Goal: Information Seeking & Learning: Find specific fact

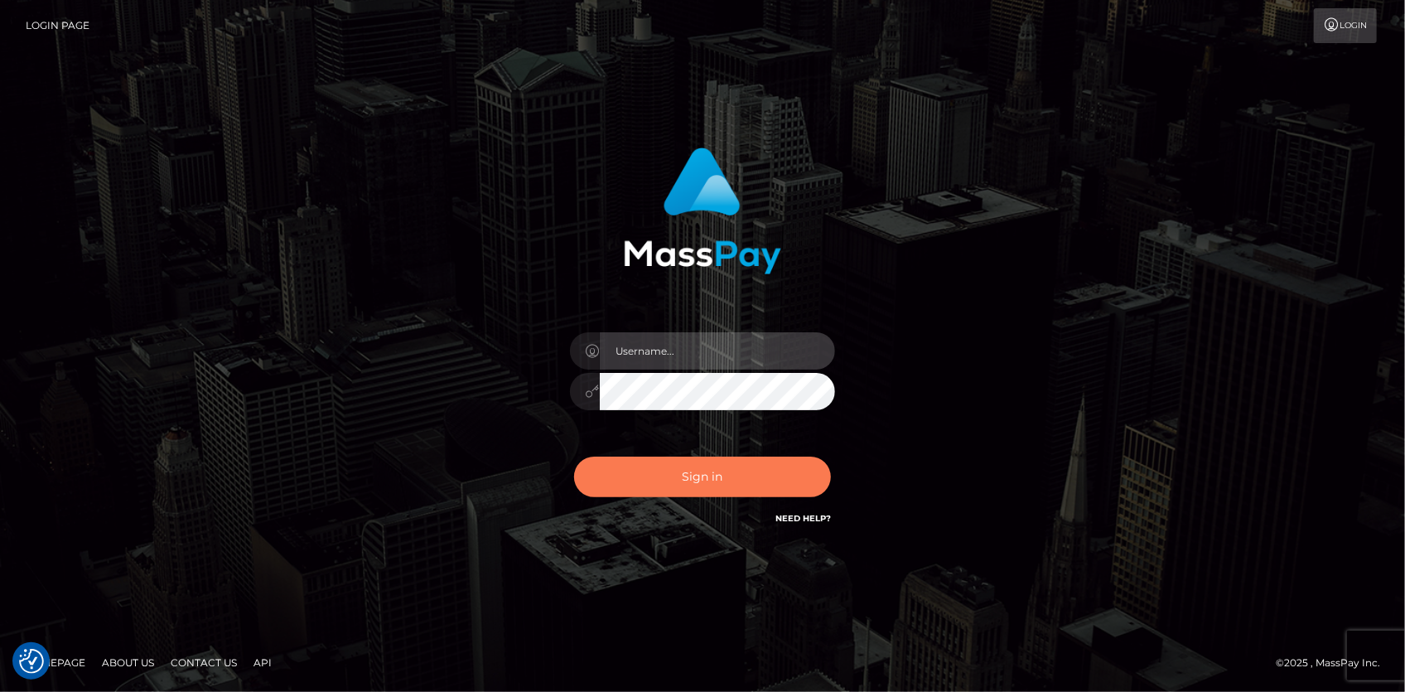
type input "Eduard Gavrilescu"
click at [696, 477] on button "Sign in" at bounding box center [702, 477] width 257 height 41
type input "Eduard Gavrilescu"
click at [696, 477] on button "Sign in" at bounding box center [702, 477] width 257 height 41
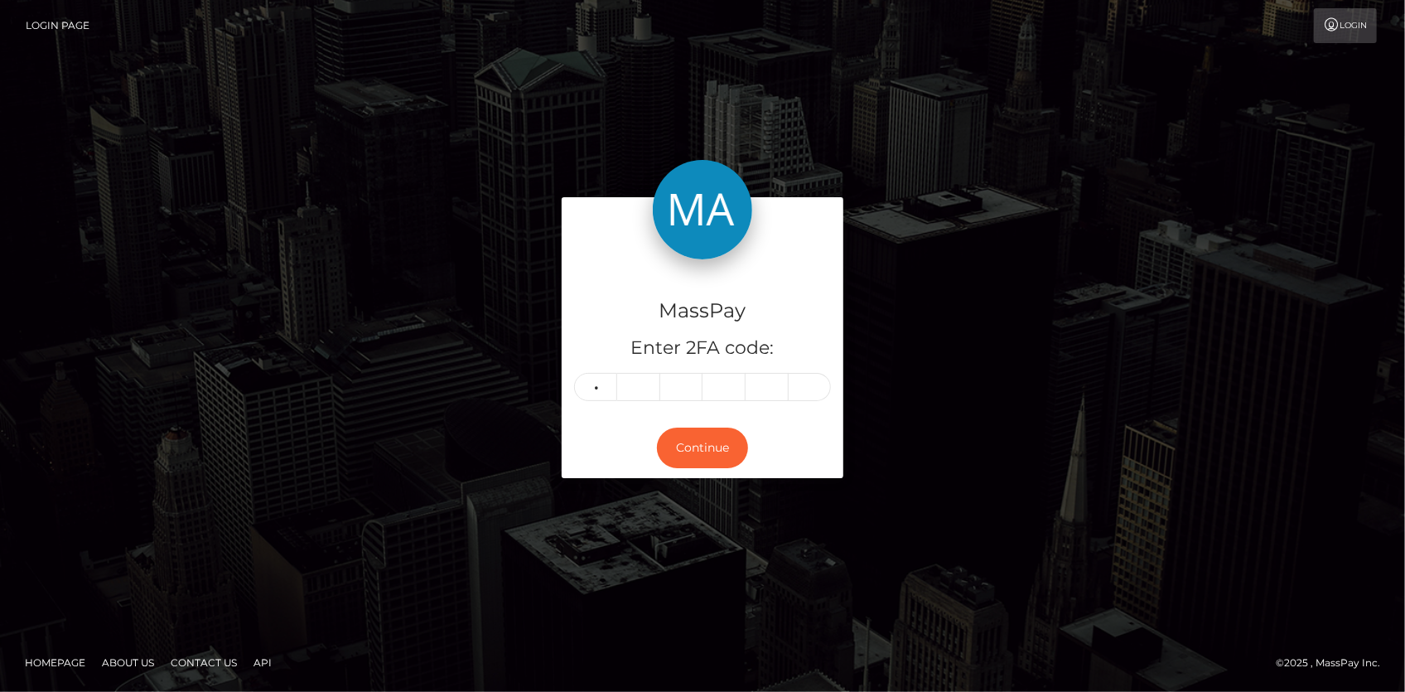
type input "4"
type input "9"
type input "3"
type input "9"
type input "1"
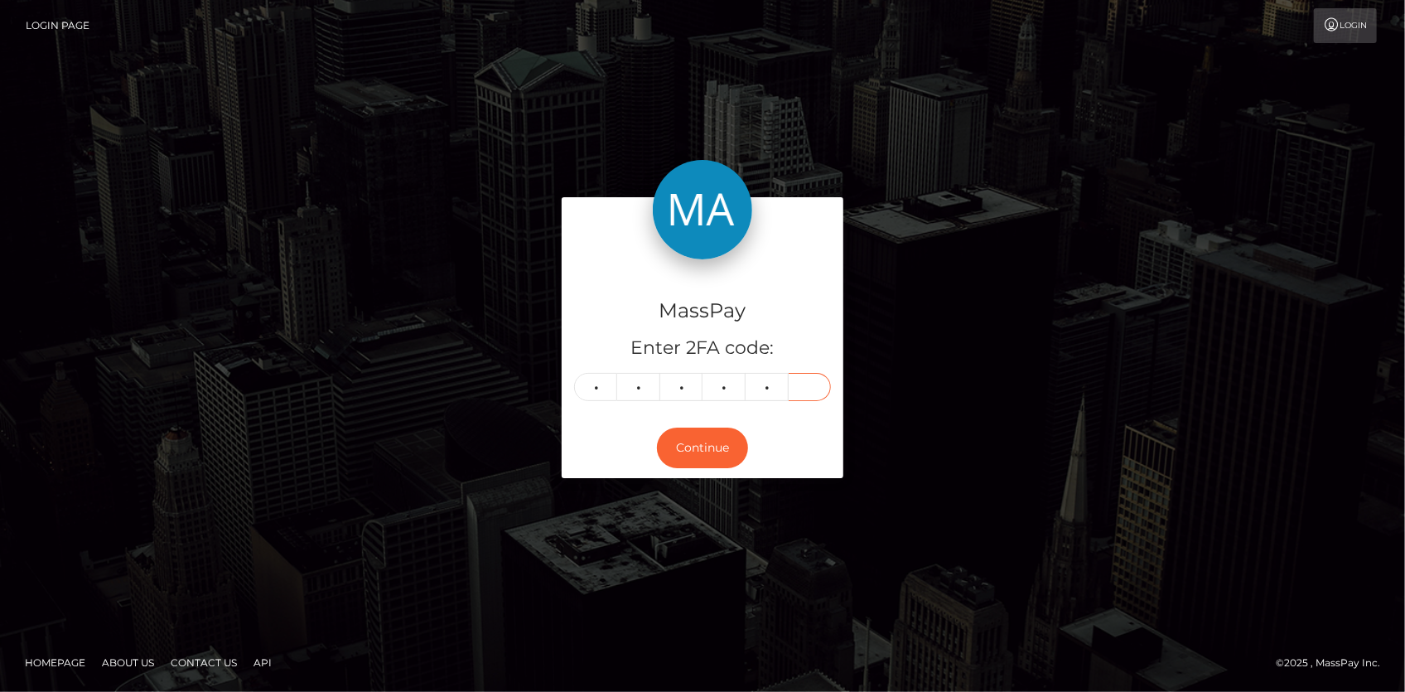
type input "0"
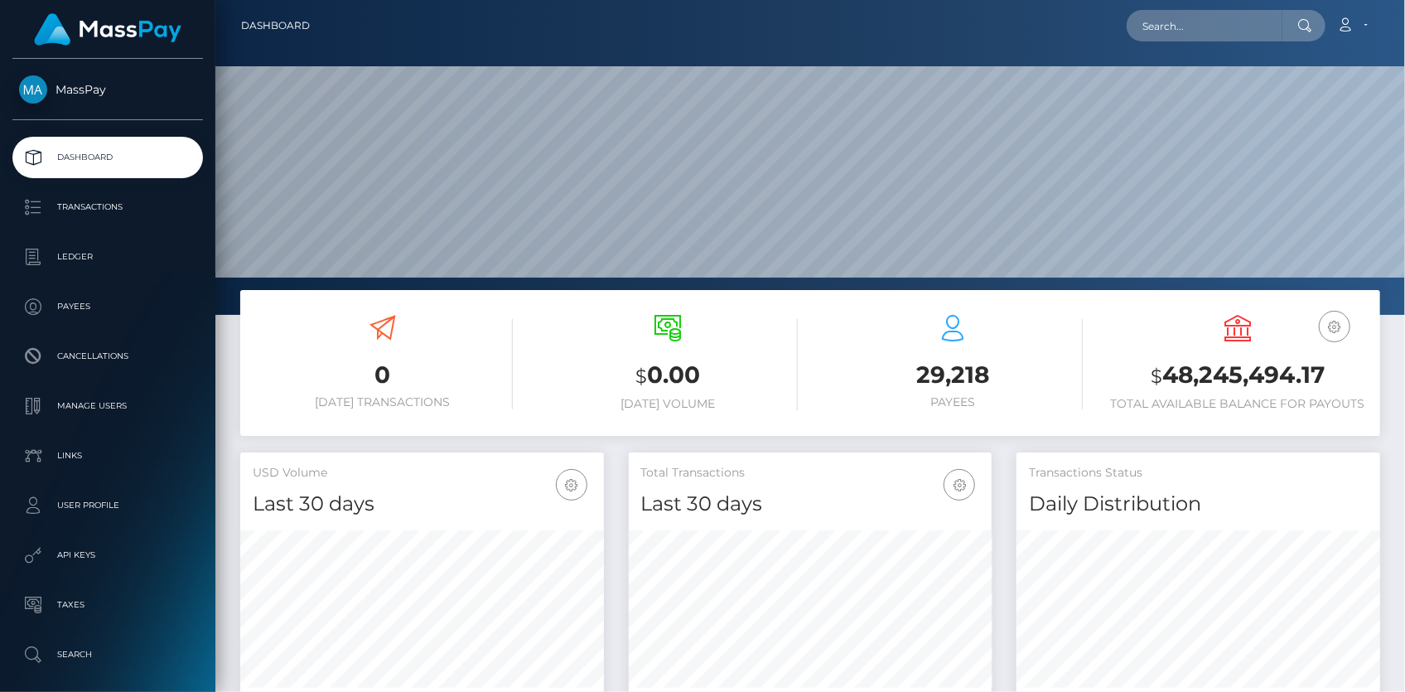
scroll to position [293, 363]
click at [1206, 15] on input "text" at bounding box center [1205, 25] width 156 height 31
paste input "offer-166640-c9d792"
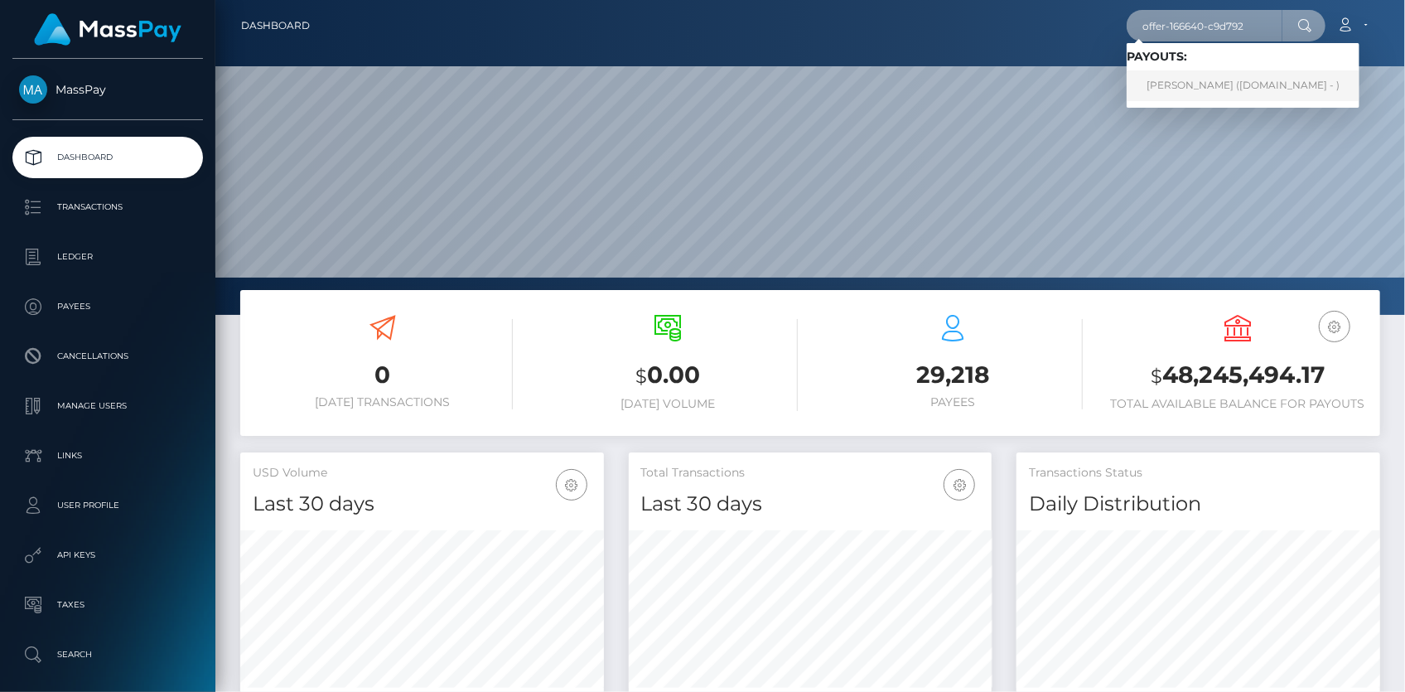
type input "offer-166640-c9d792"
click at [1206, 89] on link "Marc-Antoine Blais (Skin.Land - )" at bounding box center [1243, 85] width 233 height 31
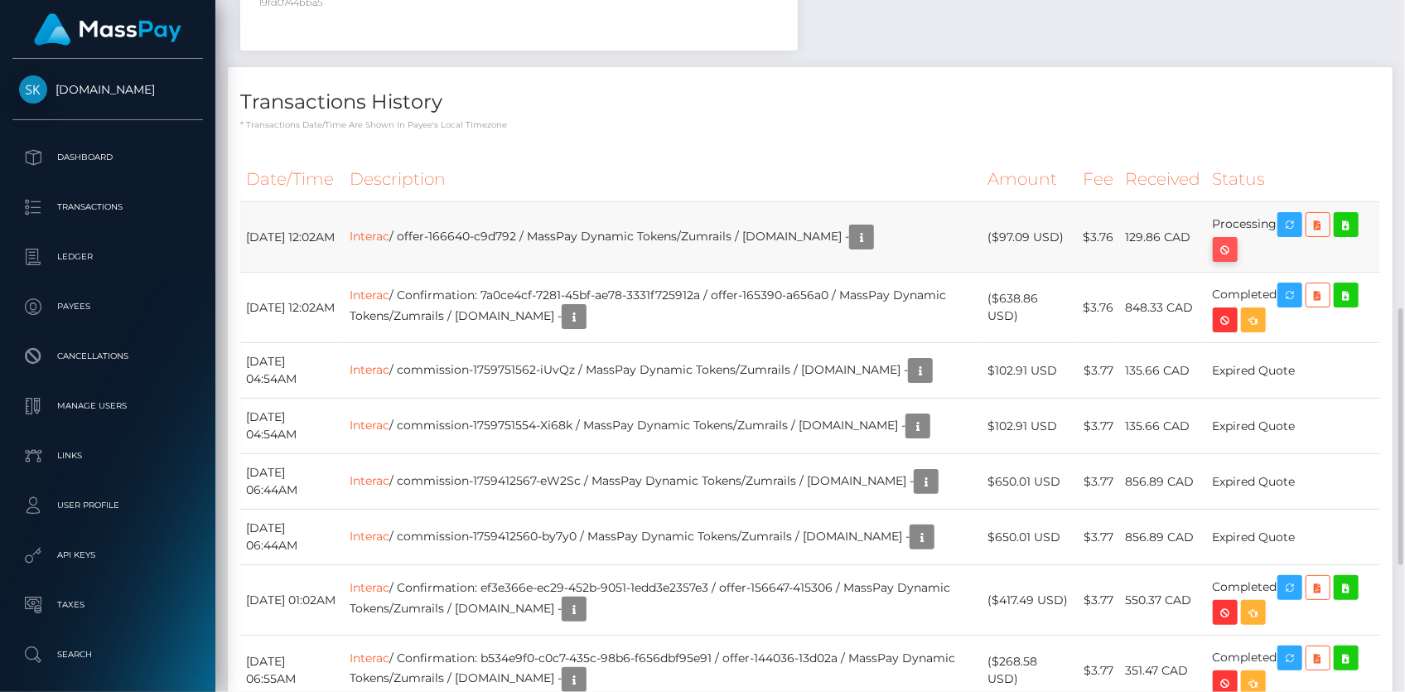
scroll to position [199, 363]
click at [1224, 239] on icon "button" at bounding box center [1226, 249] width 20 height 21
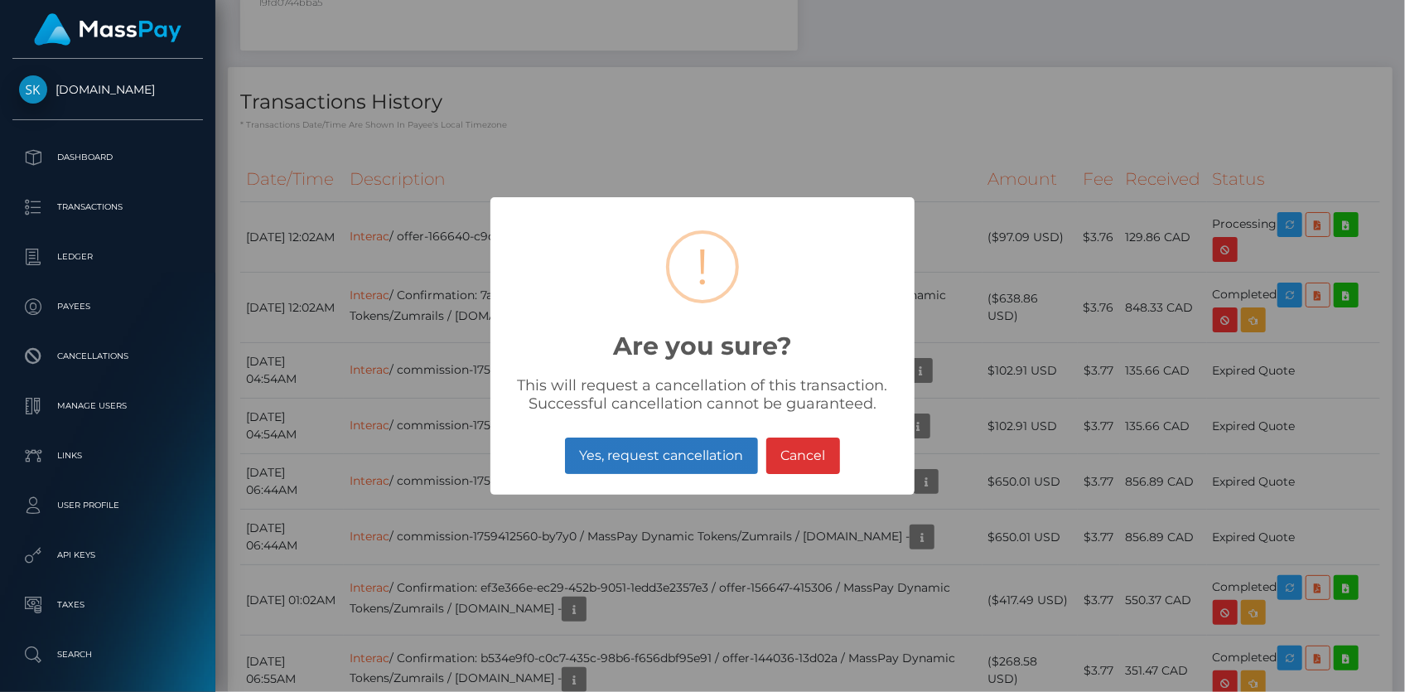
click at [683, 455] on button "Yes, request cancellation" at bounding box center [661, 455] width 193 height 36
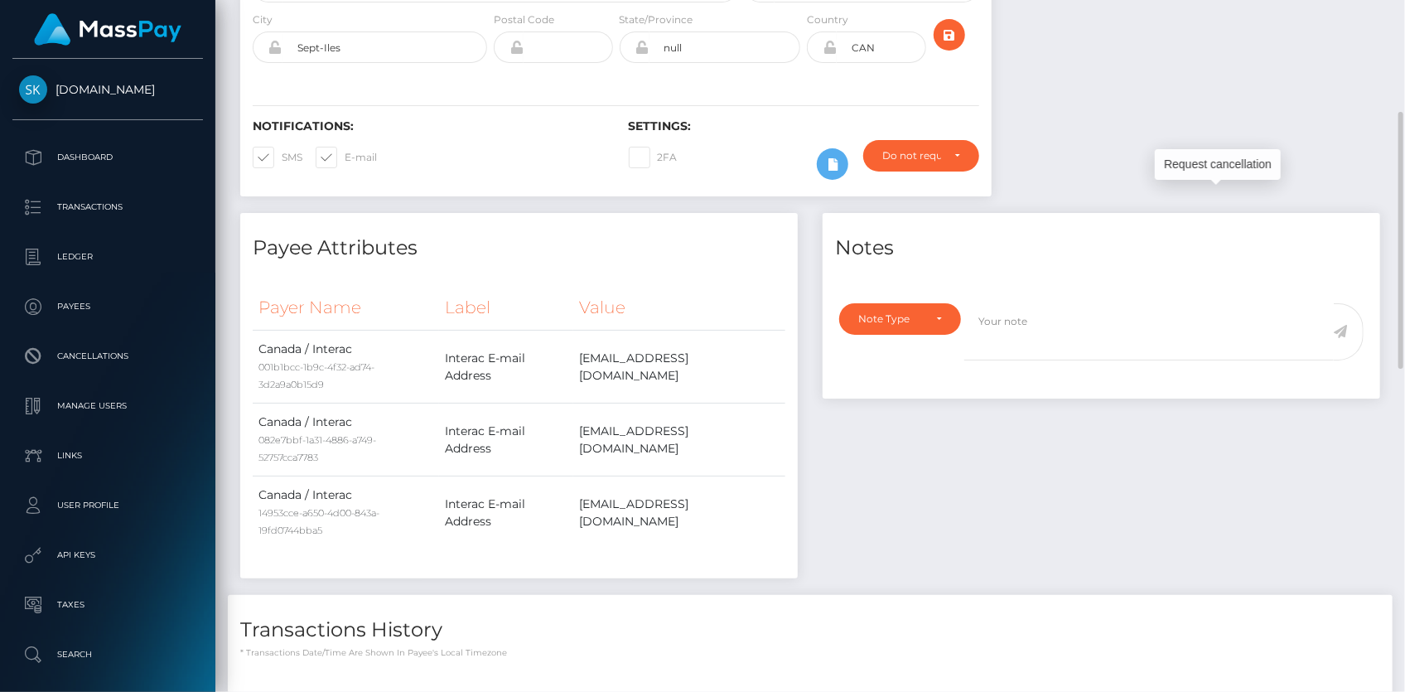
scroll to position [0, 0]
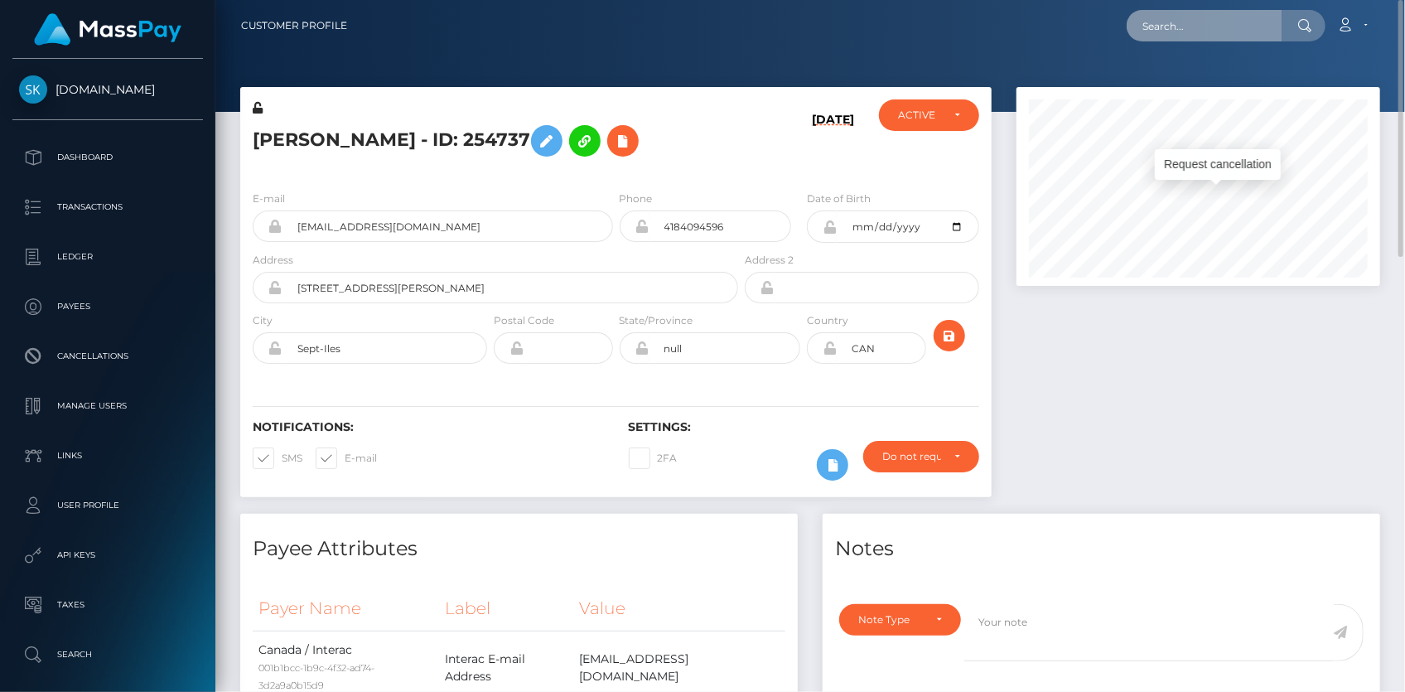
click at [1191, 23] on input "text" at bounding box center [1205, 25] width 156 height 31
paste input "poact_F2c1rvC37prB"
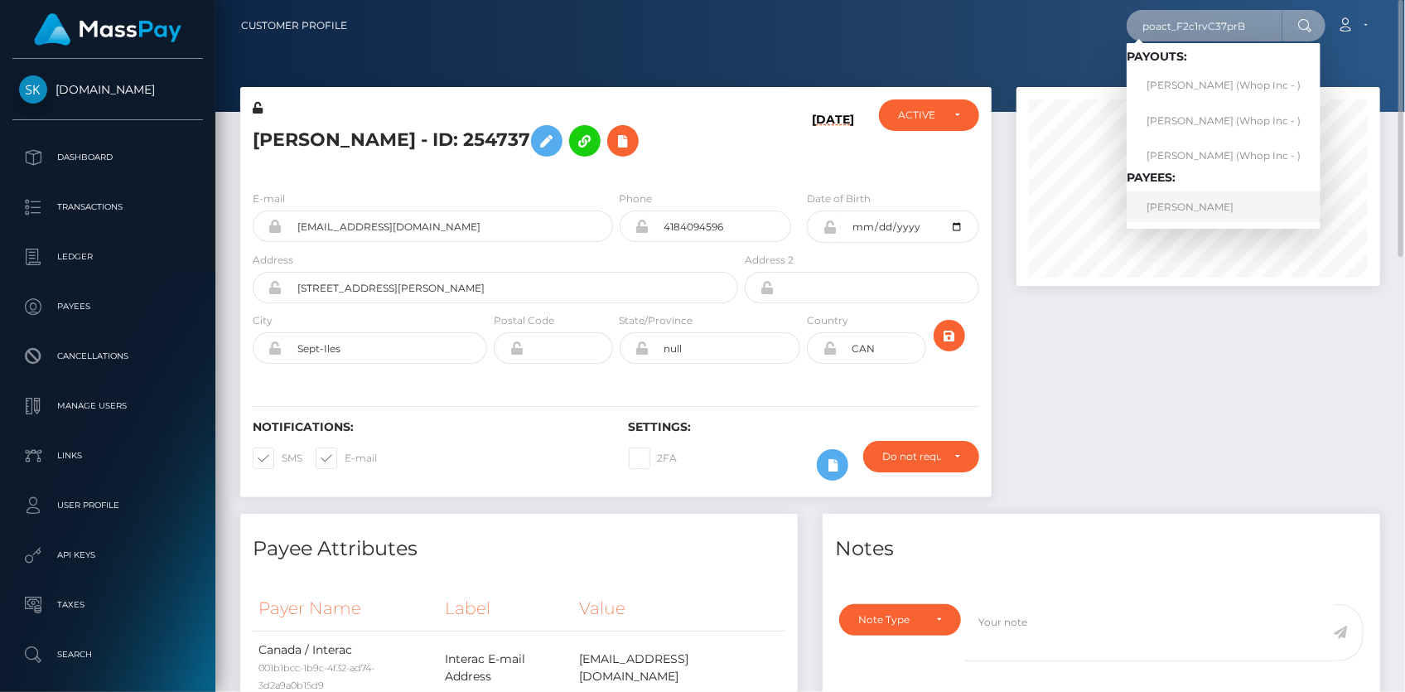
type input "poact_F2c1rvC37prB"
click at [1180, 201] on link "BRADY MILLER HUGHES" at bounding box center [1224, 206] width 194 height 31
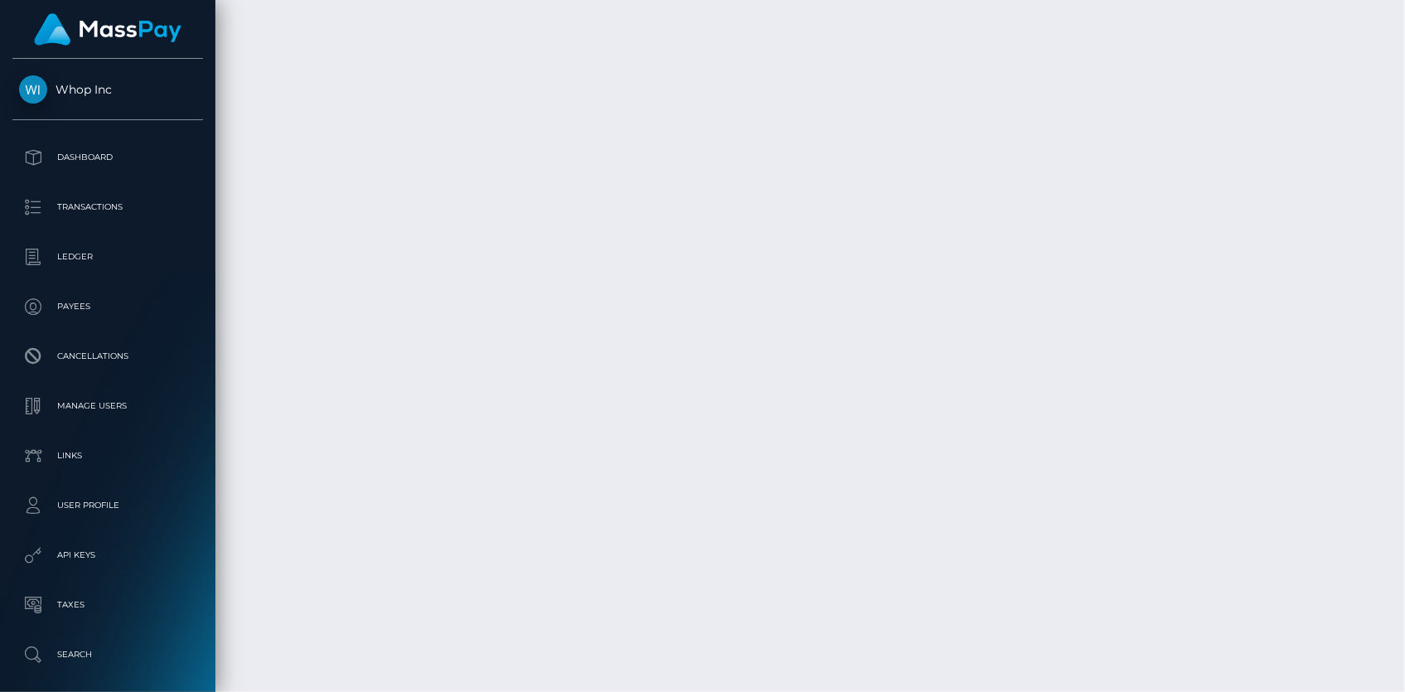
scroll to position [4017, 0]
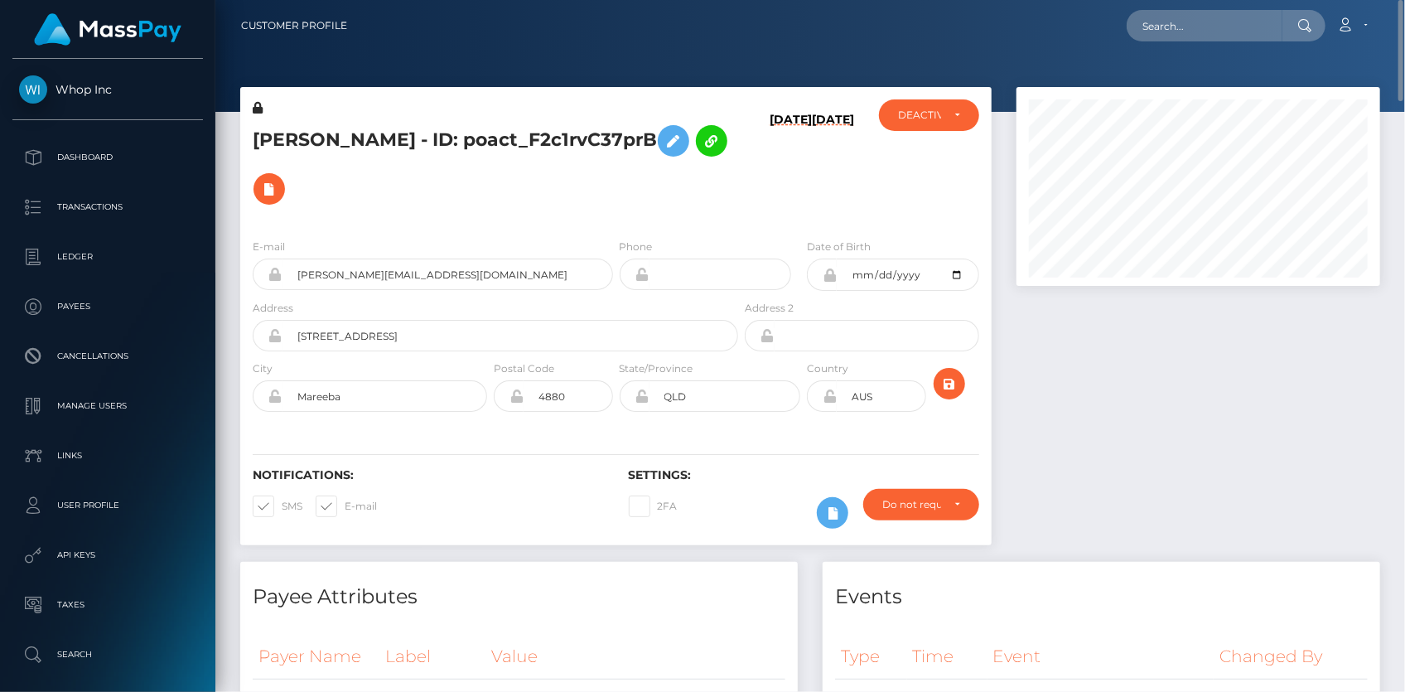
click at [481, 125] on h5 "[PERSON_NAME] - ID: poact_F2c1rvC37prB" at bounding box center [491, 165] width 476 height 96
click at [481, 125] on h5 "BRADY MILLER HUGHES - ID: poact_F2c1rvC37prB" at bounding box center [491, 165] width 476 height 96
copy h5 "BRADY MILLER HUGHES - ID: poact_F2c1rvC37prB"
click at [1161, 34] on input "text" at bounding box center [1205, 25] width 156 height 31
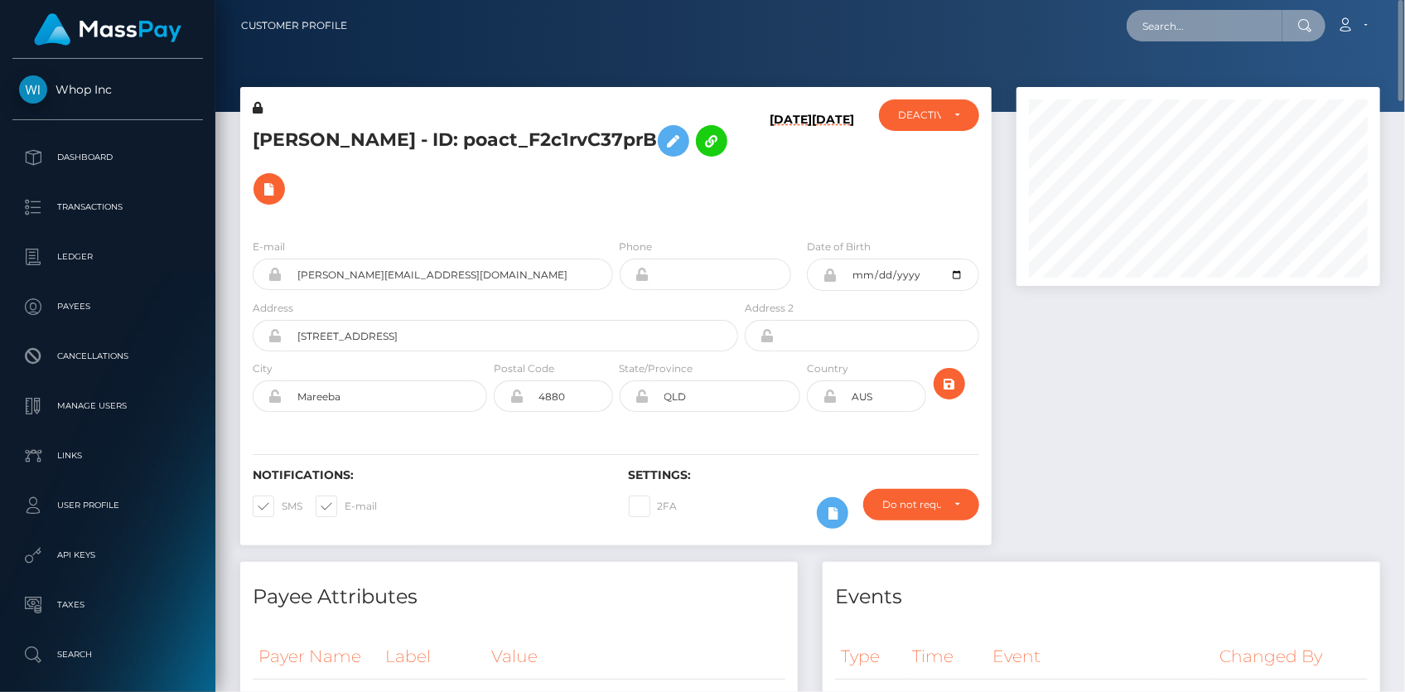
paste input "poact_bzMOwqa5RLu9"
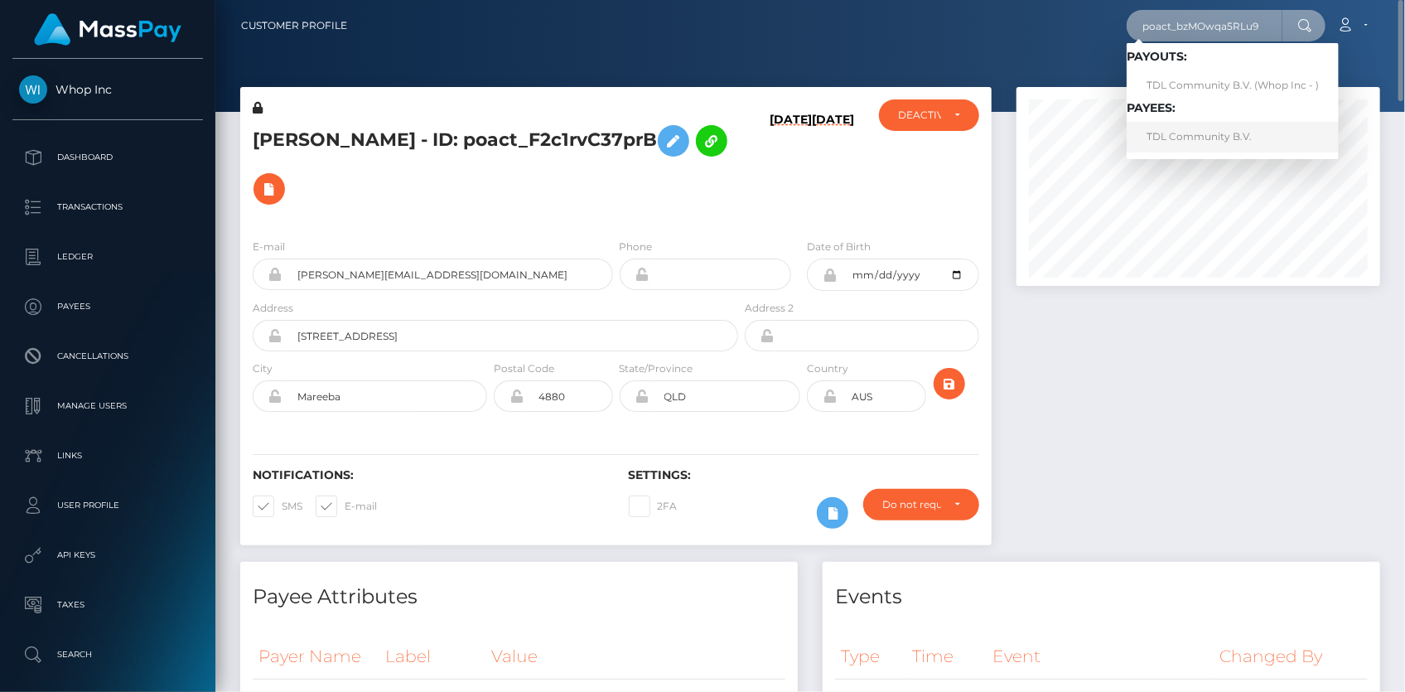
type input "poact_bzMOwqa5RLu9"
click at [1180, 133] on link "TDL Community B.V." at bounding box center [1233, 137] width 212 height 31
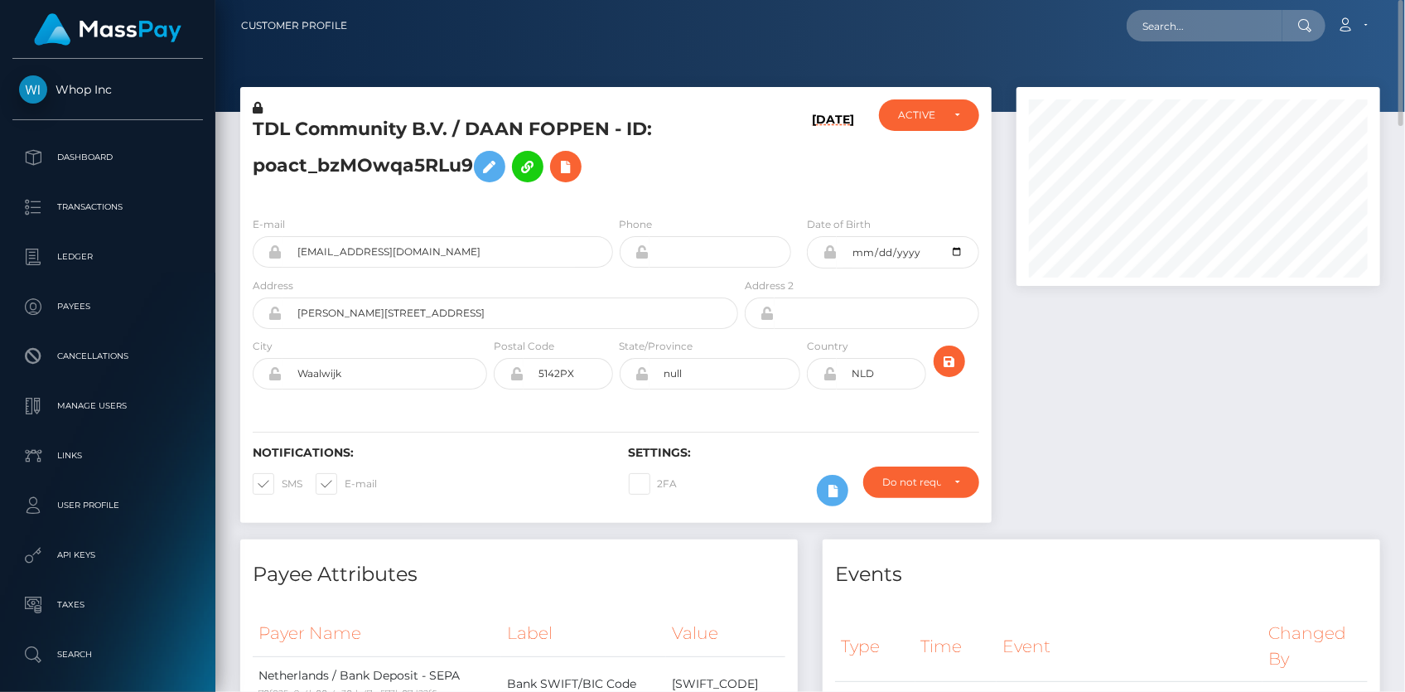
click at [389, 121] on h5 "TDL Community B.V. / DAAN FOPPEN - ID: poact_bzMOwqa5RLu9" at bounding box center [491, 154] width 476 height 74
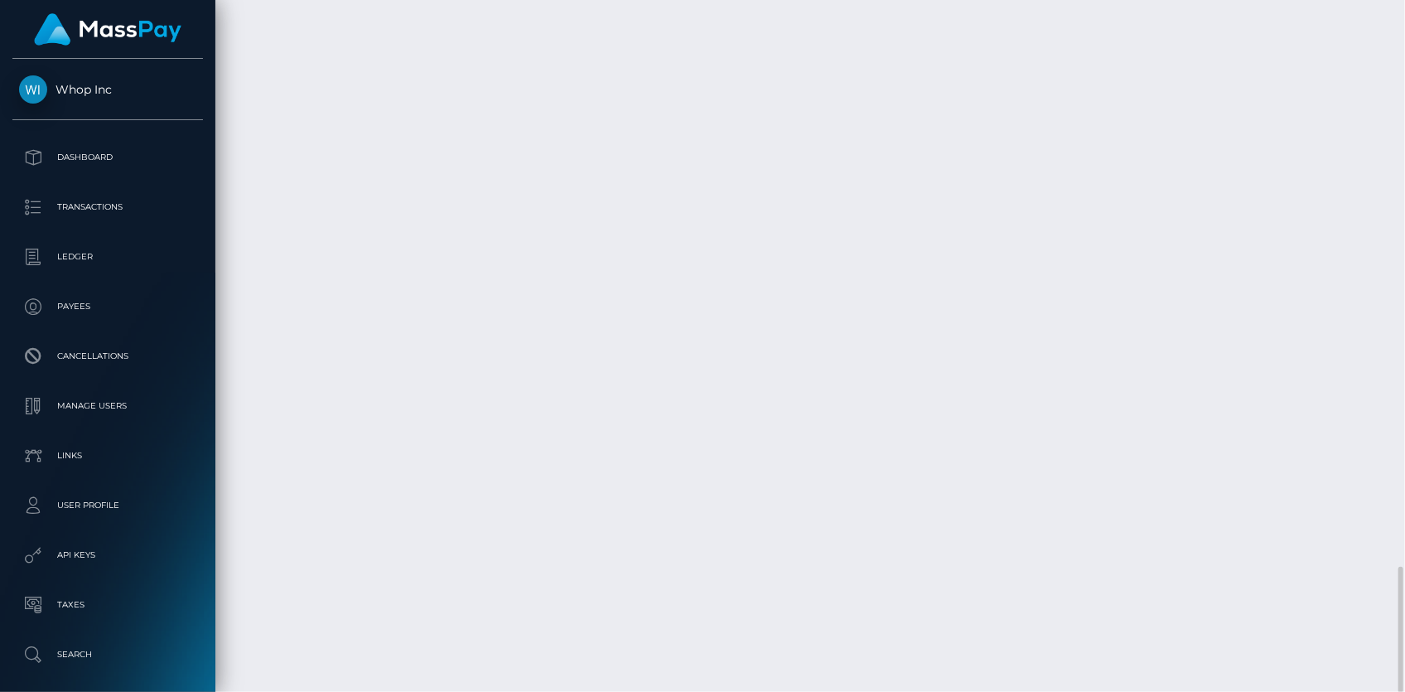
scroll to position [199, 363]
copy h5 "TDL Community B.V. / DAAN FOPPEN - ID: poact_bzMOwqa5RLu9"
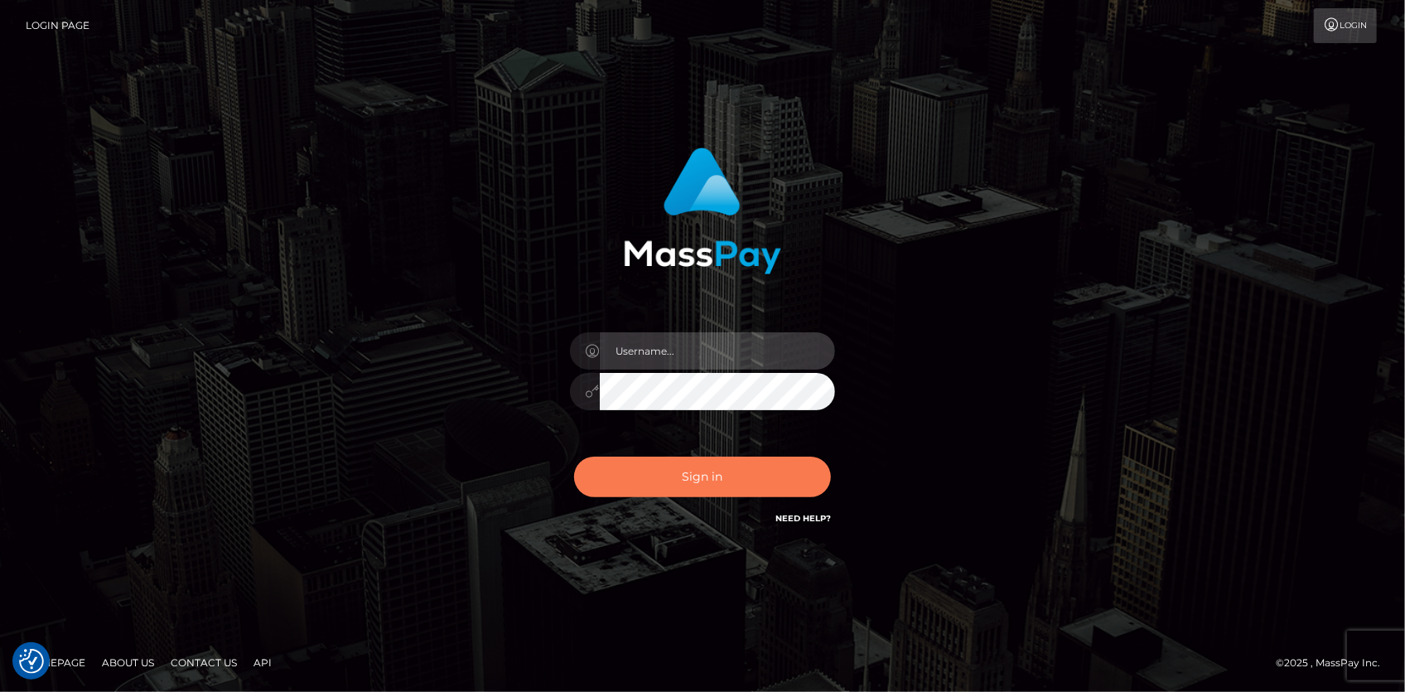
type input "[PERSON_NAME]"
click at [653, 484] on button "Sign in" at bounding box center [702, 477] width 257 height 41
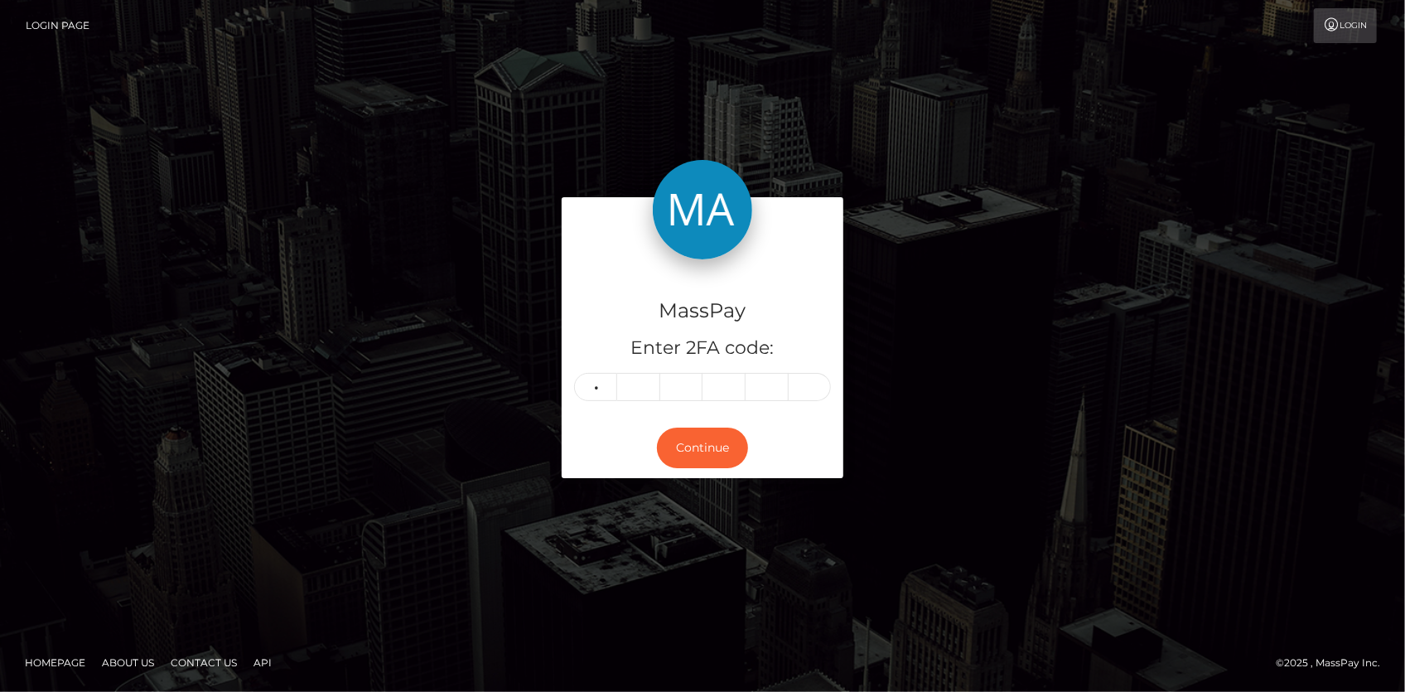
type input "8"
type input "4"
type input "1"
type input "9"
type input "7"
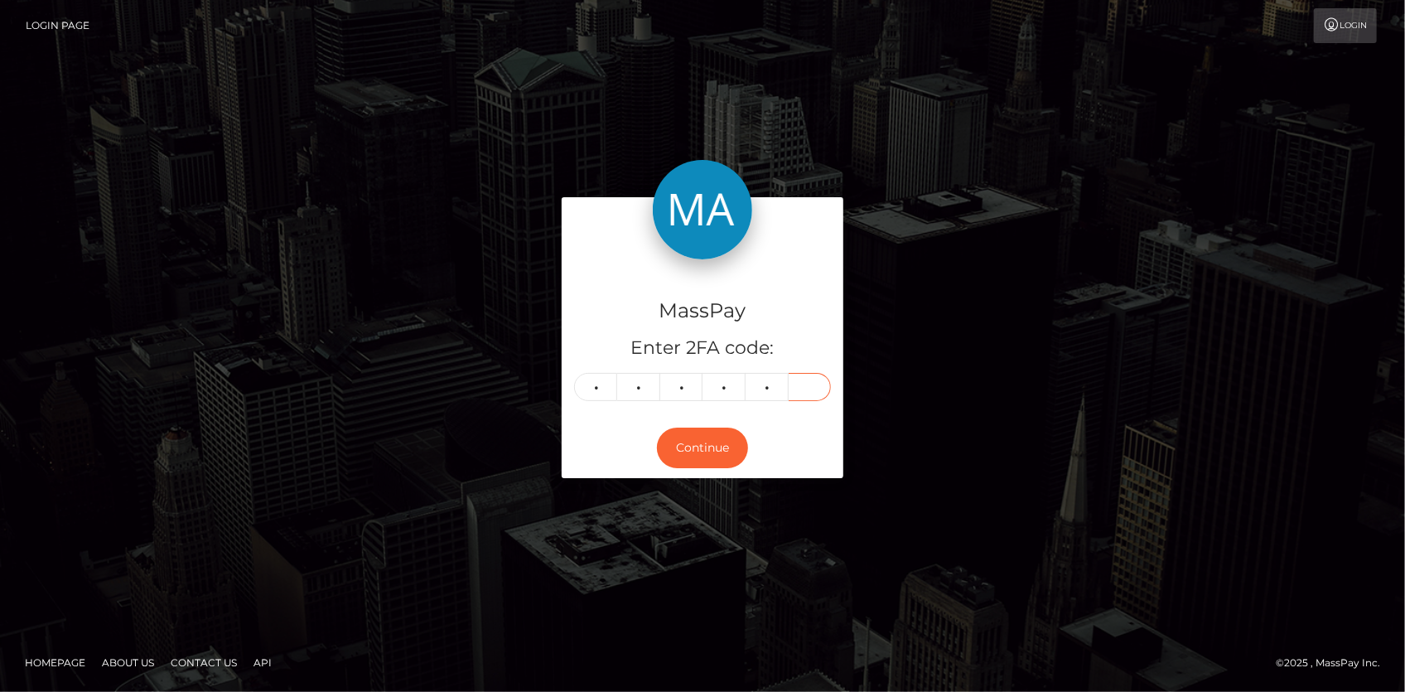
type input "6"
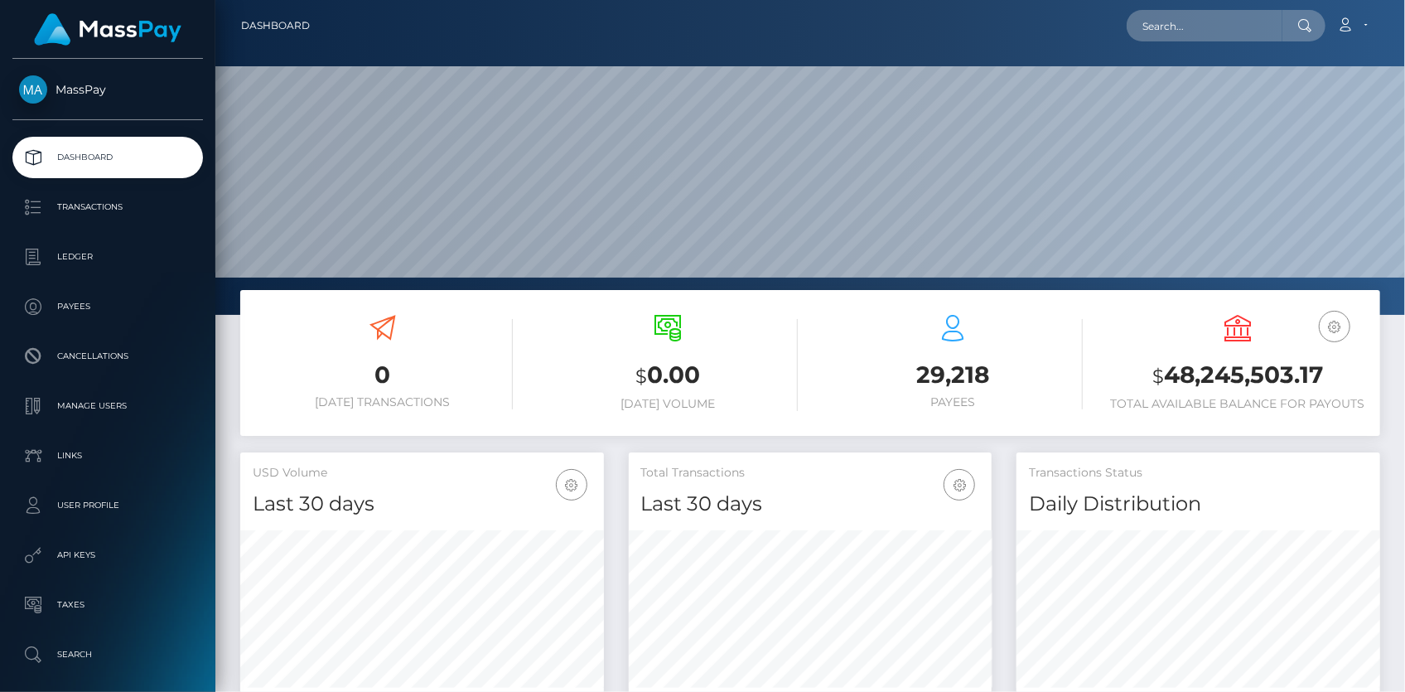
scroll to position [293, 363]
click at [1199, 24] on input "text" at bounding box center [1205, 25] width 156 height 31
paste input "poact_pDDqPJKkDDhZ"
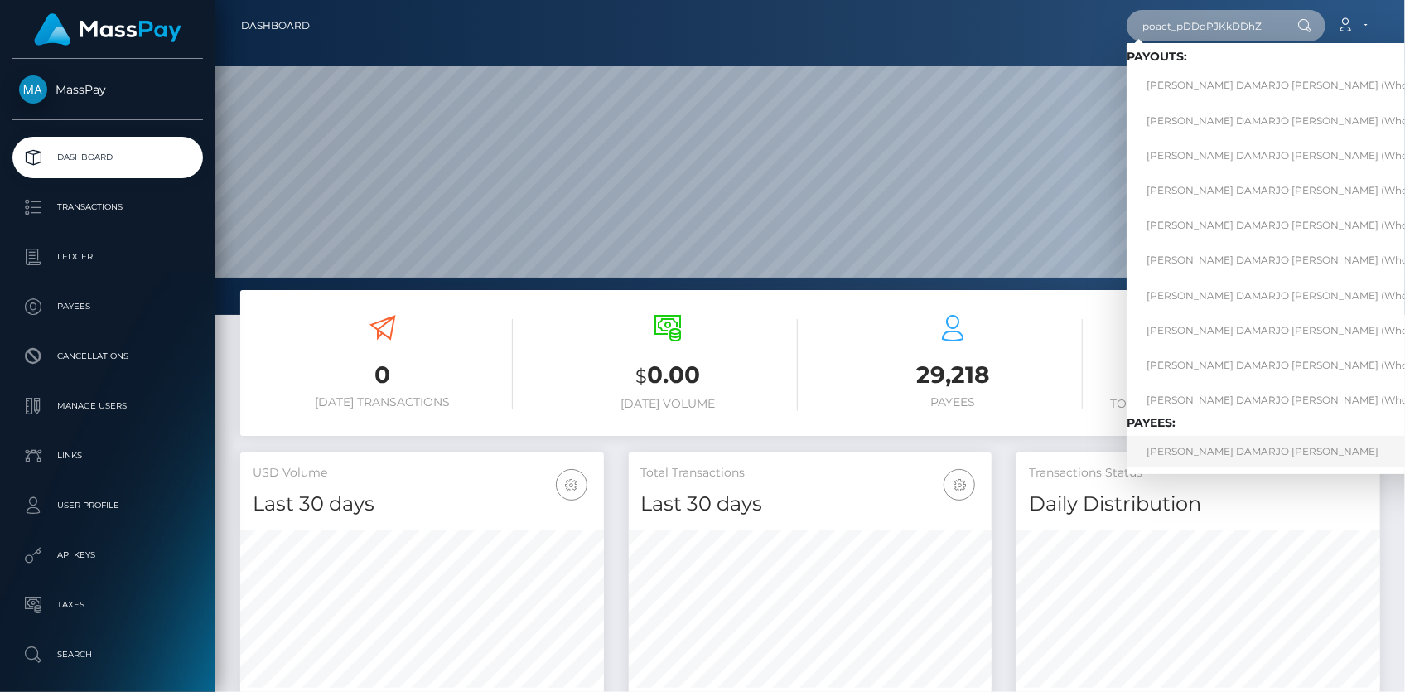
type input "poact_pDDqPJKkDDhZ"
click at [1209, 453] on link "ALSTON DAMARJO BILLINGS" at bounding box center [1296, 451] width 339 height 31
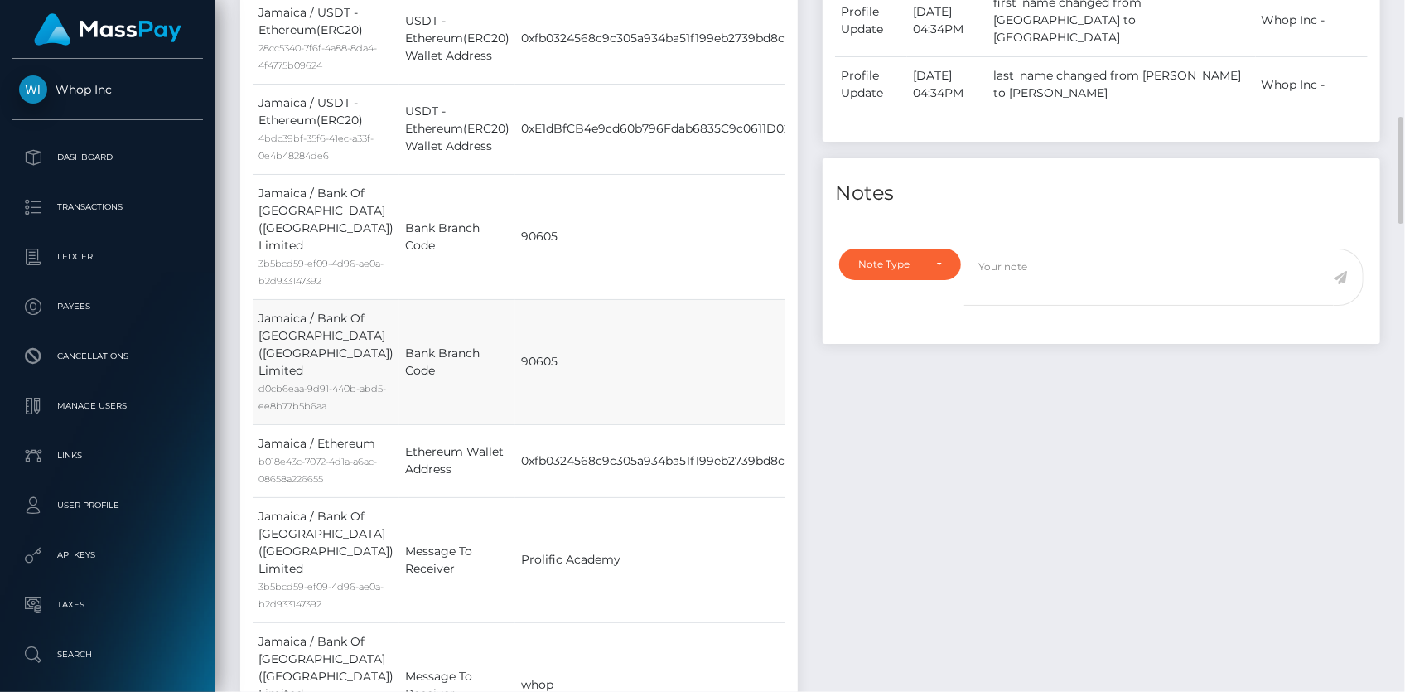
scroll to position [150, 0]
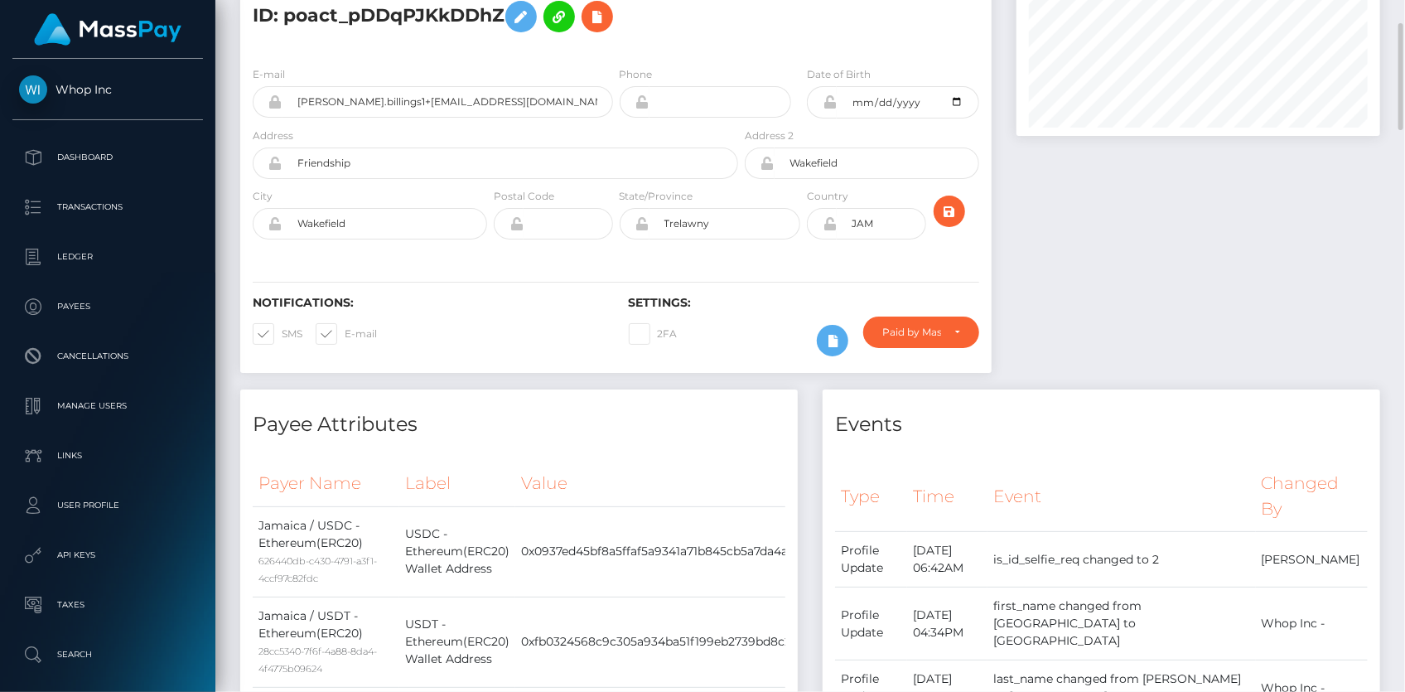
click at [359, 75] on div "E-mail [PERSON_NAME].billings1+[EMAIL_ADDRESS][DOMAIN_NAME]" at bounding box center [433, 91] width 360 height 52
click at [356, 89] on input "[PERSON_NAME].billings1+[EMAIL_ADDRESS][DOMAIN_NAME]" at bounding box center [448, 101] width 331 height 31
click at [346, 22] on h5 "[PERSON_NAME] DAMARJO [PERSON_NAME] - ID: poact_pDDqPJKkDDhZ" at bounding box center [491, 4] width 476 height 74
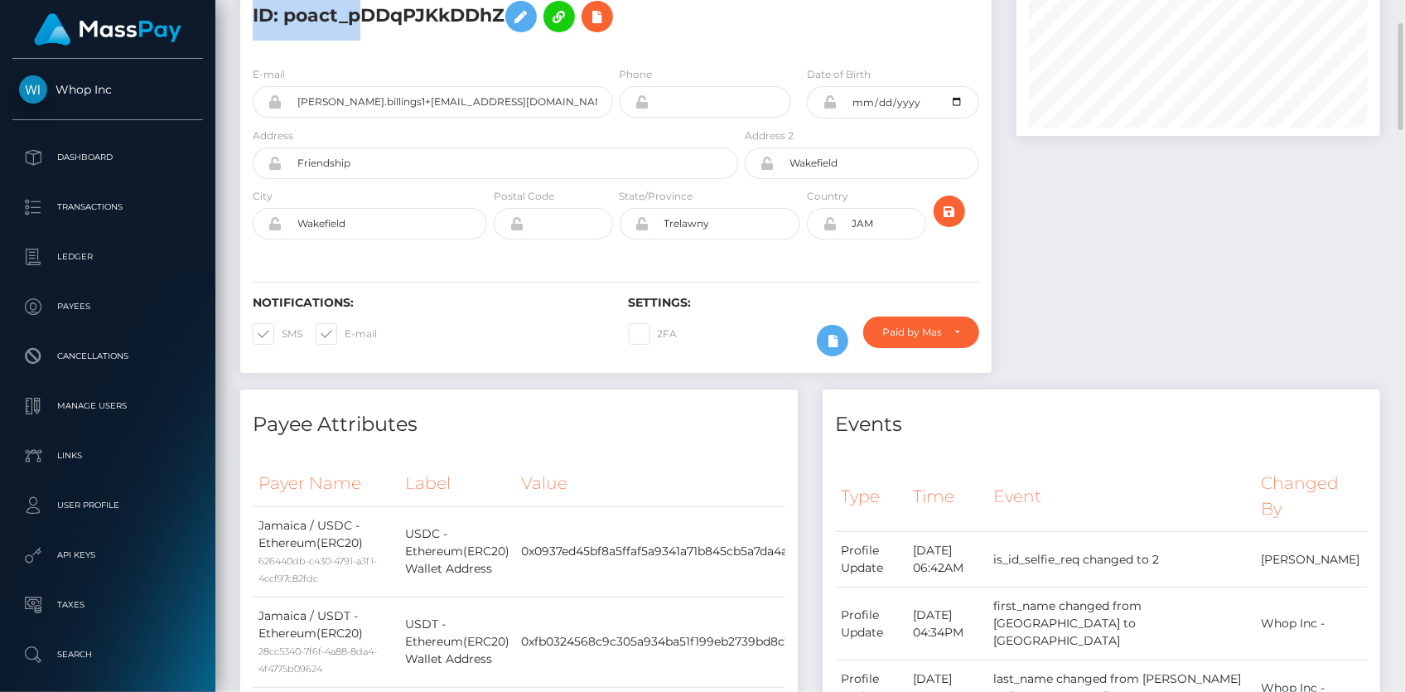
click at [346, 22] on h5 "[PERSON_NAME] DAMARJO [PERSON_NAME] - ID: poact_pDDqPJKkDDhZ" at bounding box center [491, 4] width 476 height 74
copy h5 "poact_pDDqPJKkDDhZ"
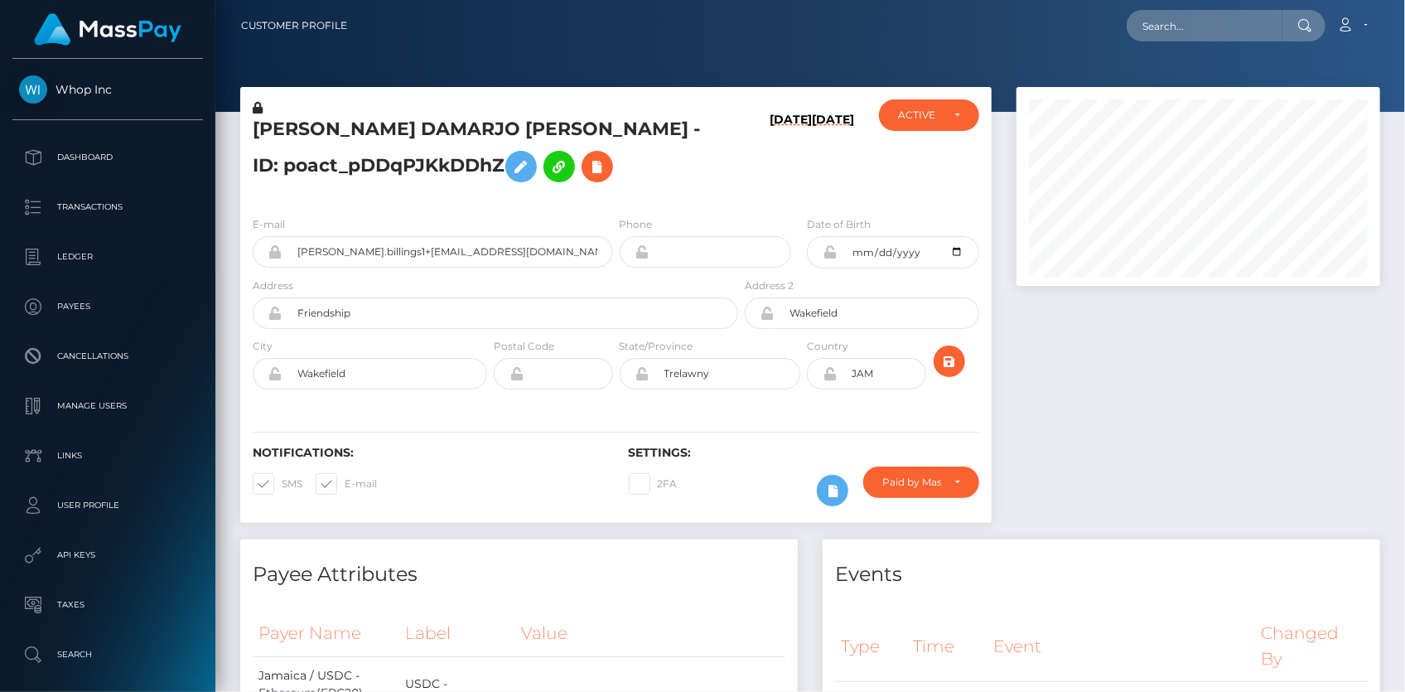
scroll to position [199, 363]
click at [1210, 24] on input "text" at bounding box center [1205, 25] width 156 height 31
paste input "poact_EnyEvixnhJDs"
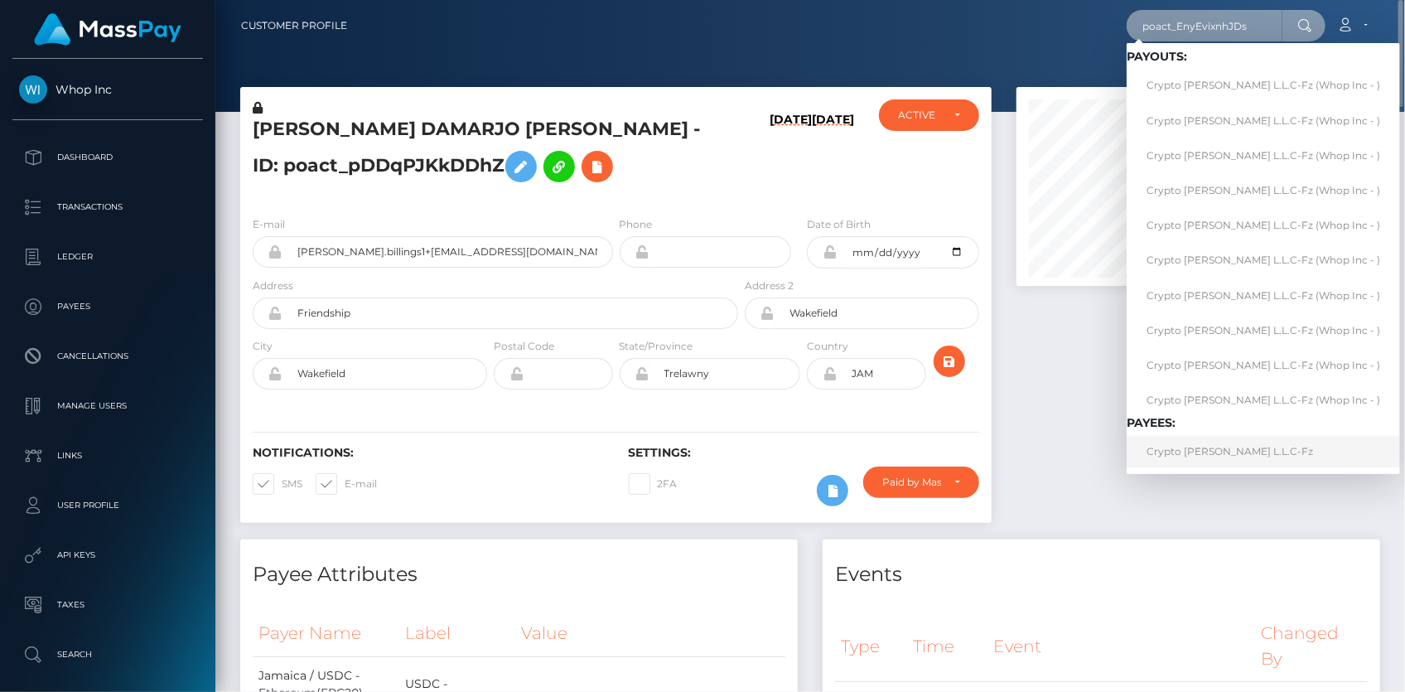
type input "poact_EnyEvixnhJDs"
click at [1198, 449] on link "Crypto Archie L.L.C-Fz" at bounding box center [1263, 451] width 273 height 31
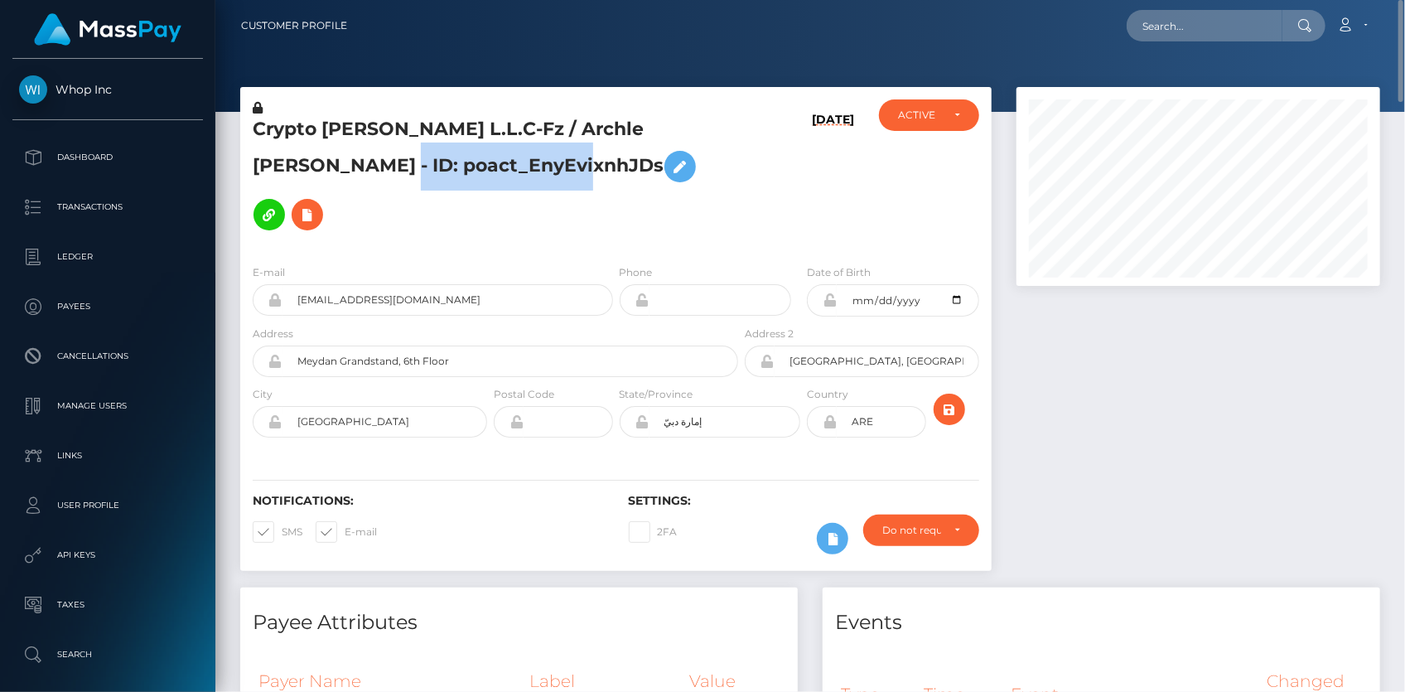
drag, startPoint x: 283, startPoint y: 166, endPoint x: 479, endPoint y: 162, distance: 196.4
click at [479, 162] on h5 "Crypto Archie L.L.C-Fz / Archle Patrick Bowden - ID: poact_EnyEvixnhJDs" at bounding box center [491, 178] width 476 height 122
copy h5 "poact_EnyEvixnhJDs"
click at [564, 175] on h5 "Crypto Archie L.L.C-Fz / Archle Patrick Bowden - ID: poact_EnyEvixnhJDs" at bounding box center [491, 178] width 476 height 122
click at [317, 205] on icon at bounding box center [307, 215] width 20 height 21
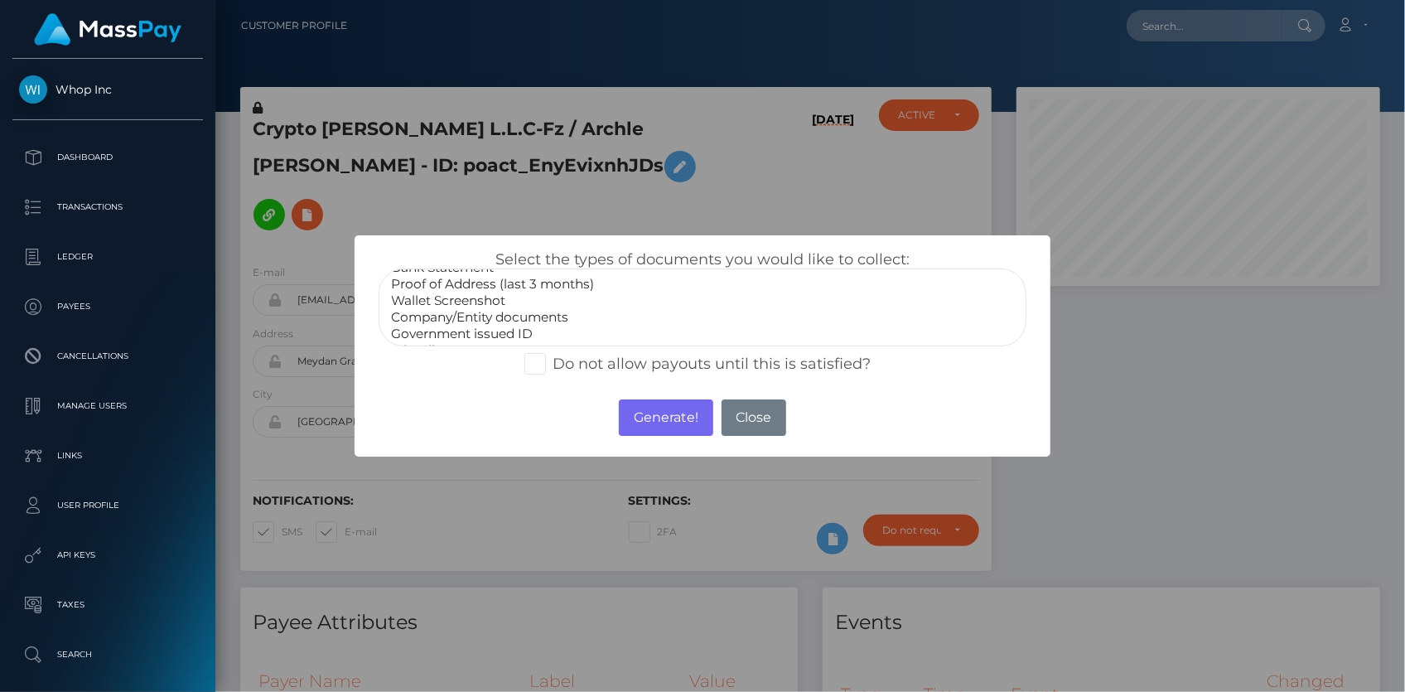
scroll to position [47, 0]
select select "Company/Entity documents"
click at [524, 297] on option "Company/Entity documents" at bounding box center [702, 301] width 626 height 17
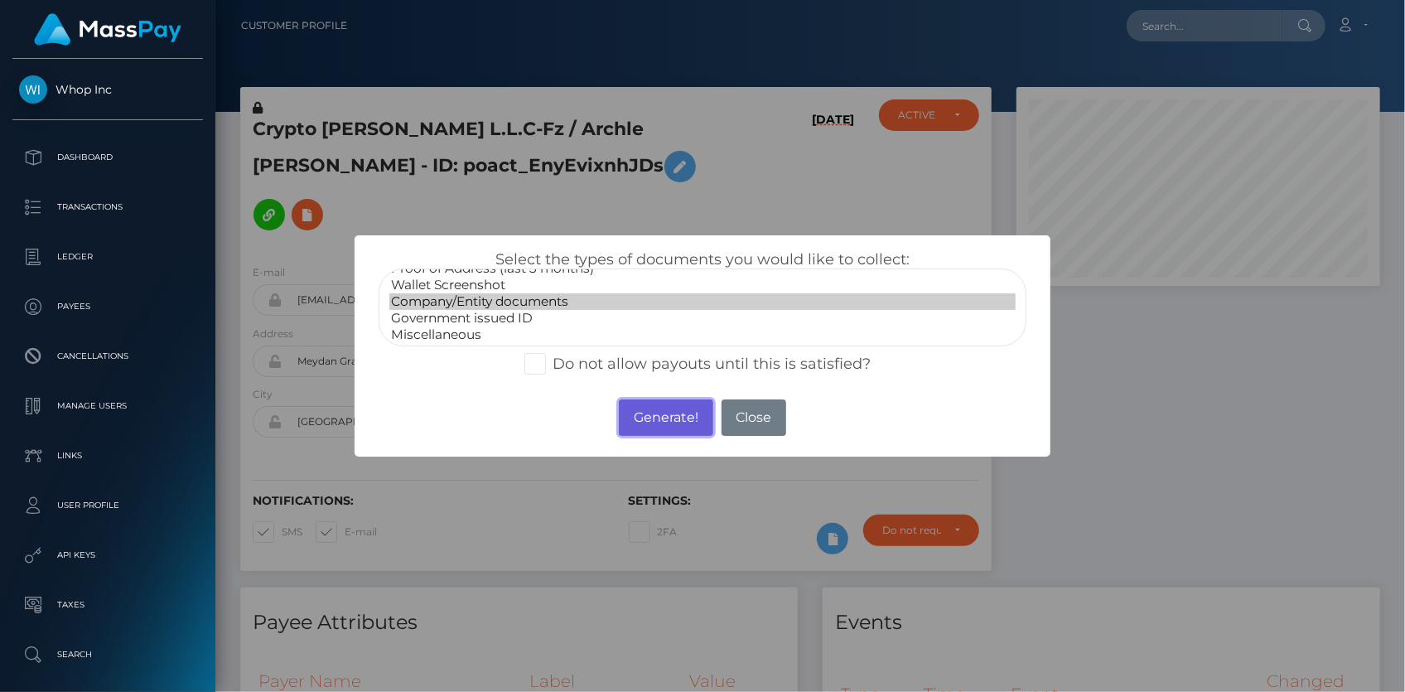
click at [644, 420] on button "Generate!" at bounding box center [666, 417] width 94 height 36
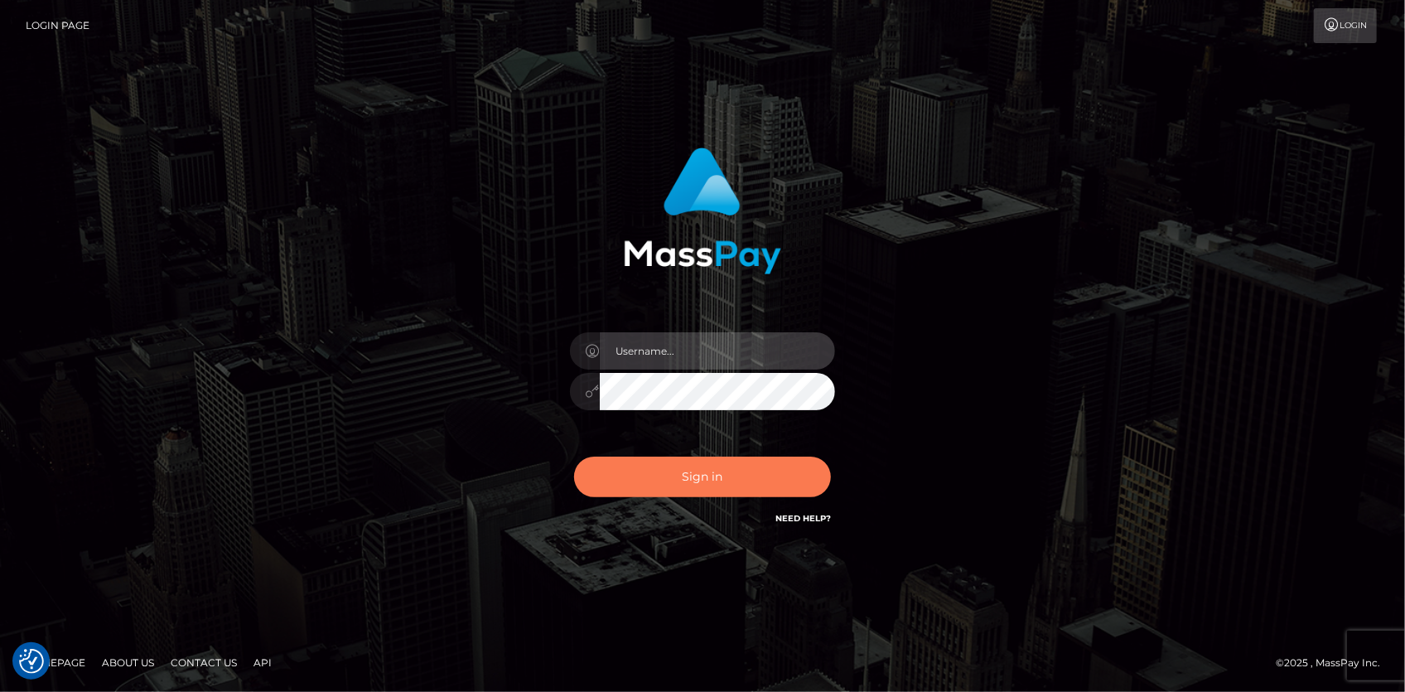
type input "[PERSON_NAME]"
click at [652, 480] on button "Sign in" at bounding box center [702, 477] width 257 height 41
type input "[PERSON_NAME]"
click at [652, 480] on button "Sign in" at bounding box center [702, 477] width 257 height 41
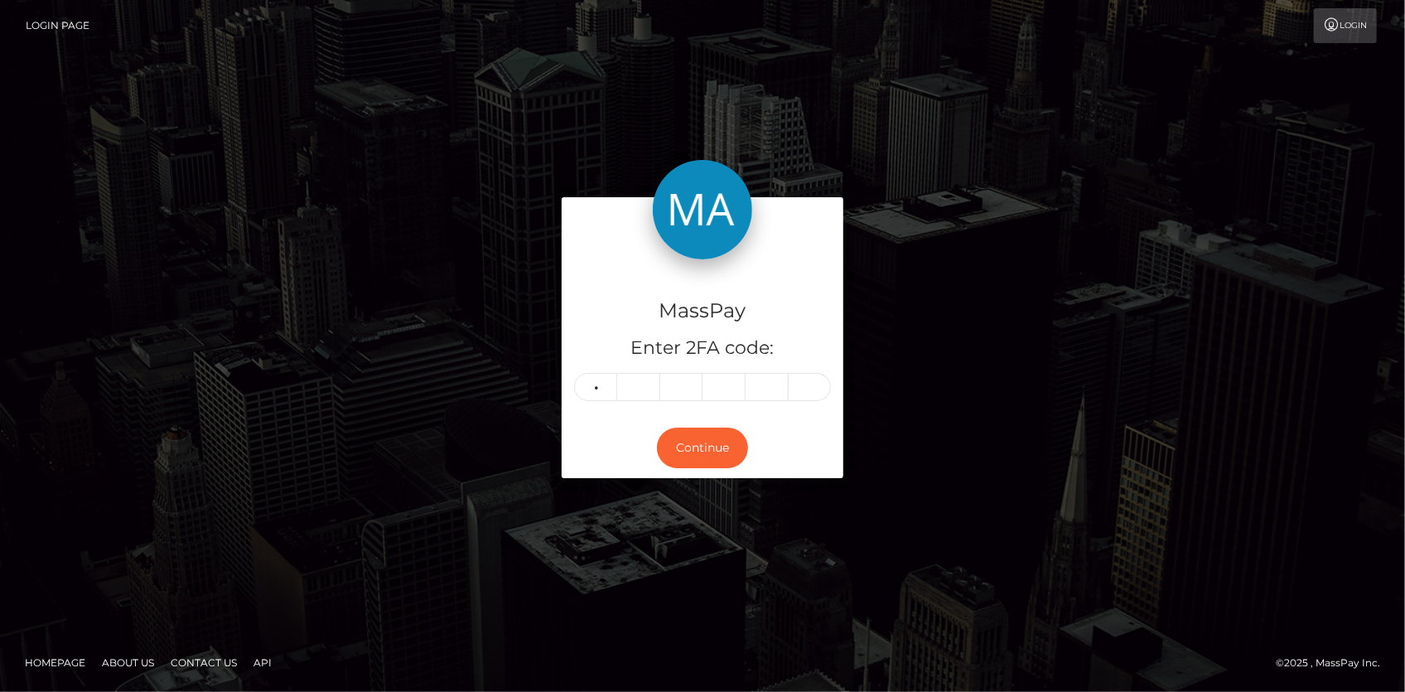
type input "8"
type input "0"
type input "5"
type input "4"
type input "6"
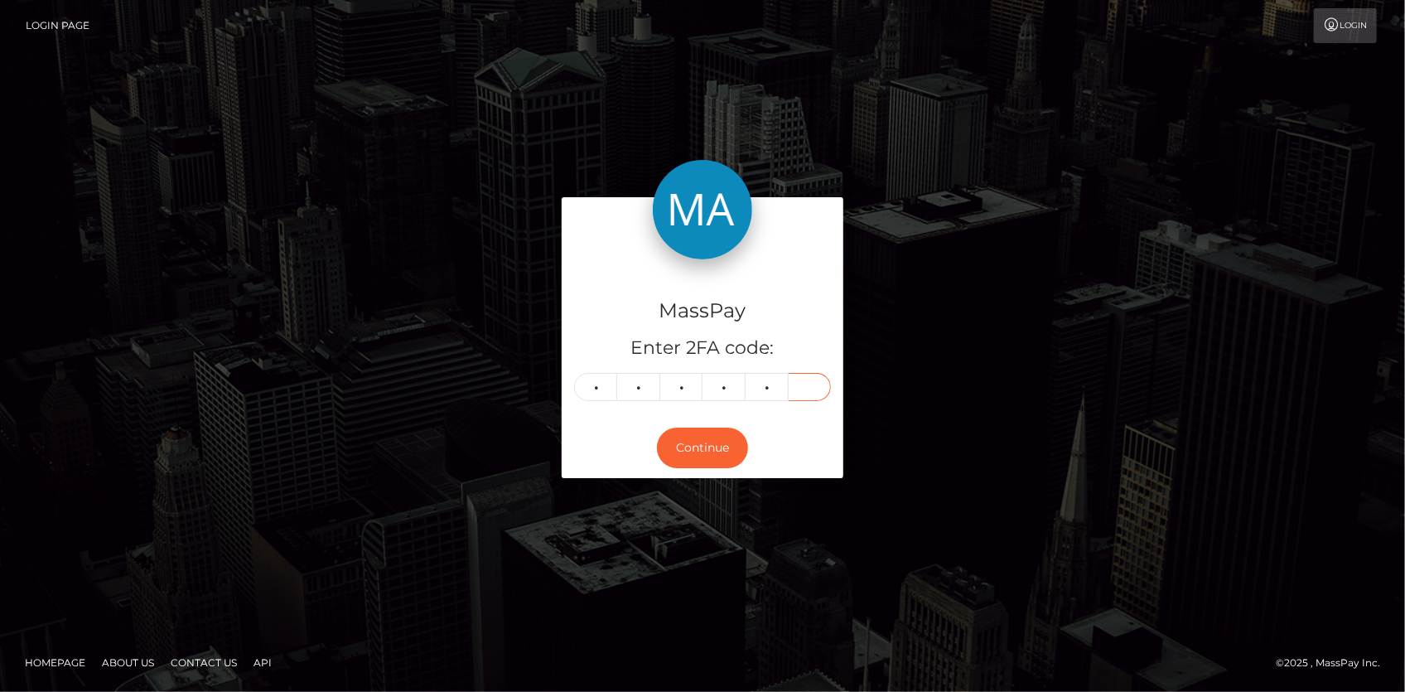
type input "4"
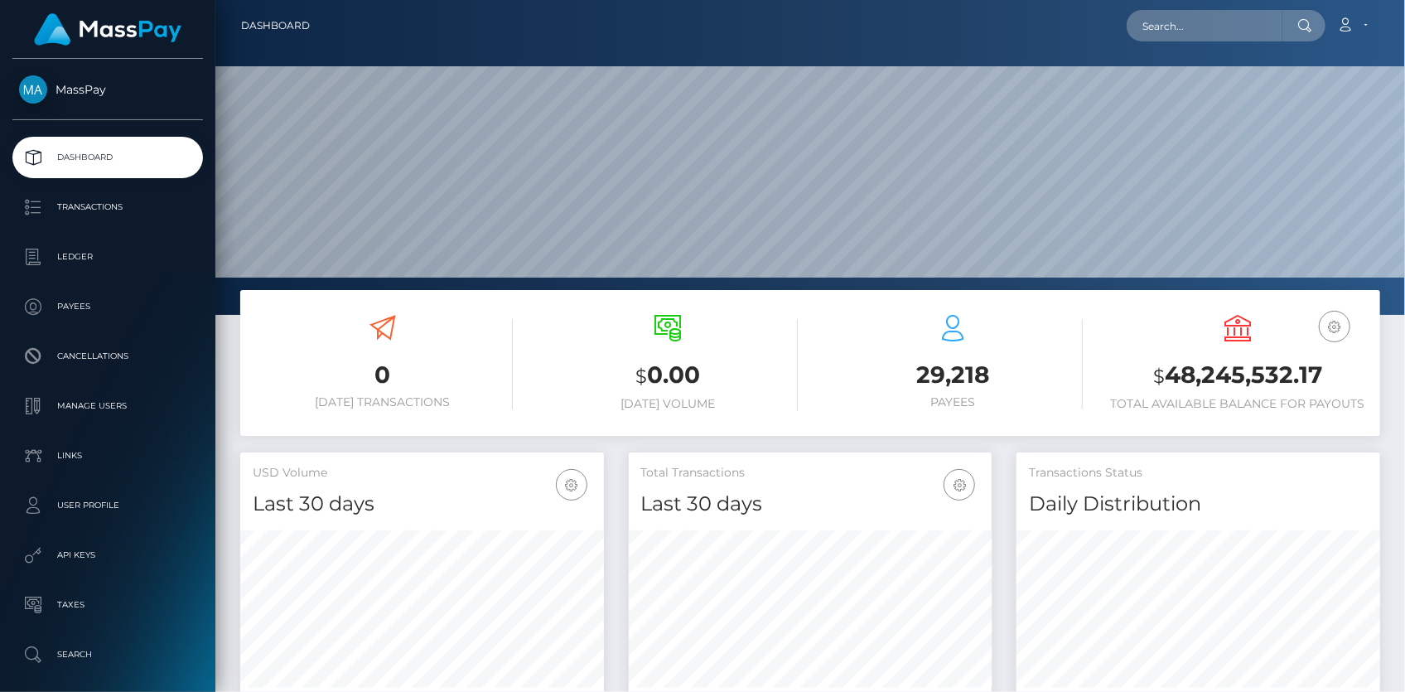
scroll to position [293, 363]
click at [1229, 39] on input "text" at bounding box center [1205, 25] width 156 height 31
paste input "1e47b2ad-f9b3-4415-a622-315f37efadb9"
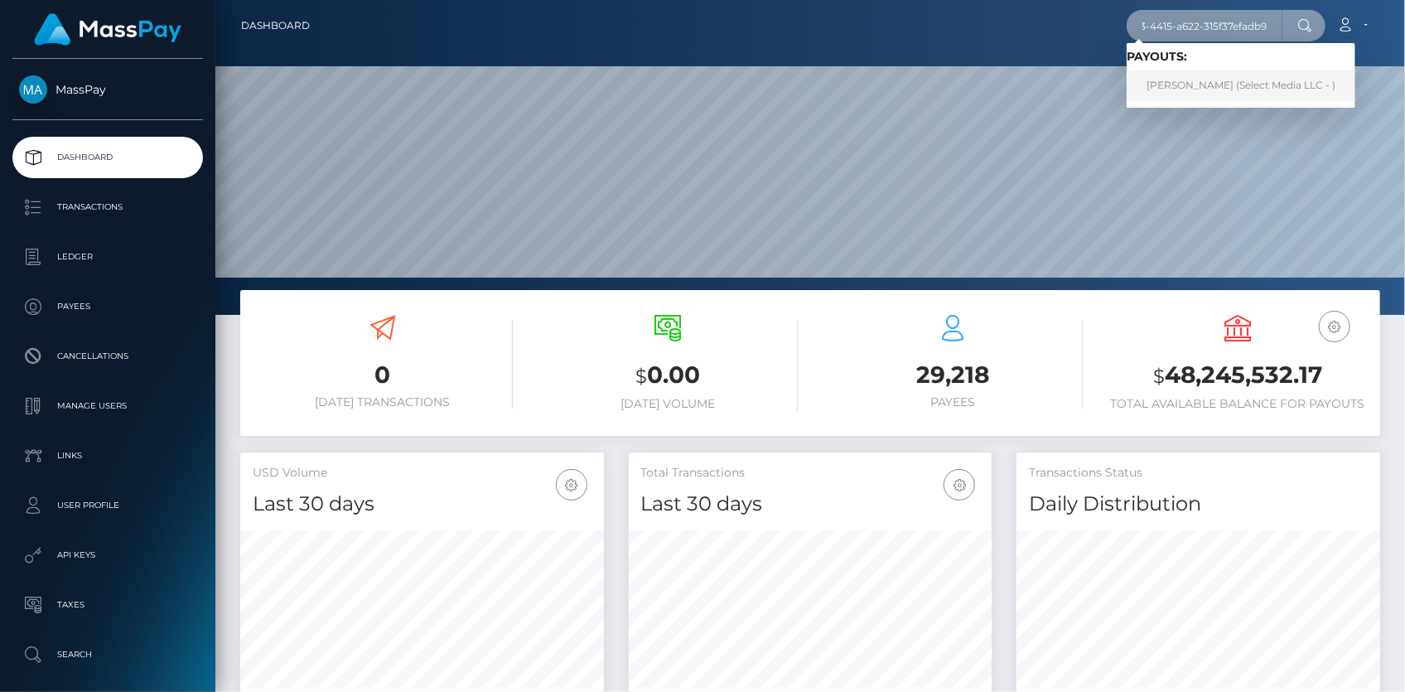
type input "1e47b2ad-f9b3-4415-a622-315f37efadb9"
click at [1211, 80] on link "PAMELA CLARIBEL BASTIAS (Select Media LLC - )" at bounding box center [1241, 85] width 229 height 31
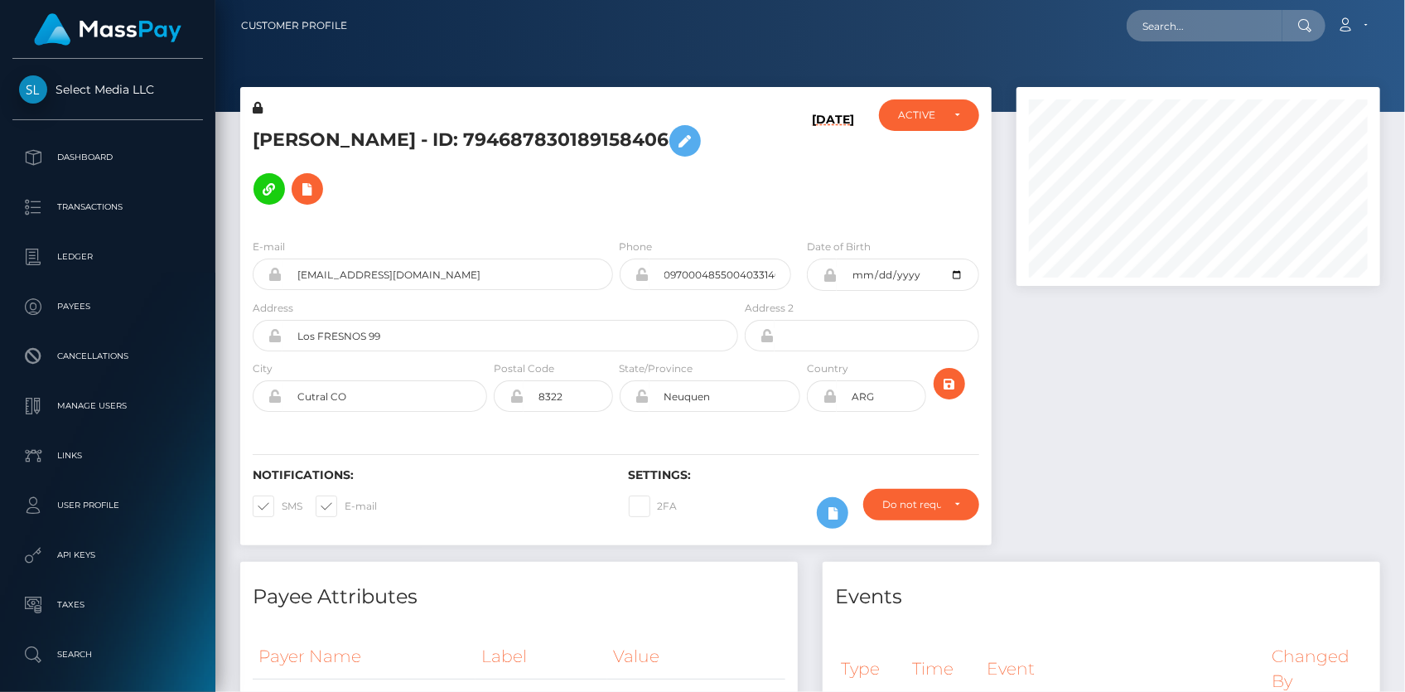
scroll to position [199, 363]
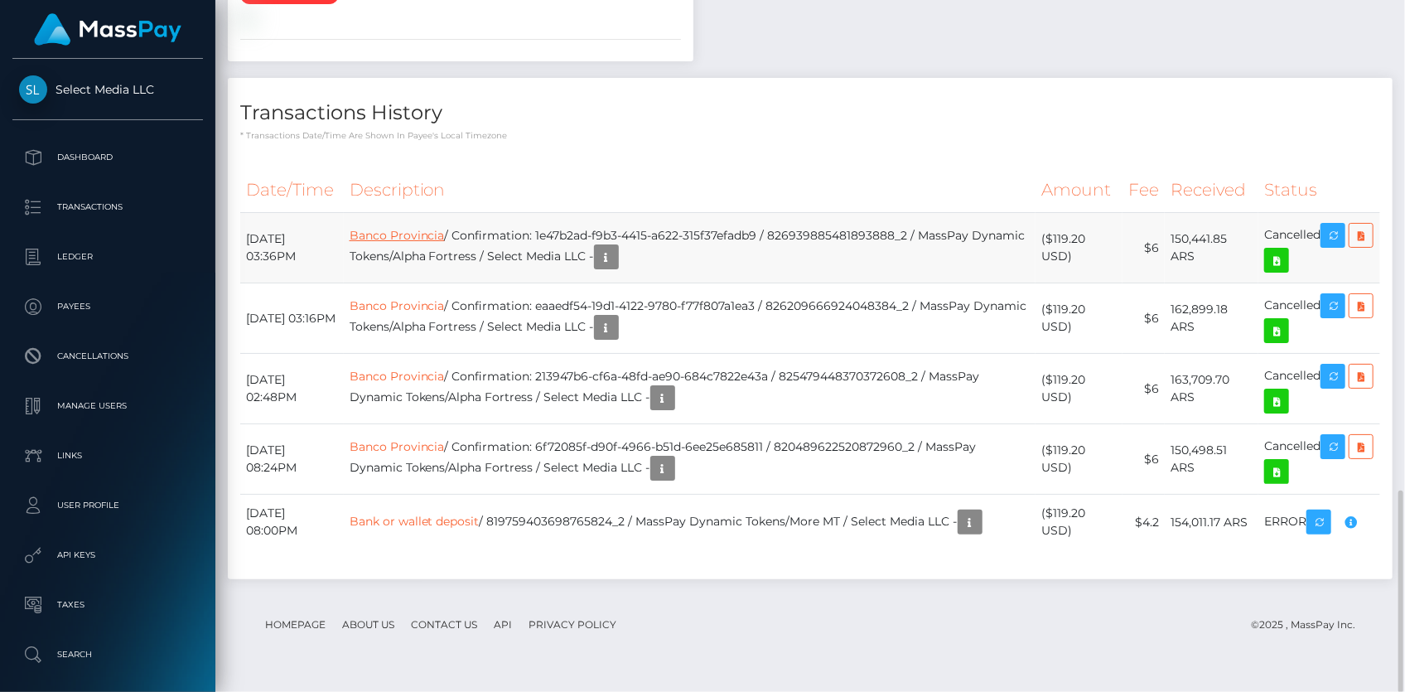
click at [439, 243] on link "Banco Provincia" at bounding box center [397, 235] width 95 height 15
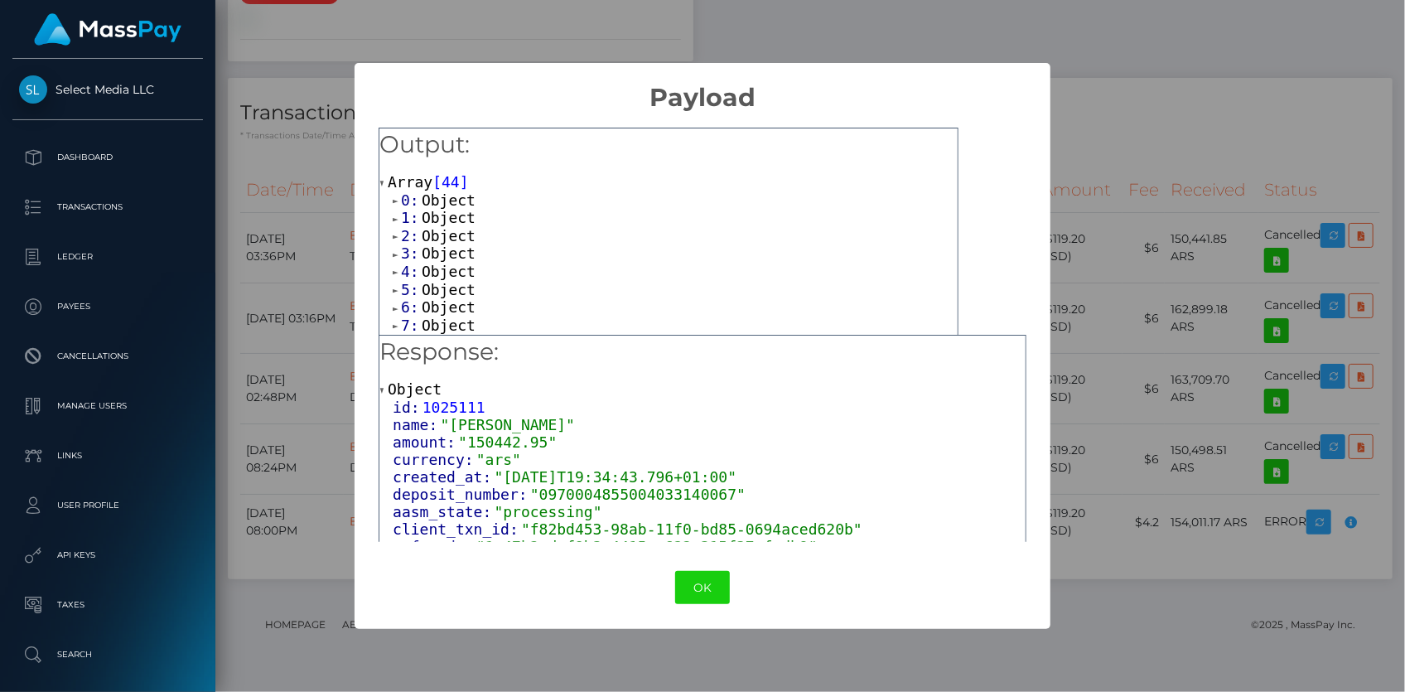
click at [440, 198] on span "Object" at bounding box center [449, 199] width 54 height 17
click at [447, 239] on span "value:" at bounding box center [434, 234] width 56 height 17
click at [447, 245] on span "Object" at bounding box center [449, 252] width 54 height 17
click at [448, 230] on span "Object" at bounding box center [449, 230] width 54 height 17
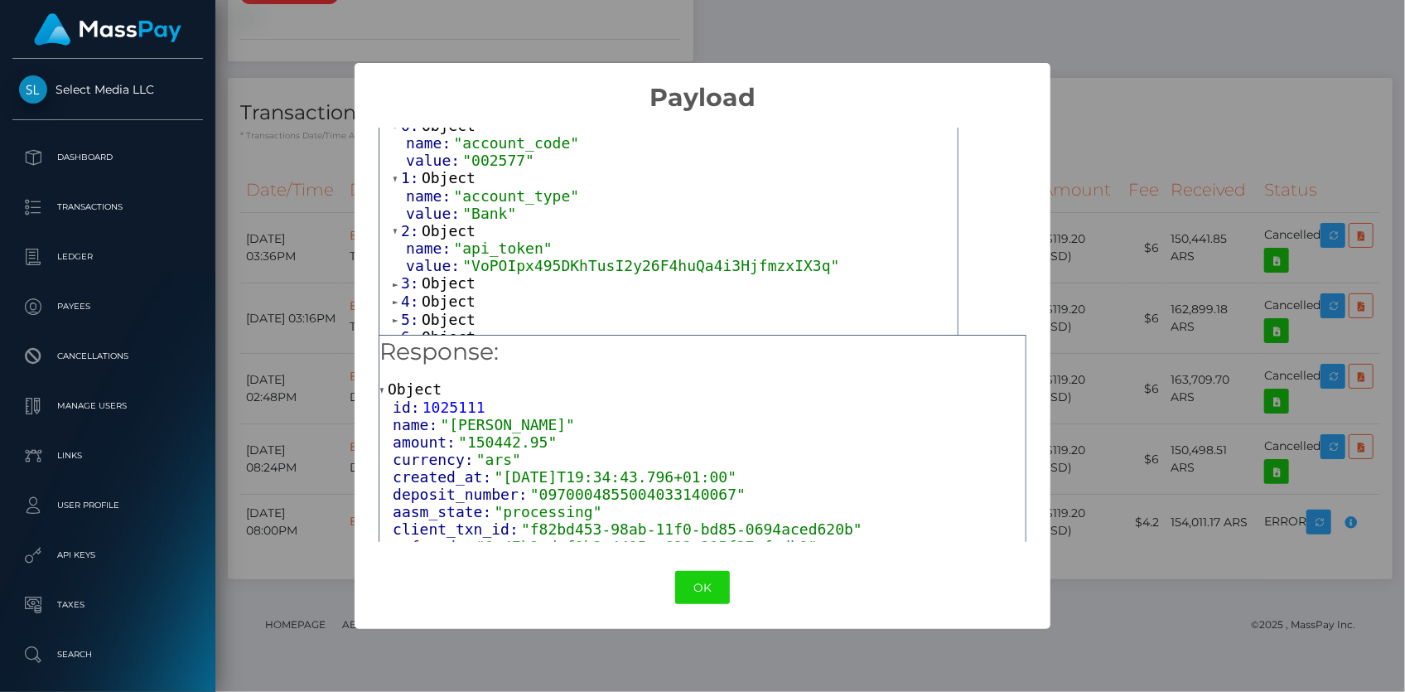
scroll to position [150, 0]
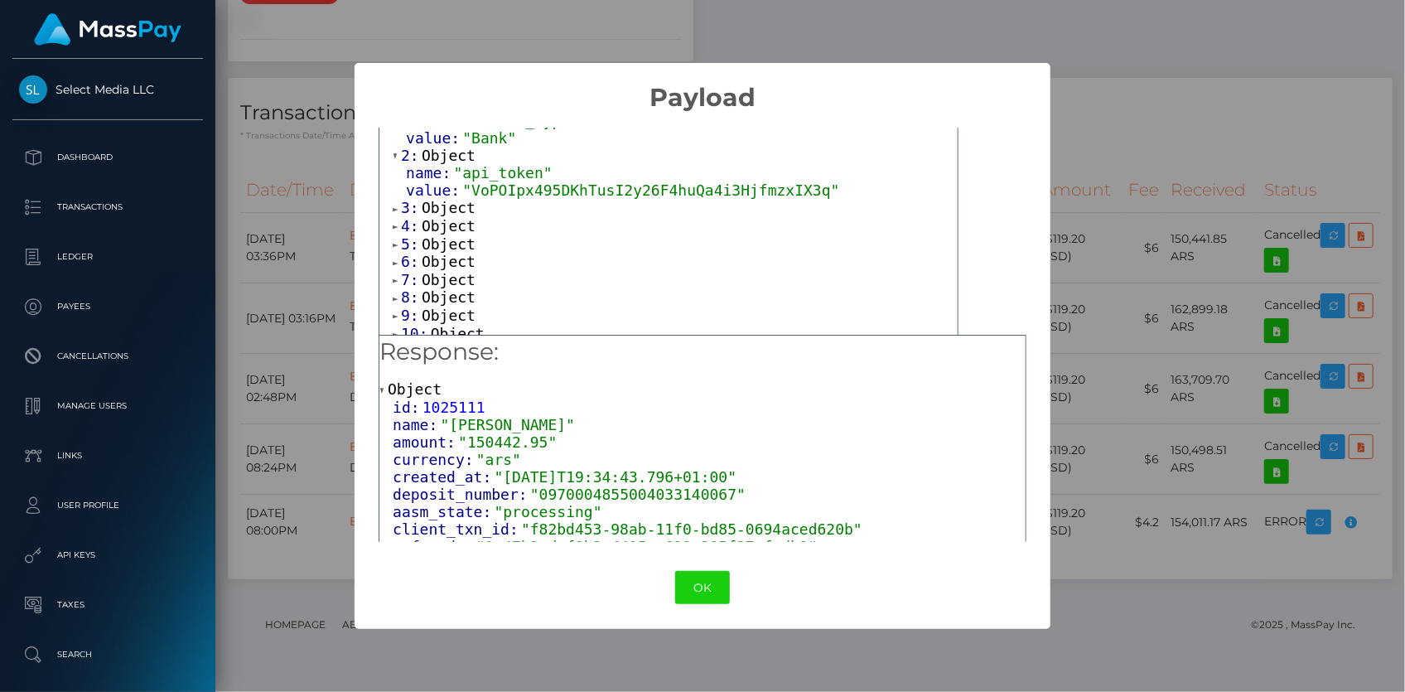
click at [450, 209] on span "Object" at bounding box center [449, 207] width 54 height 17
click at [452, 249] on span "value:" at bounding box center [434, 242] width 56 height 17
click at [451, 258] on span "Object" at bounding box center [449, 260] width 54 height 17
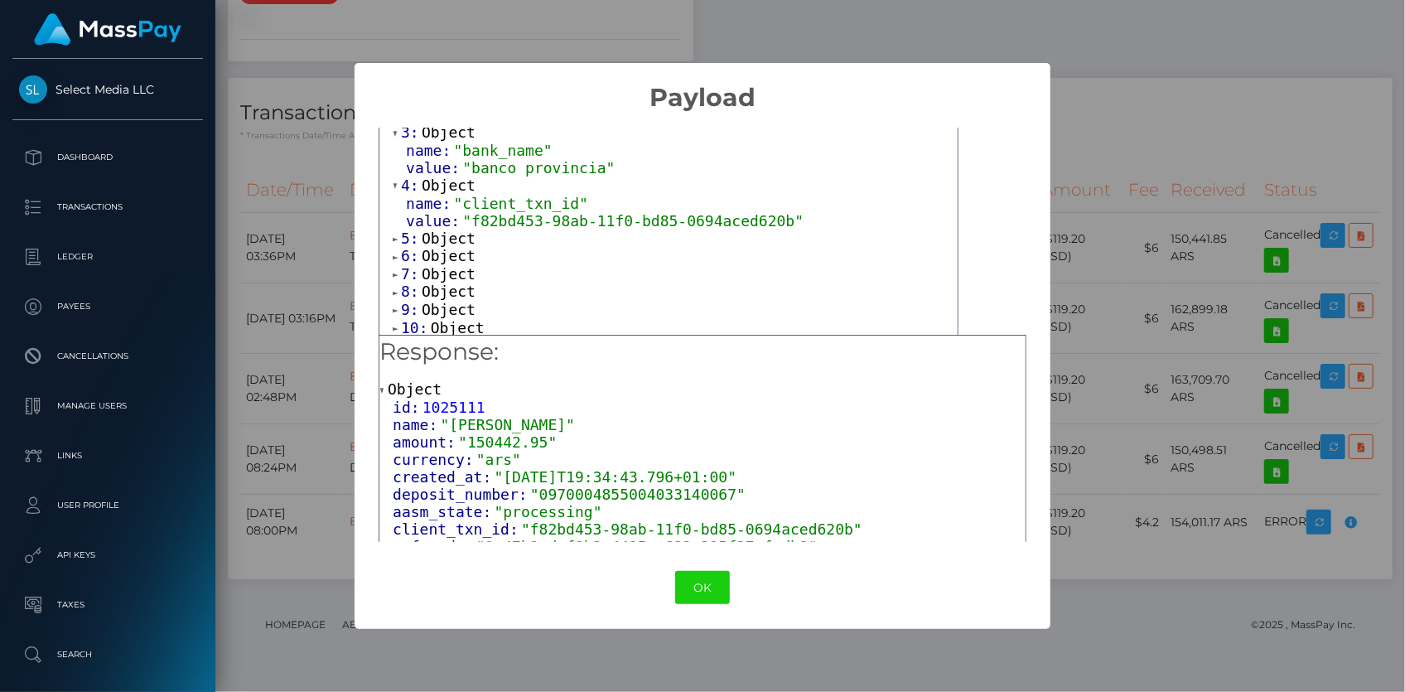
click at [451, 230] on span "Object" at bounding box center [449, 238] width 54 height 17
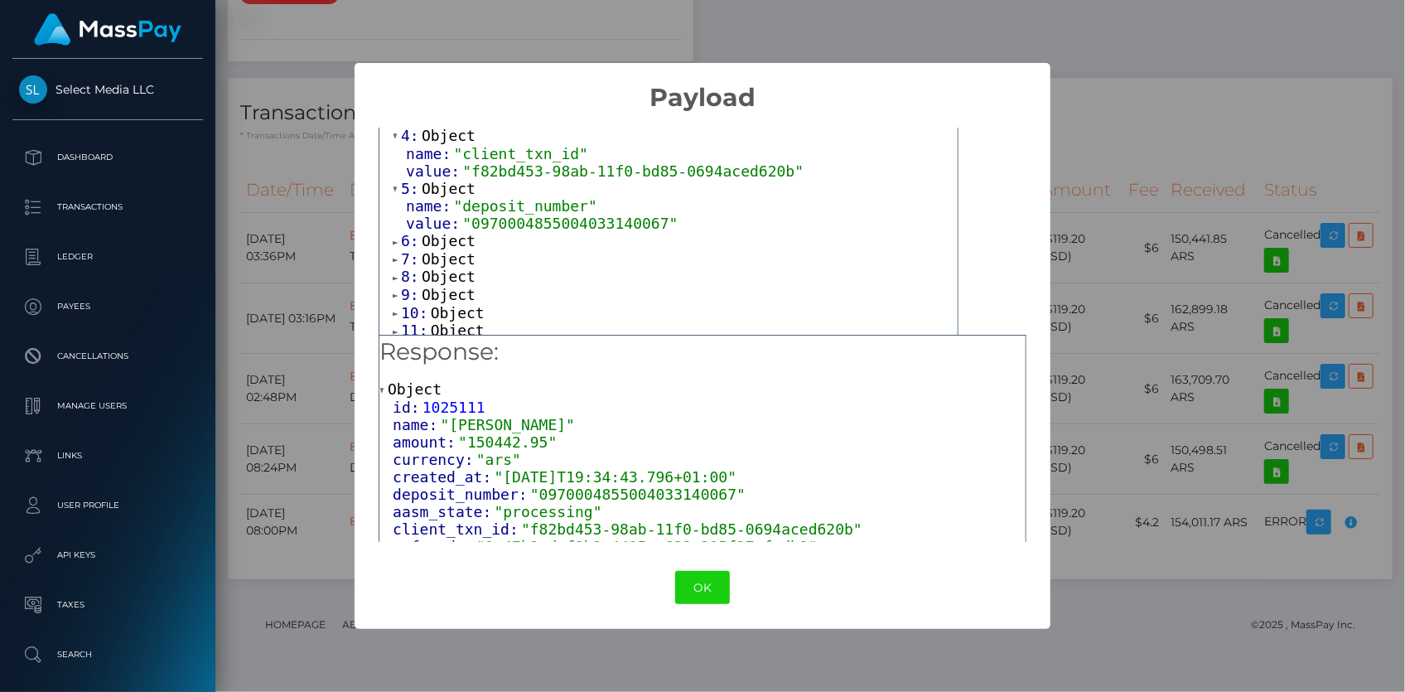
scroll to position [301, 0]
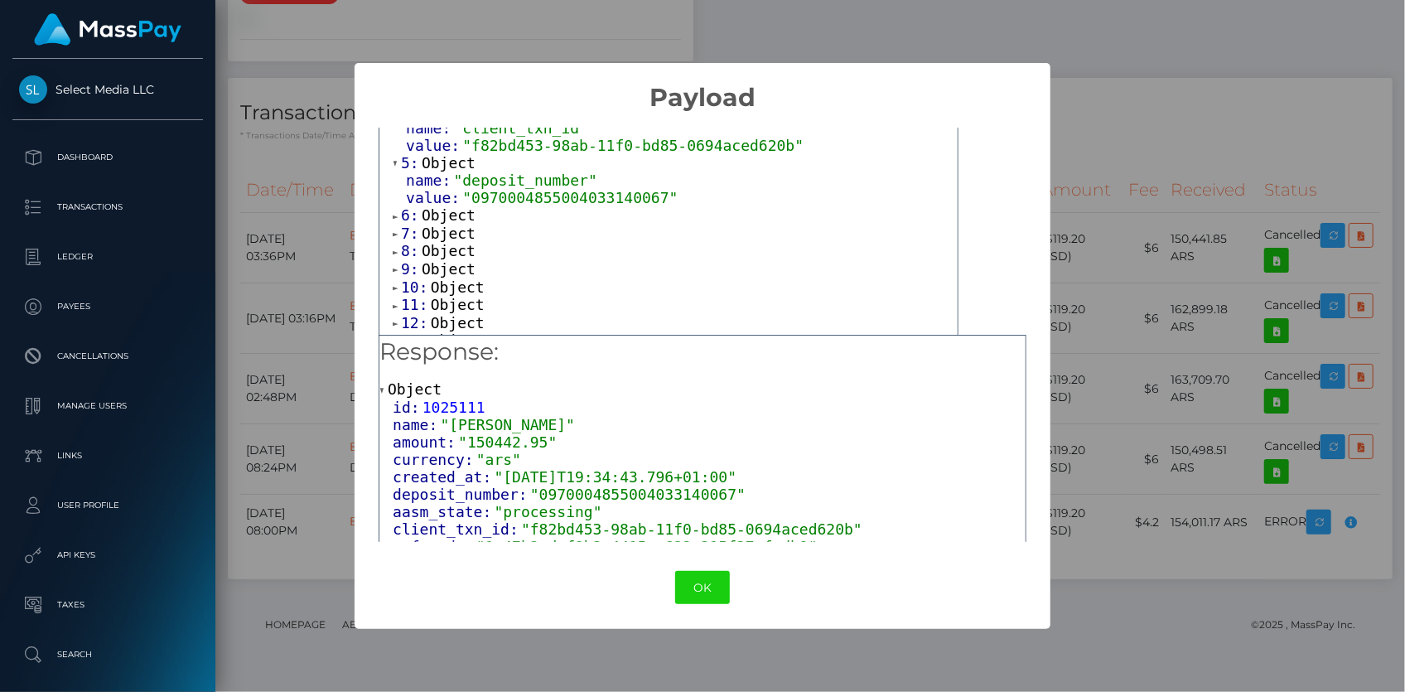
click at [447, 208] on span "Object" at bounding box center [449, 214] width 54 height 17
click at [443, 270] on span "Object" at bounding box center [449, 267] width 54 height 17
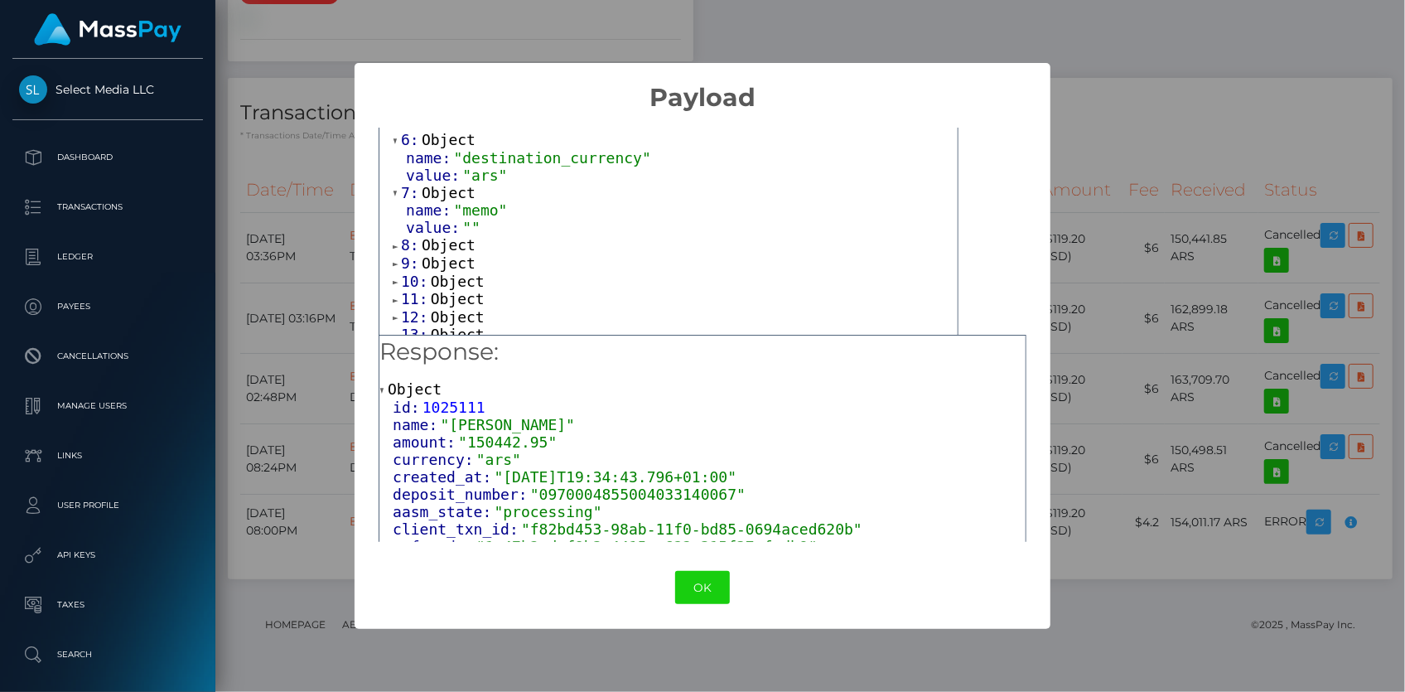
click at [452, 239] on span "Object" at bounding box center [449, 244] width 54 height 17
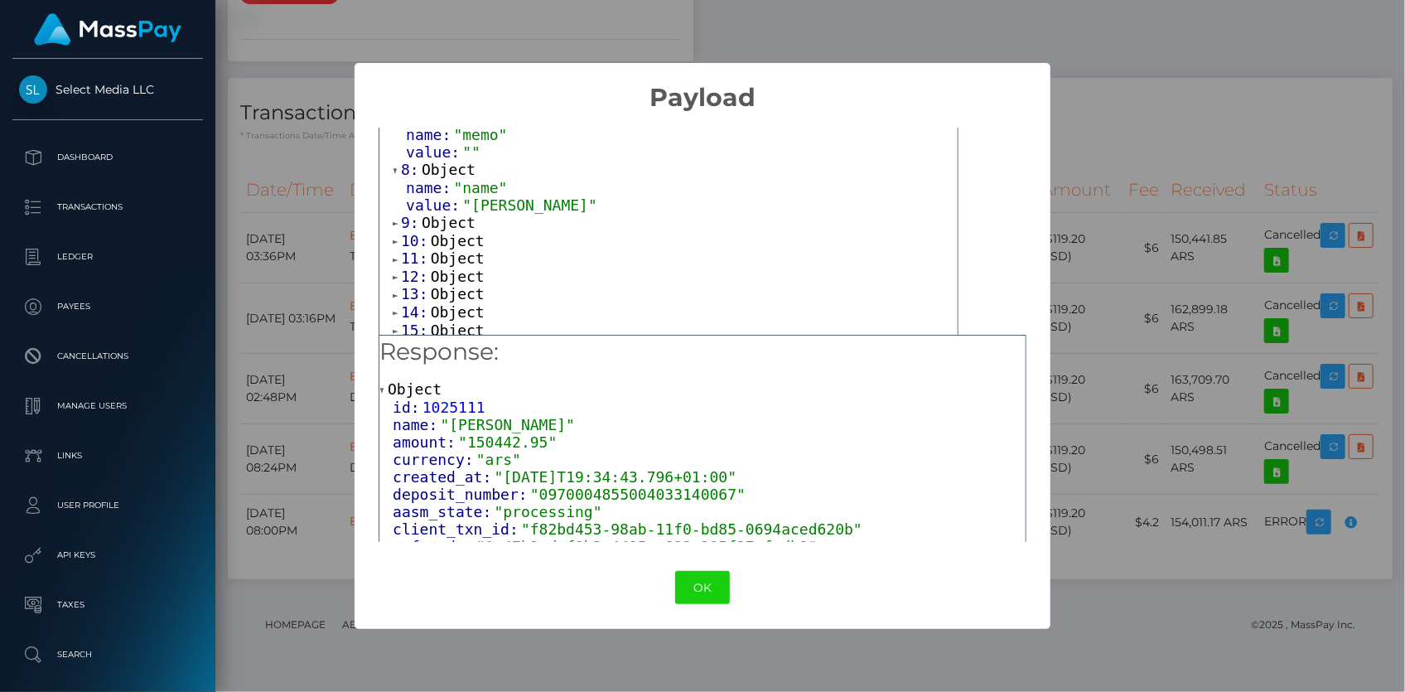
click at [447, 220] on span "Object" at bounding box center [449, 222] width 54 height 17
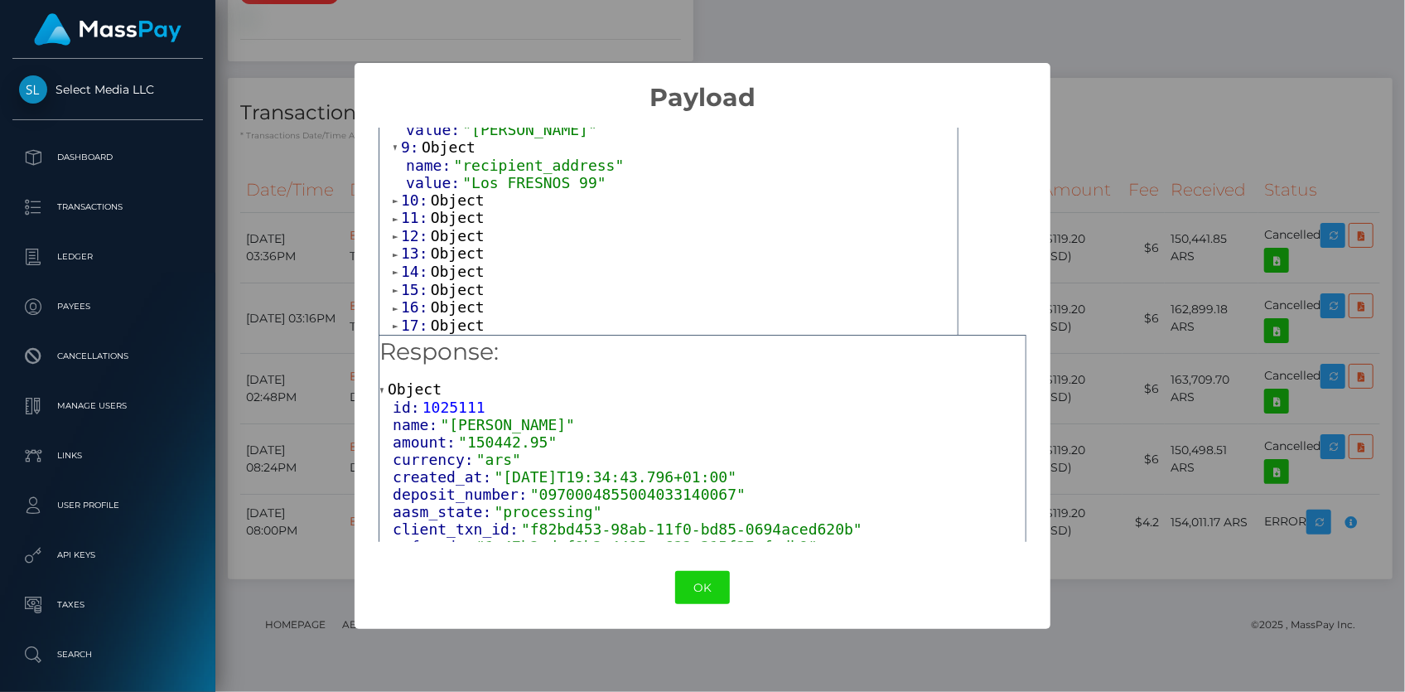
click at [456, 196] on span "Object" at bounding box center [458, 199] width 54 height 17
click at [455, 174] on span "Object" at bounding box center [458, 176] width 54 height 17
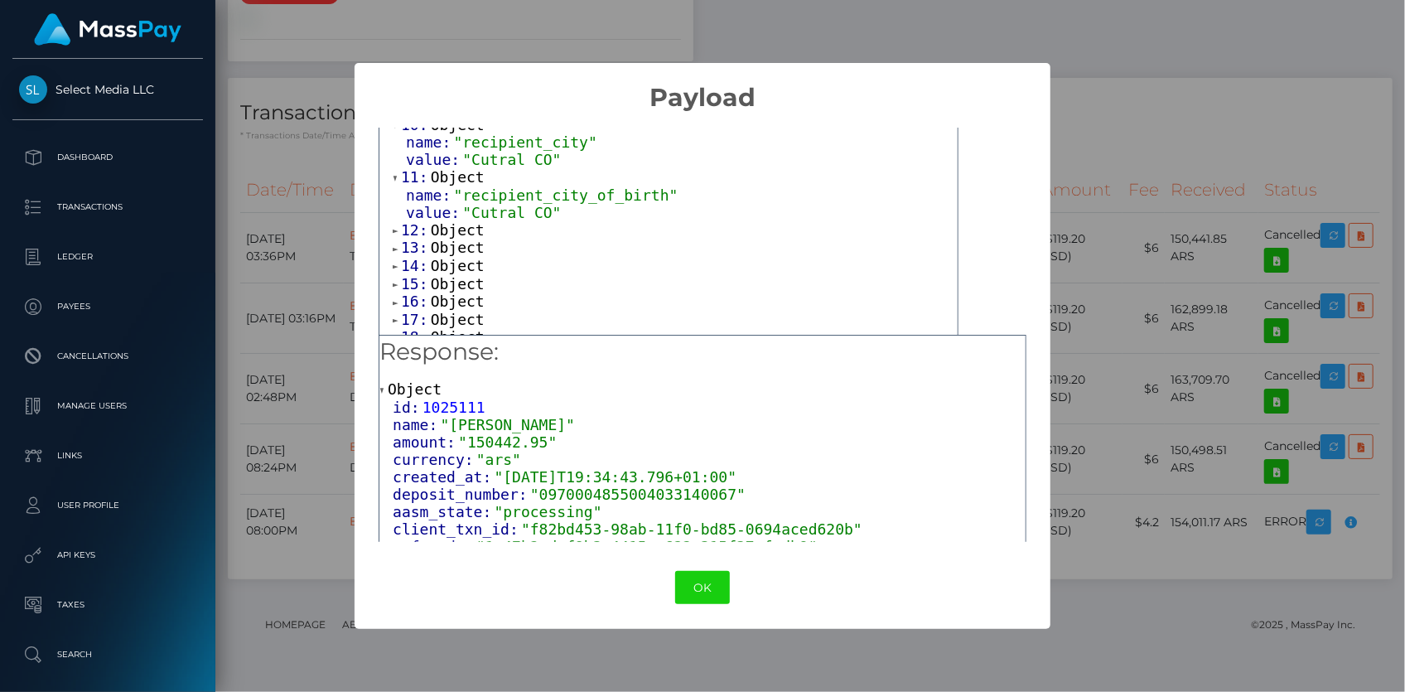
click at [452, 215] on span "value:" at bounding box center [434, 212] width 56 height 17
click at [453, 226] on span "Object" at bounding box center [458, 229] width 54 height 17
click at [455, 274] on span "Object" at bounding box center [458, 281] width 54 height 17
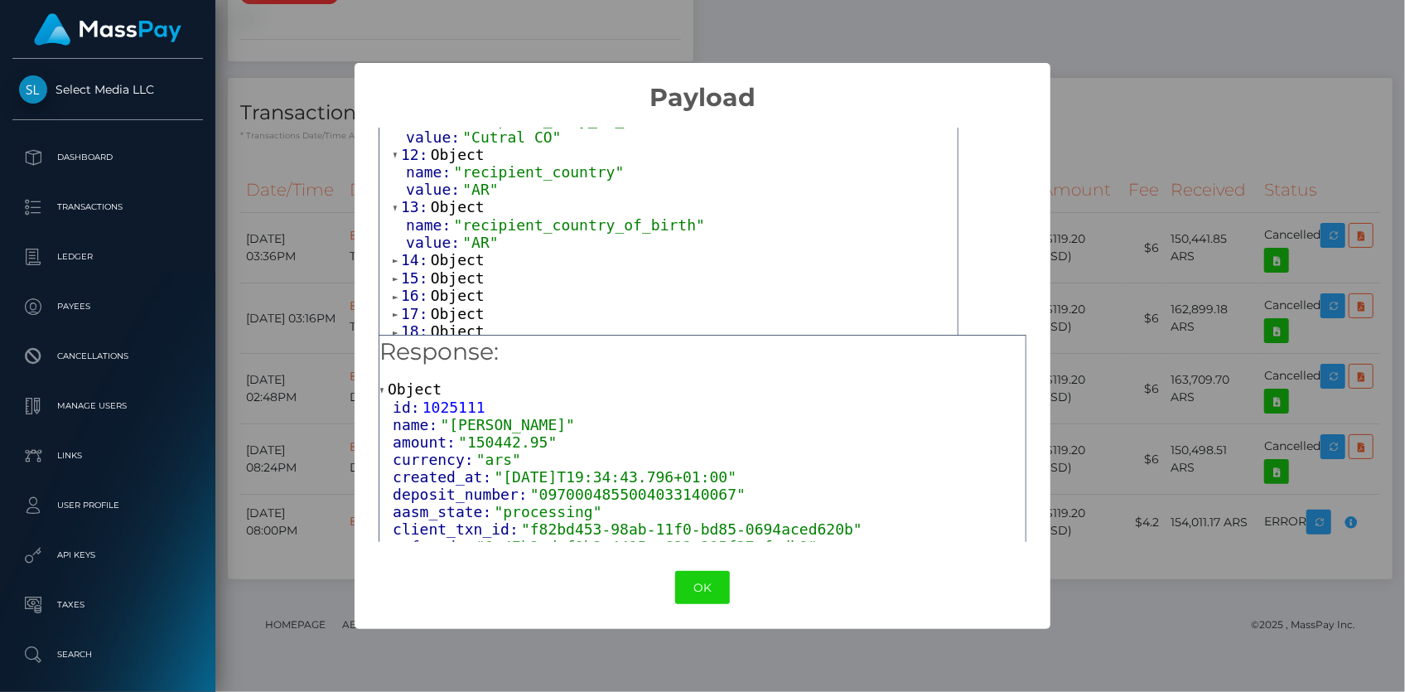
click at [472, 251] on span "Object" at bounding box center [458, 259] width 54 height 17
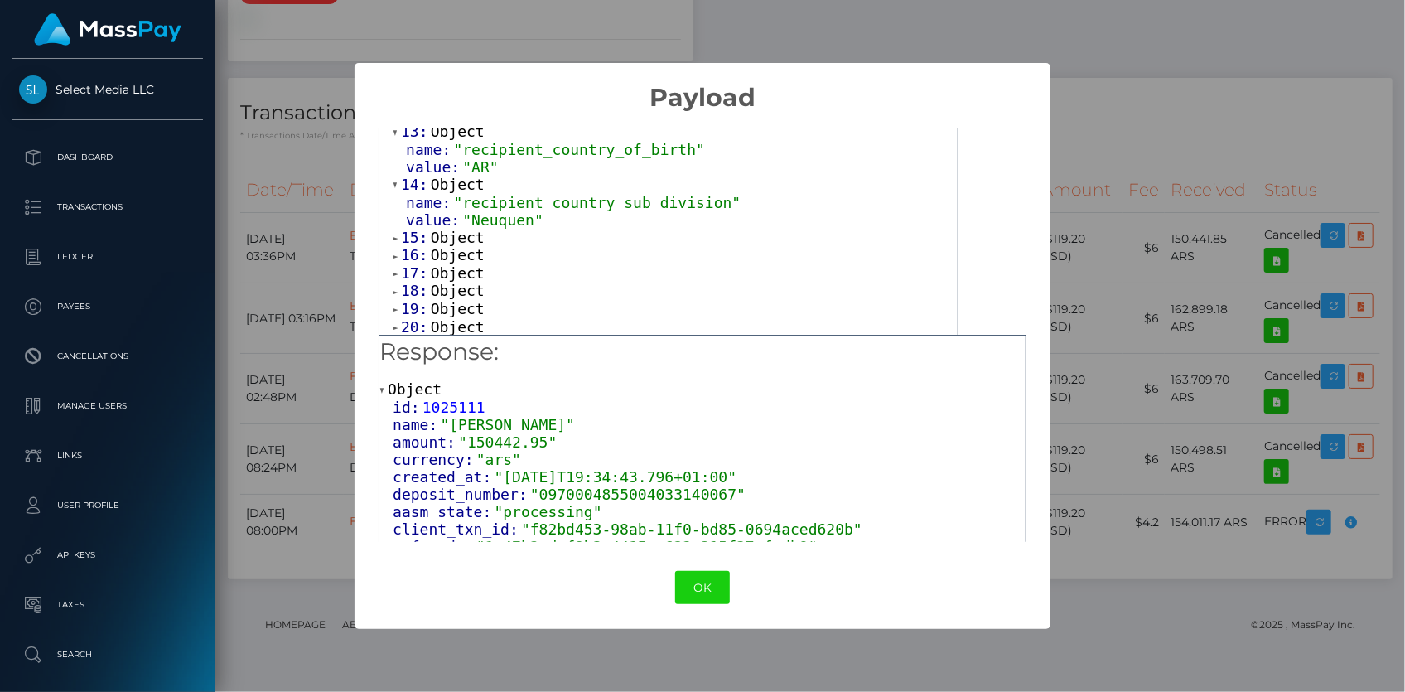
click at [460, 232] on span "Object" at bounding box center [458, 237] width 54 height 17
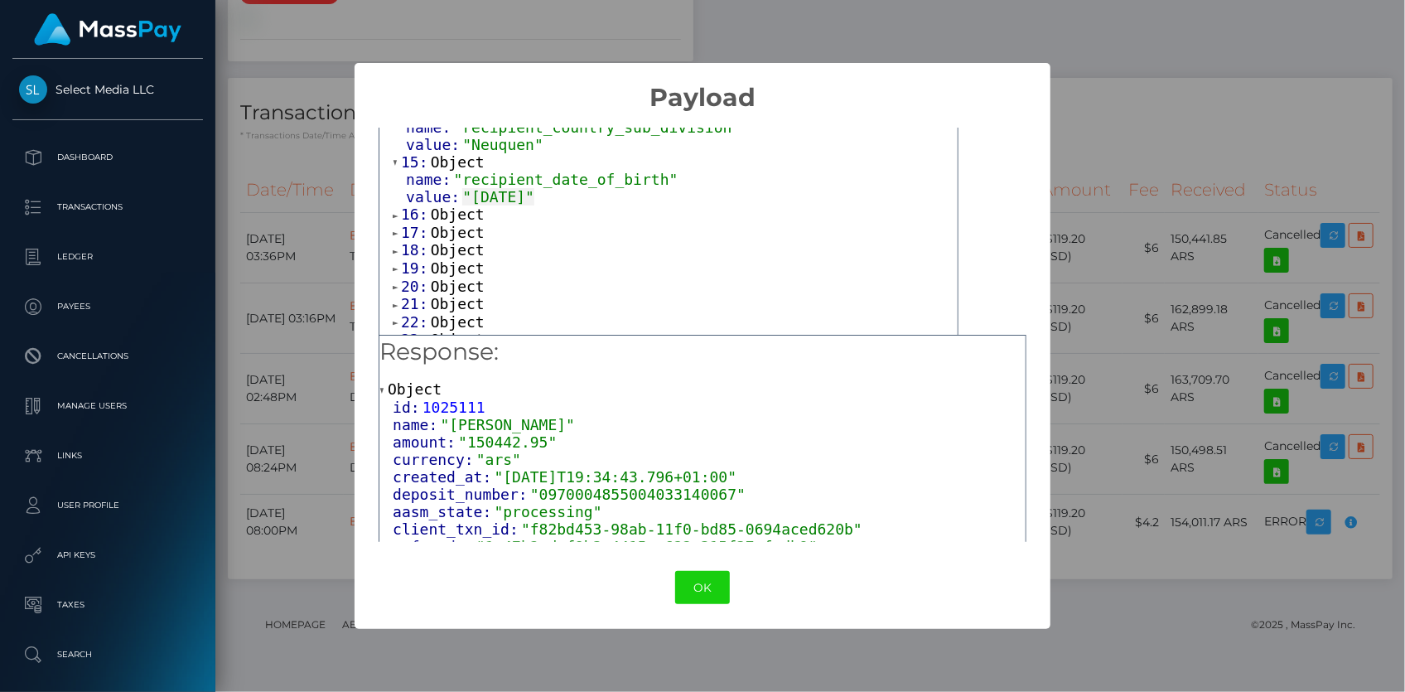
click at [454, 215] on span "Object" at bounding box center [458, 213] width 54 height 17
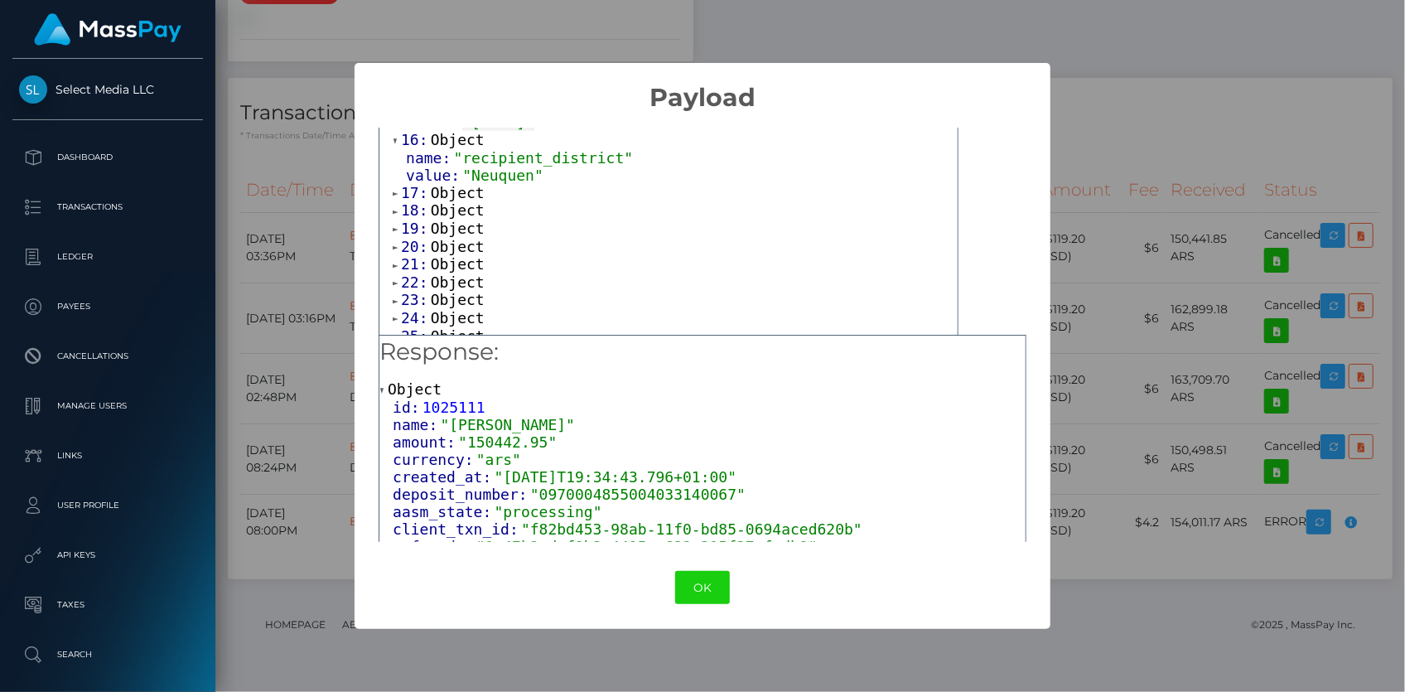
click at [453, 189] on span "Object" at bounding box center [458, 192] width 54 height 17
click at [456, 236] on span "Object" at bounding box center [458, 244] width 54 height 17
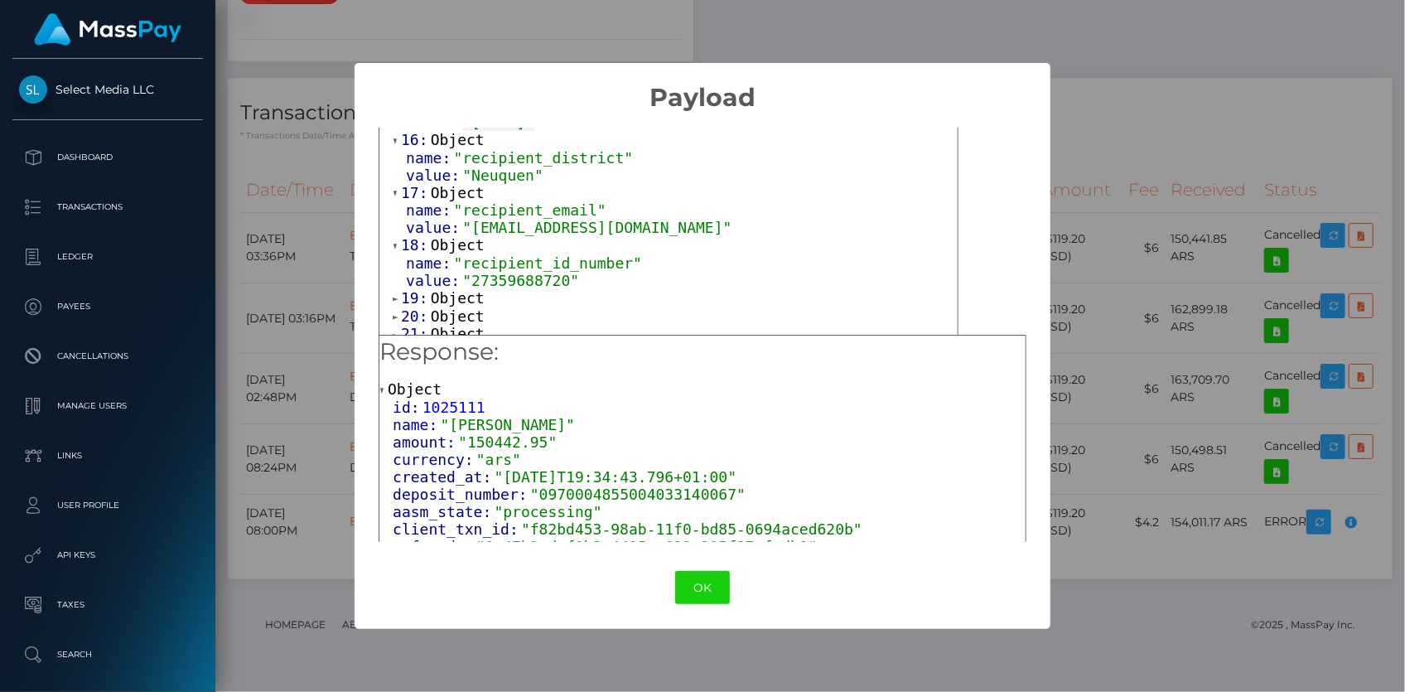
scroll to position [979, 0]
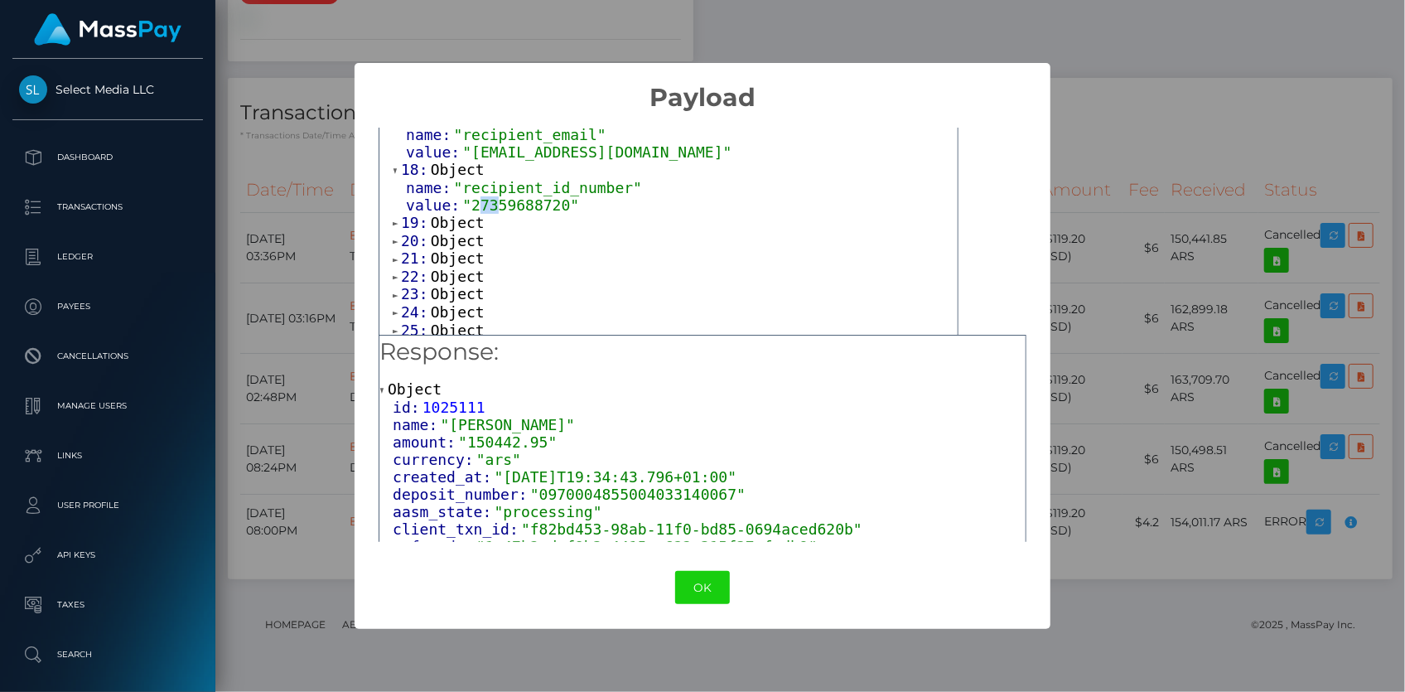
drag, startPoint x: 472, startPoint y: 201, endPoint x: 494, endPoint y: 201, distance: 21.6
click at [494, 201] on span ""27359688720"" at bounding box center [520, 204] width 117 height 17
drag, startPoint x: 470, startPoint y: 205, endPoint x: 497, endPoint y: 199, distance: 28.1
click at [497, 199] on span ""27359688720"" at bounding box center [520, 204] width 117 height 17
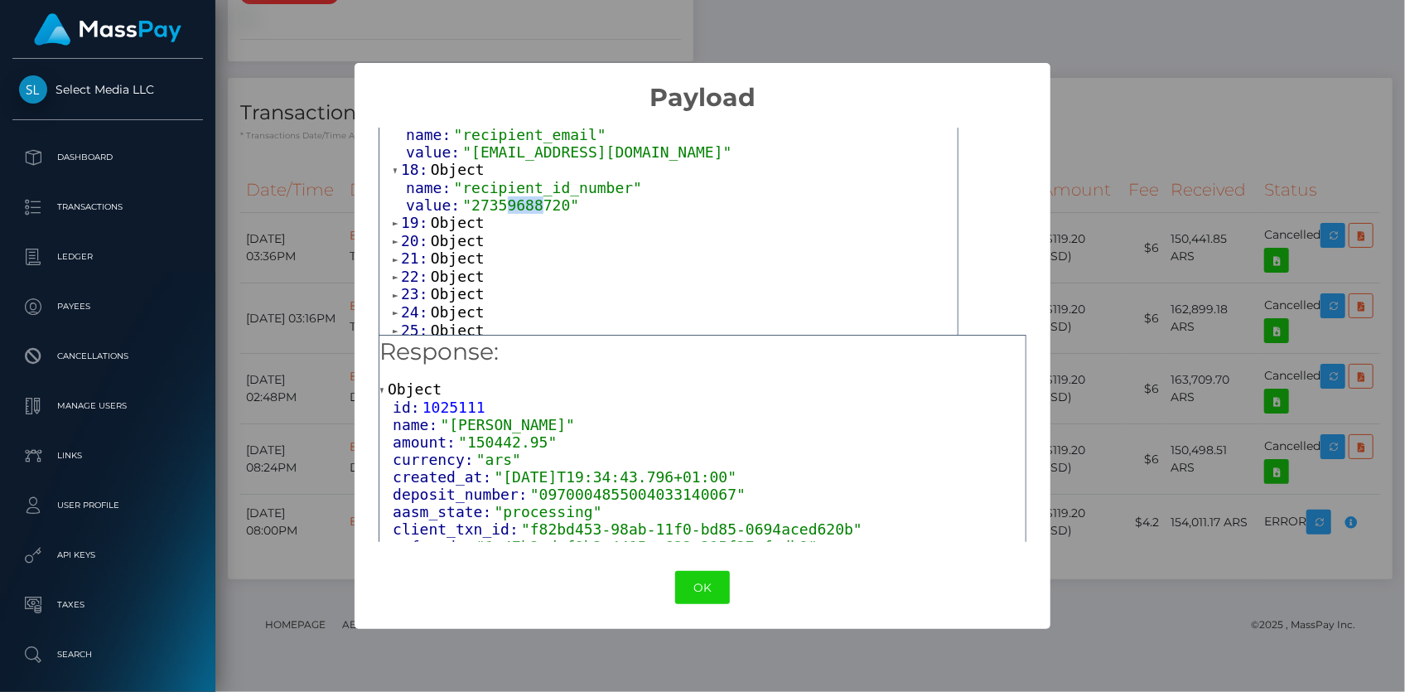
drag, startPoint x: 497, startPoint y: 199, endPoint x: 530, endPoint y: 198, distance: 33.2
click at [530, 198] on span ""27359688720"" at bounding box center [520, 204] width 117 height 17
click at [514, 206] on span ""27359688720"" at bounding box center [520, 204] width 117 height 17
click at [676, 584] on button "OK" at bounding box center [702, 588] width 55 height 34
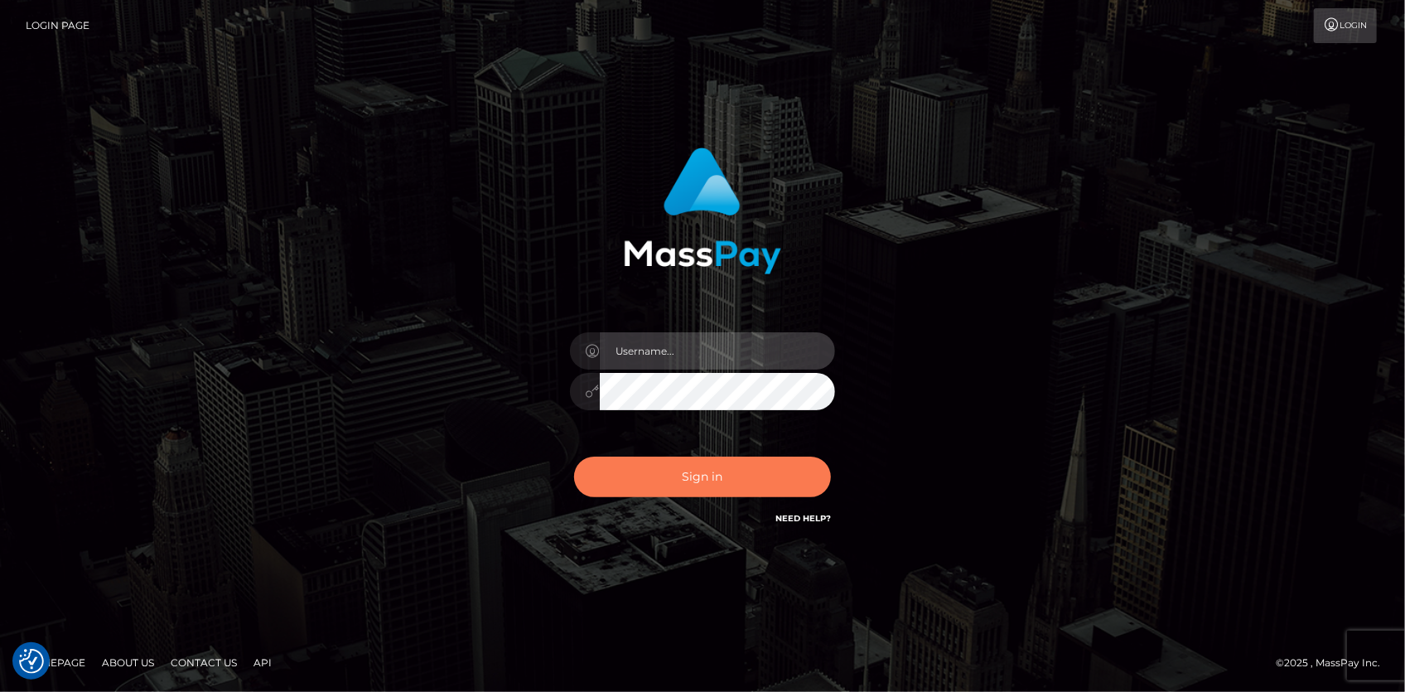
type input "[PERSON_NAME]"
click at [709, 491] on button "Sign in" at bounding box center [702, 477] width 257 height 41
type input "[PERSON_NAME]"
click at [723, 460] on button "Sign in" at bounding box center [702, 477] width 257 height 41
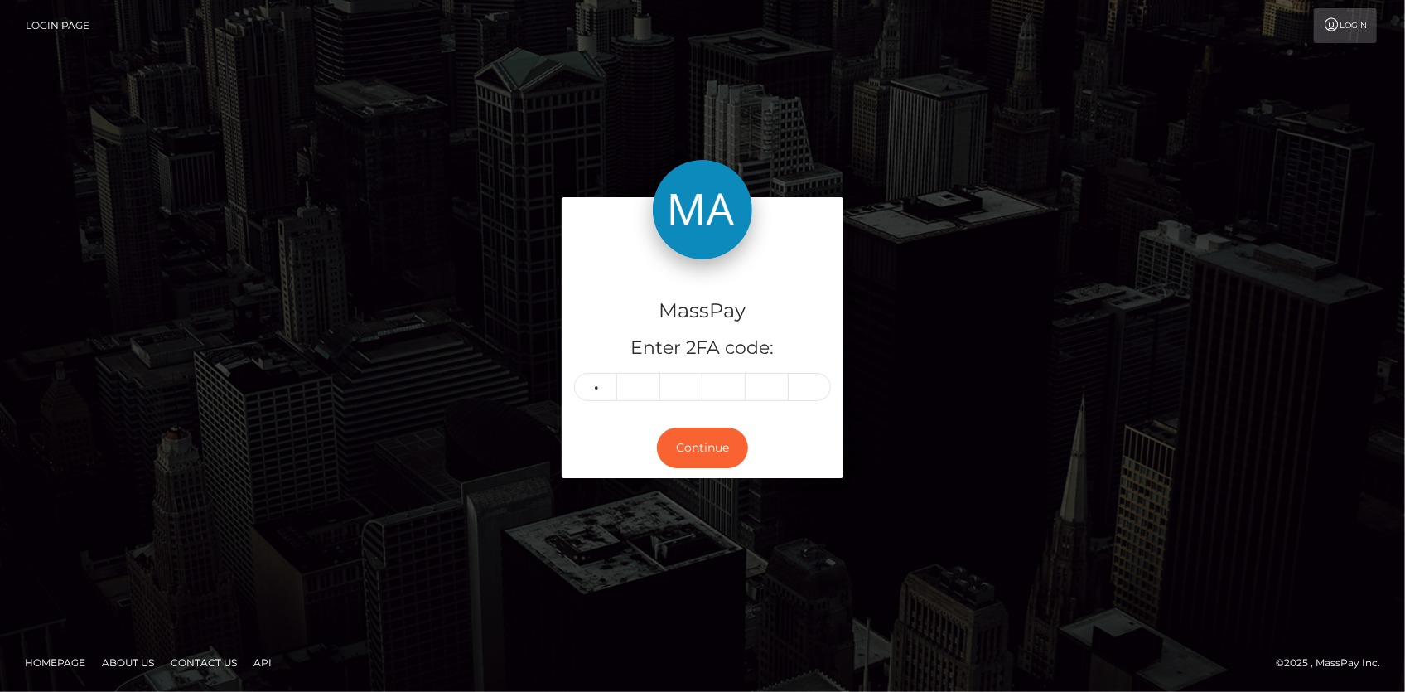
type input "0"
type input "1"
type input "5"
type input "2"
type input "0"
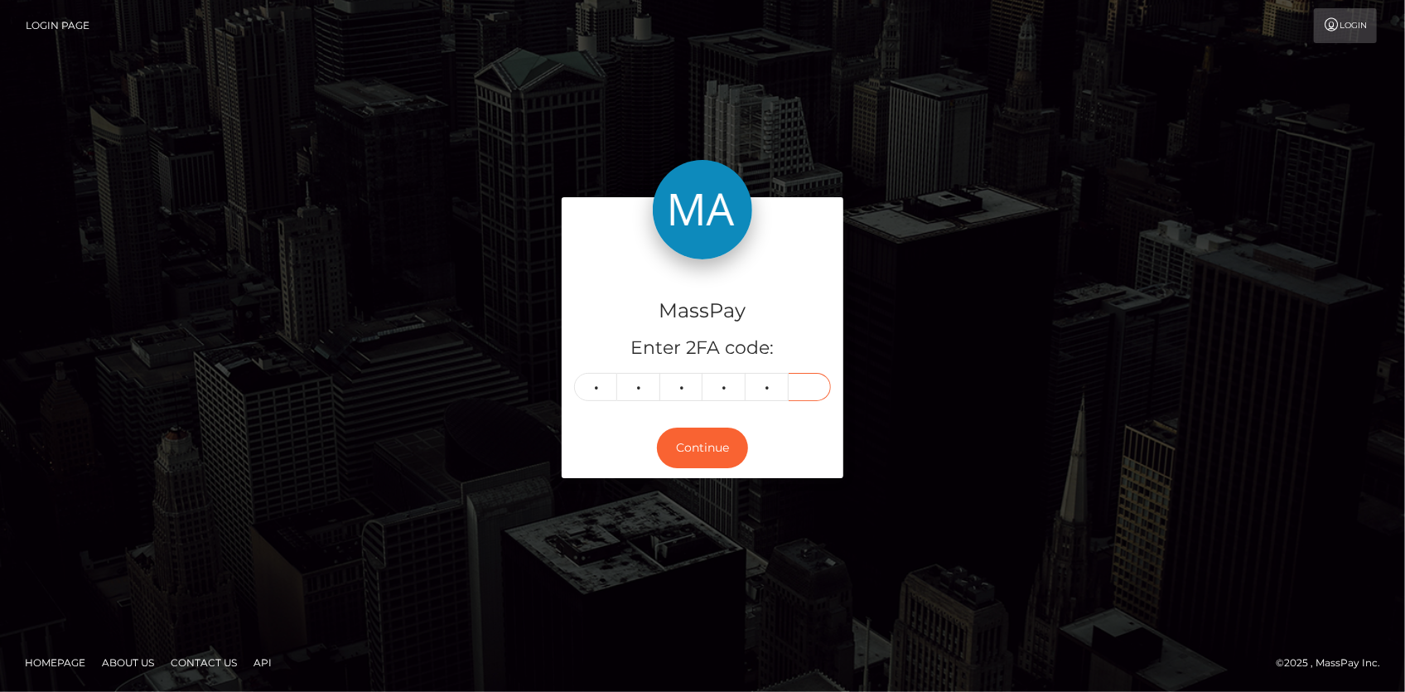
type input "9"
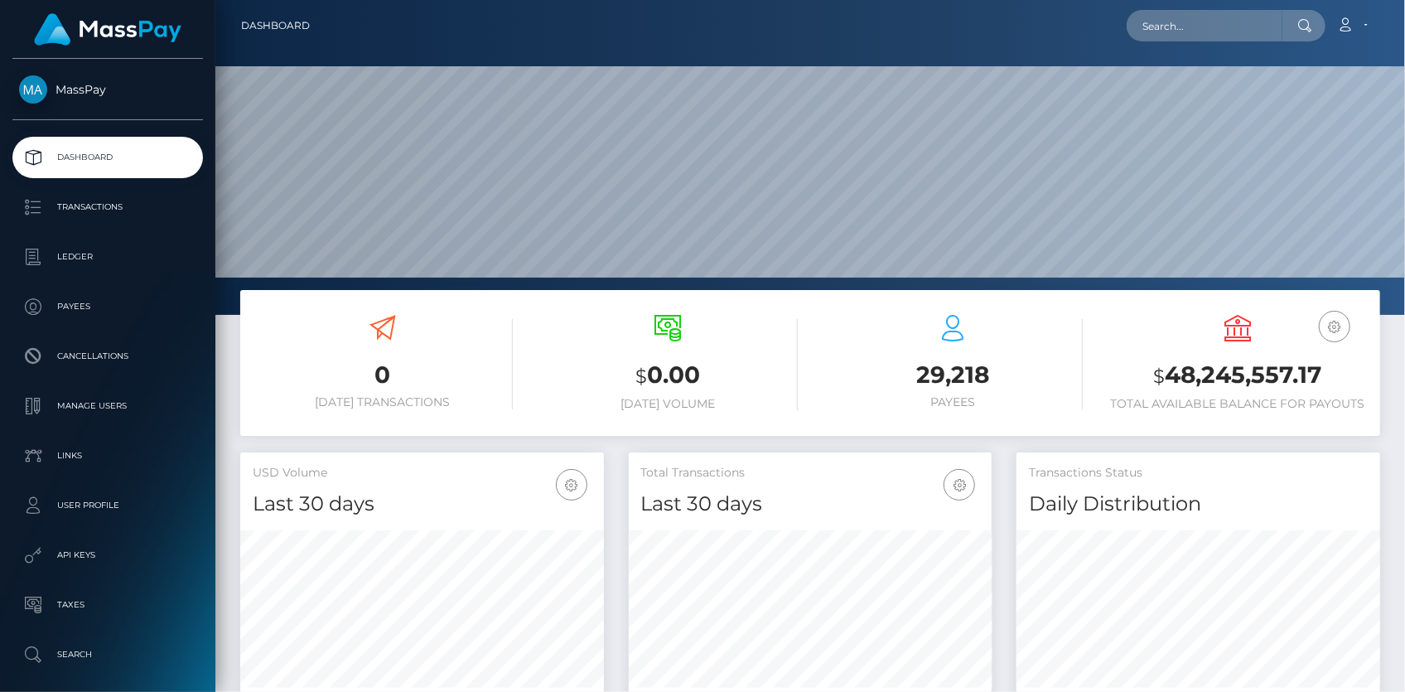
scroll to position [293, 363]
click at [1185, 28] on input "text" at bounding box center [1205, 25] width 156 height 31
paste input "1360806743"
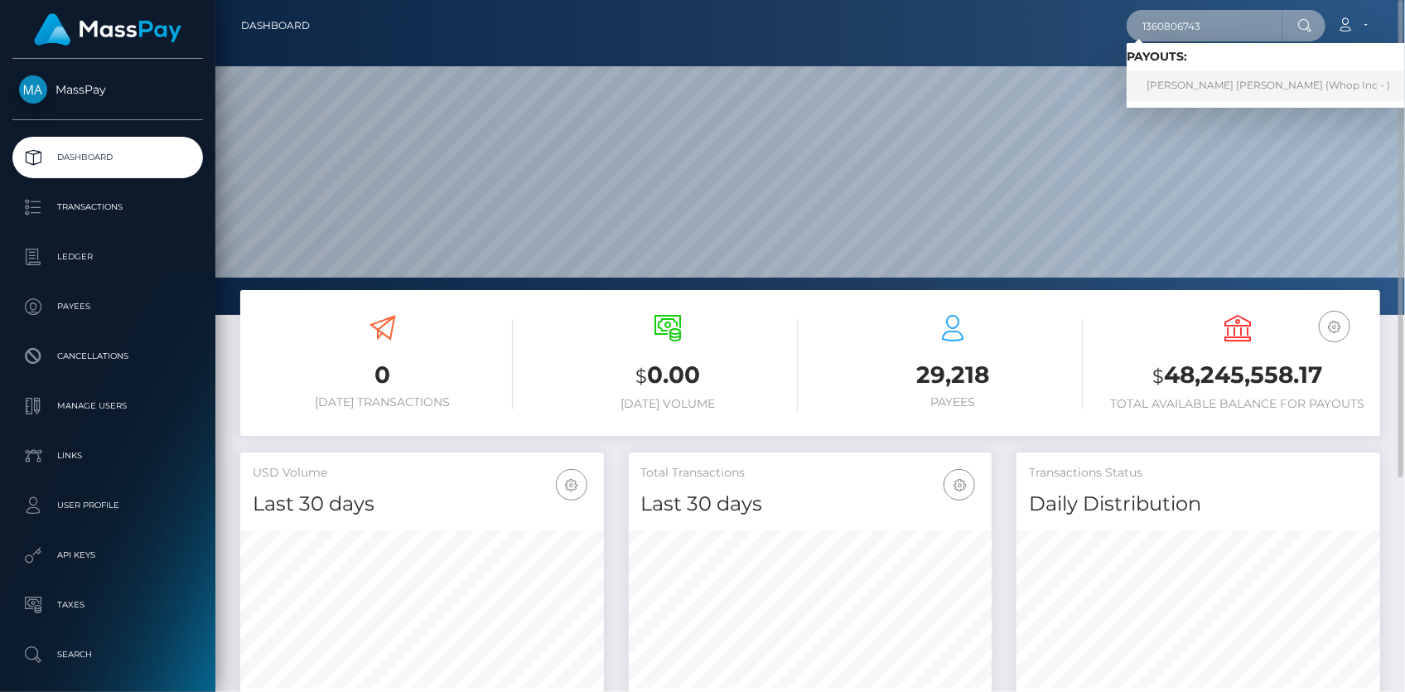
type input "1360806743"
click at [1182, 75] on link "VERNON GRANVILLE SCOTT (Whop Inc - )" at bounding box center [1268, 85] width 283 height 31
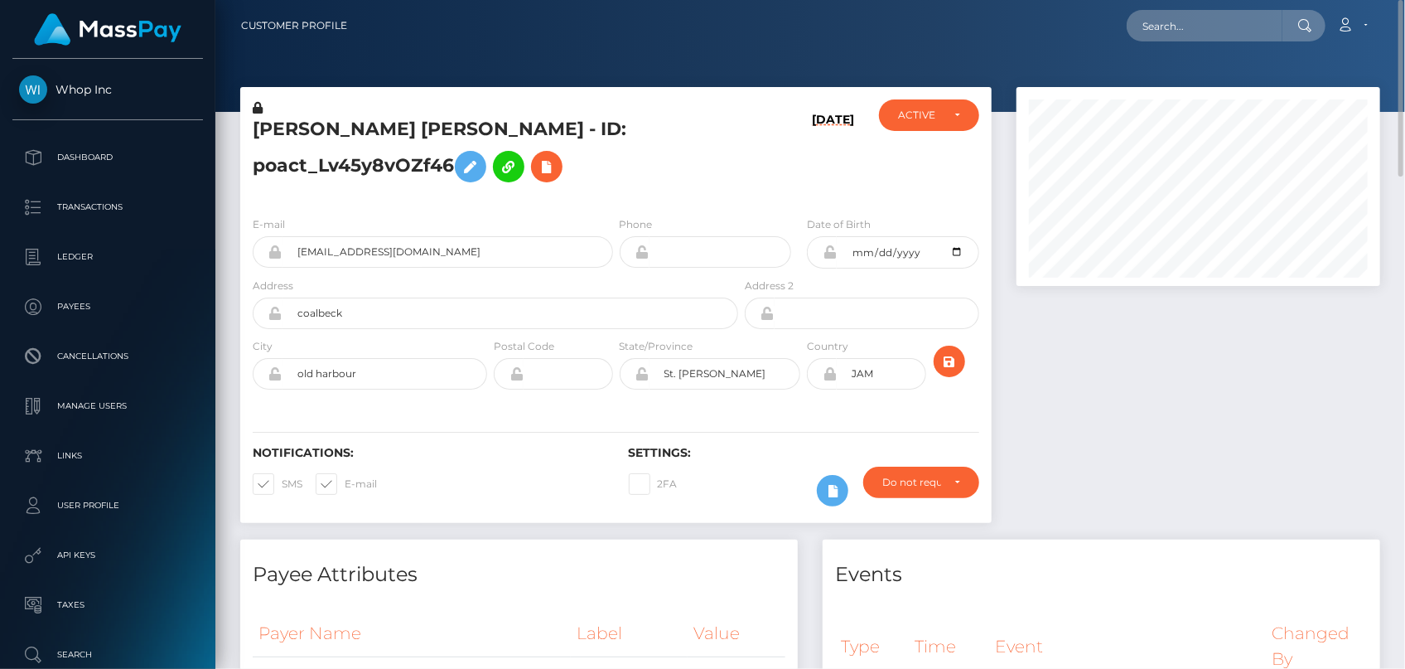
click at [350, 219] on div "E-mail marketmastersblueprint@gmail.com" at bounding box center [433, 241] width 360 height 52
click at [348, 247] on input "marketmastersblueprint@gmail.com" at bounding box center [448, 251] width 331 height 31
click at [1201, 33] on input "text" at bounding box center [1205, 25] width 156 height 31
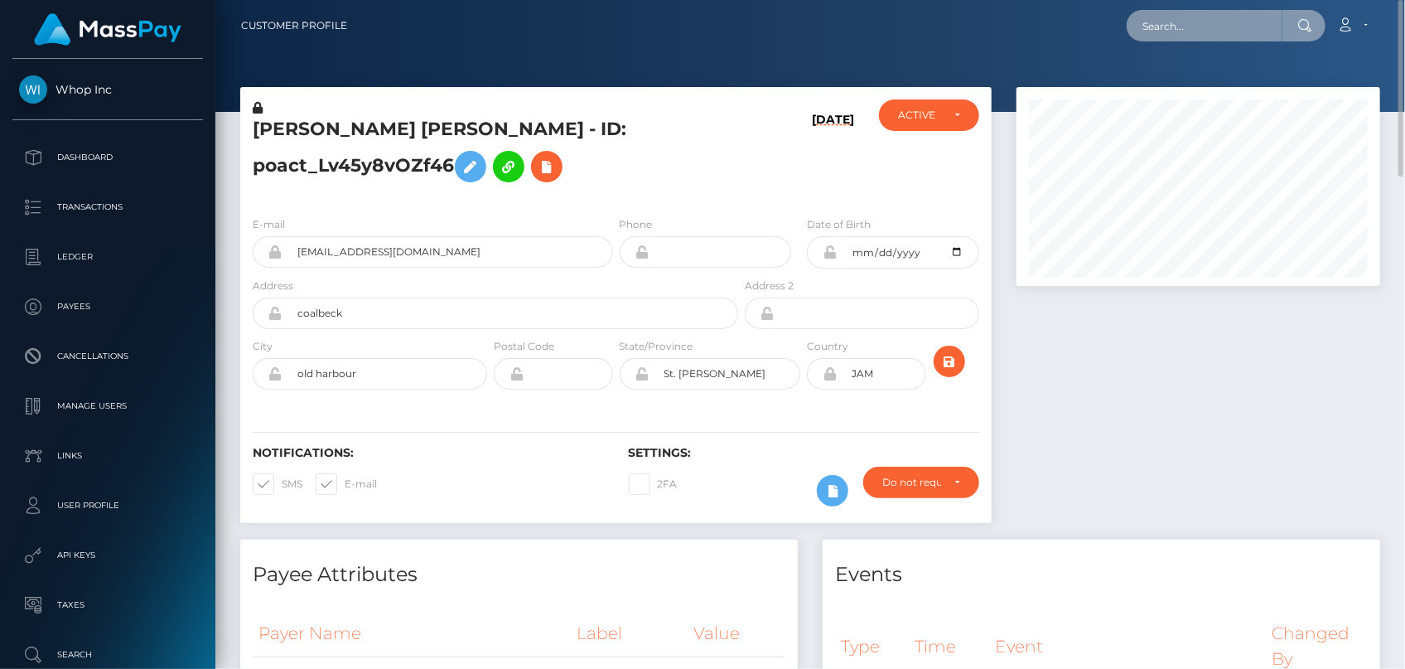
paste input "1360518875"
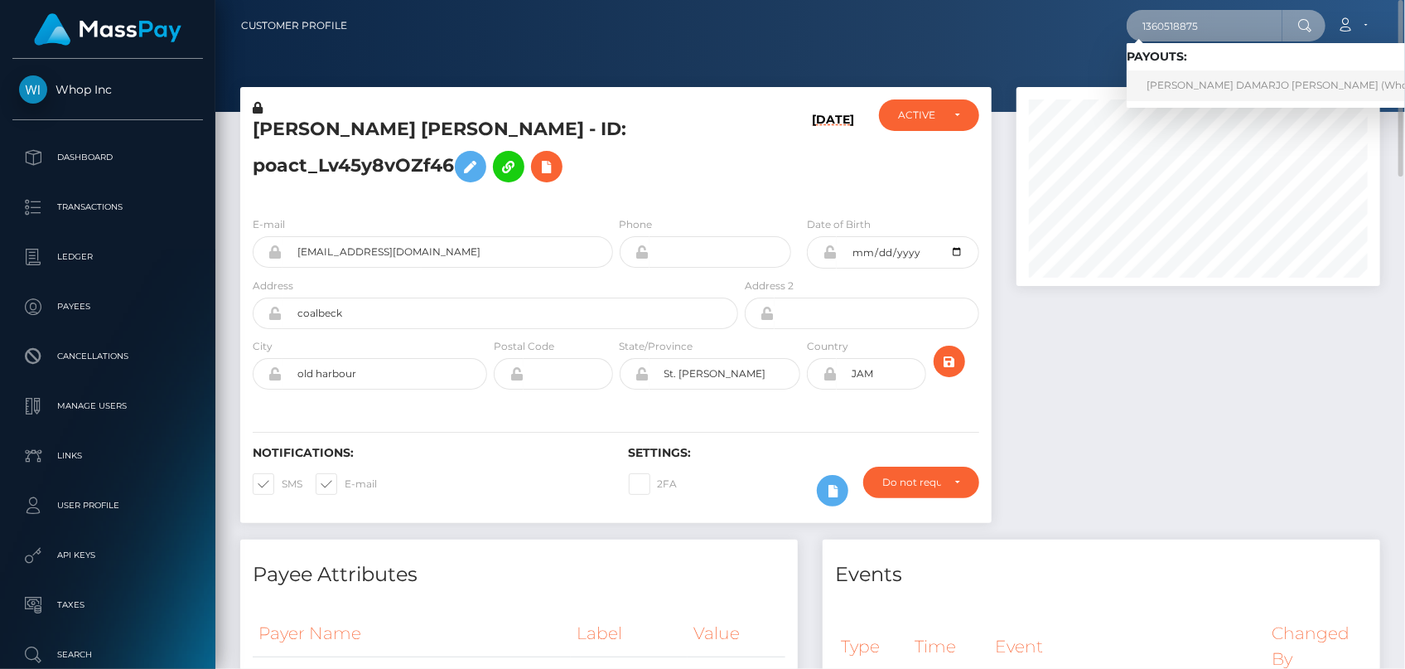
type input "1360518875"
click at [1182, 84] on link "ALSTON DAMARJO BILLINGS (Whop Inc - )" at bounding box center [1296, 85] width 339 height 31
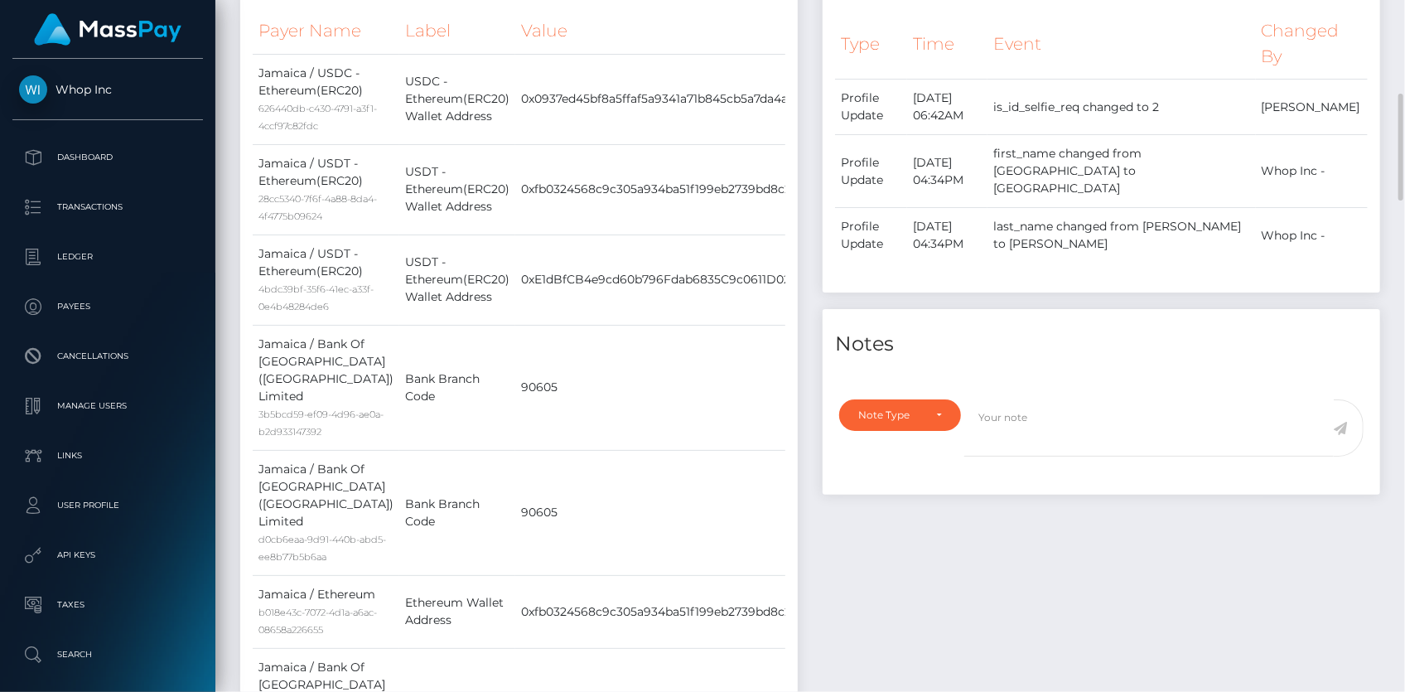
scroll to position [75, 0]
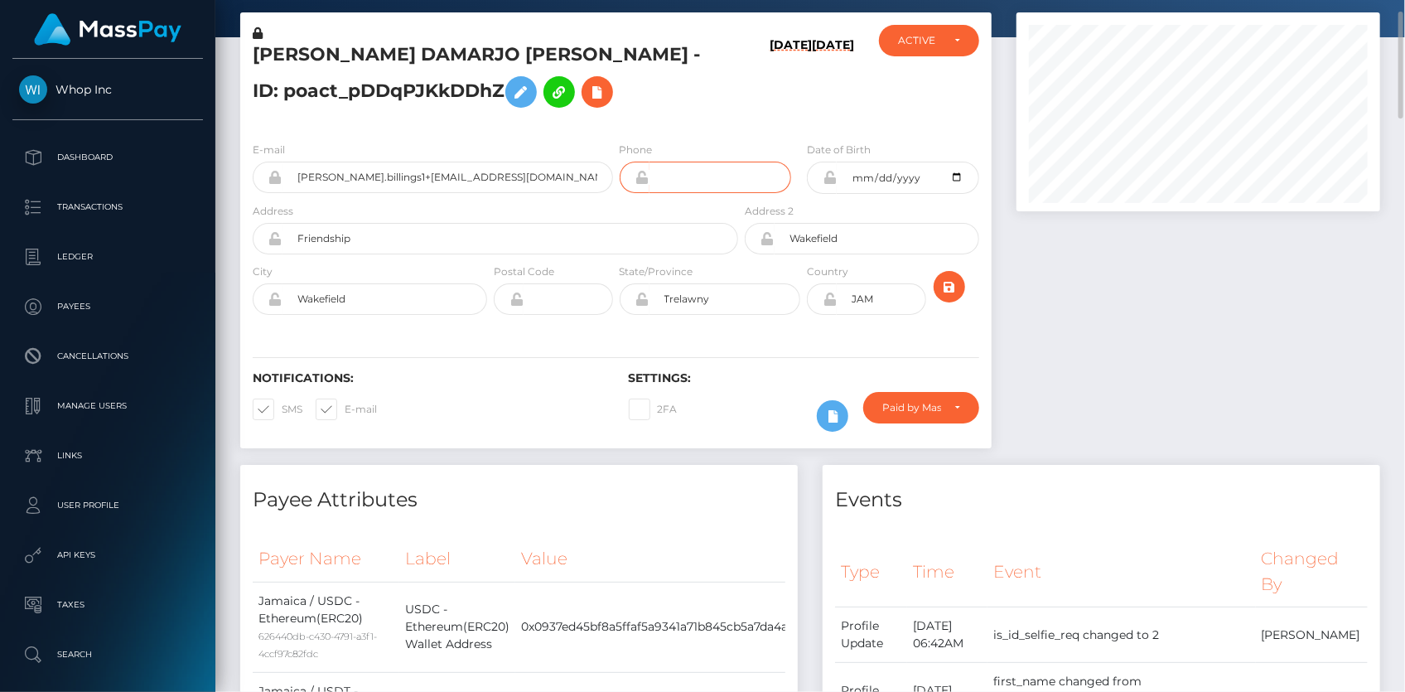
click at [787, 172] on input "tel" at bounding box center [721, 177] width 143 height 31
click at [433, 172] on input "alston.billings1+8849087235@icloud.com" at bounding box center [448, 177] width 331 height 31
click at [425, 172] on input "alston.billings1+8849087235@icloud.com" at bounding box center [448, 177] width 331 height 31
click at [425, 172] on input "[PERSON_NAME].billings1+[EMAIL_ADDRESS][DOMAIN_NAME]" at bounding box center [448, 177] width 331 height 31
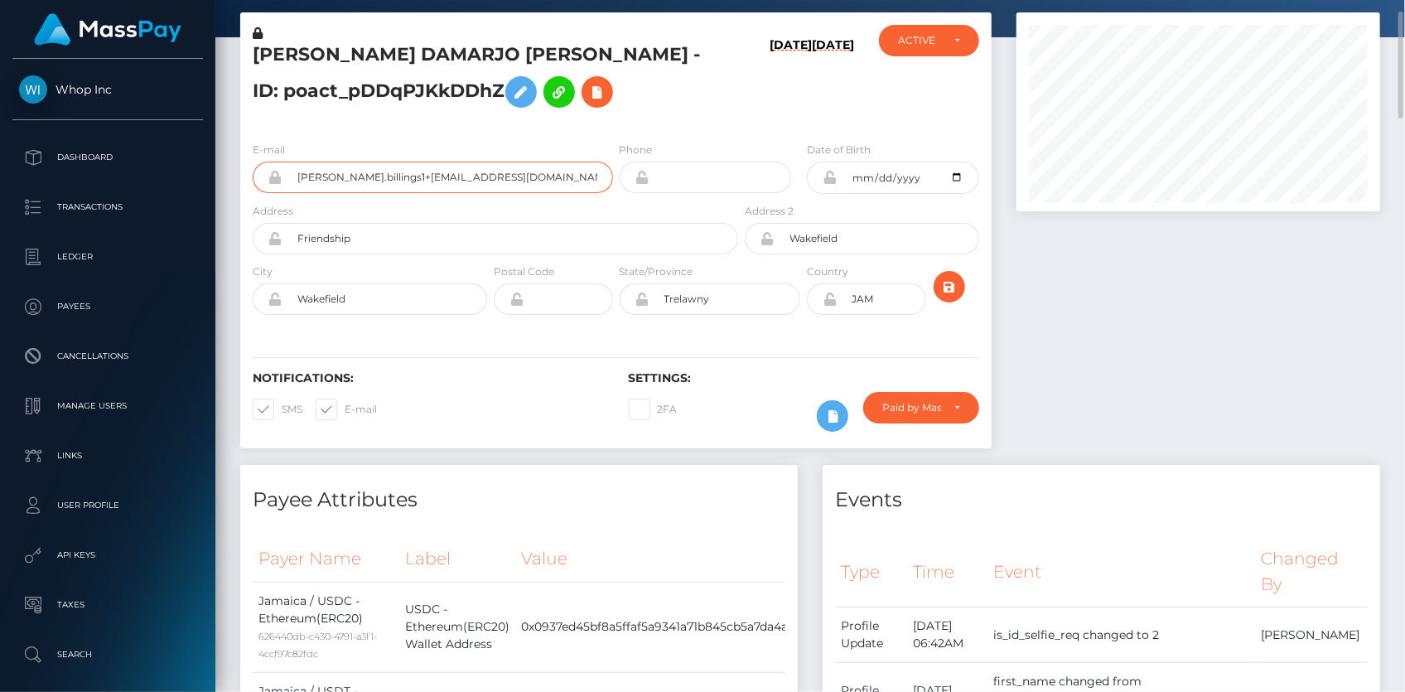
scroll to position [0, 0]
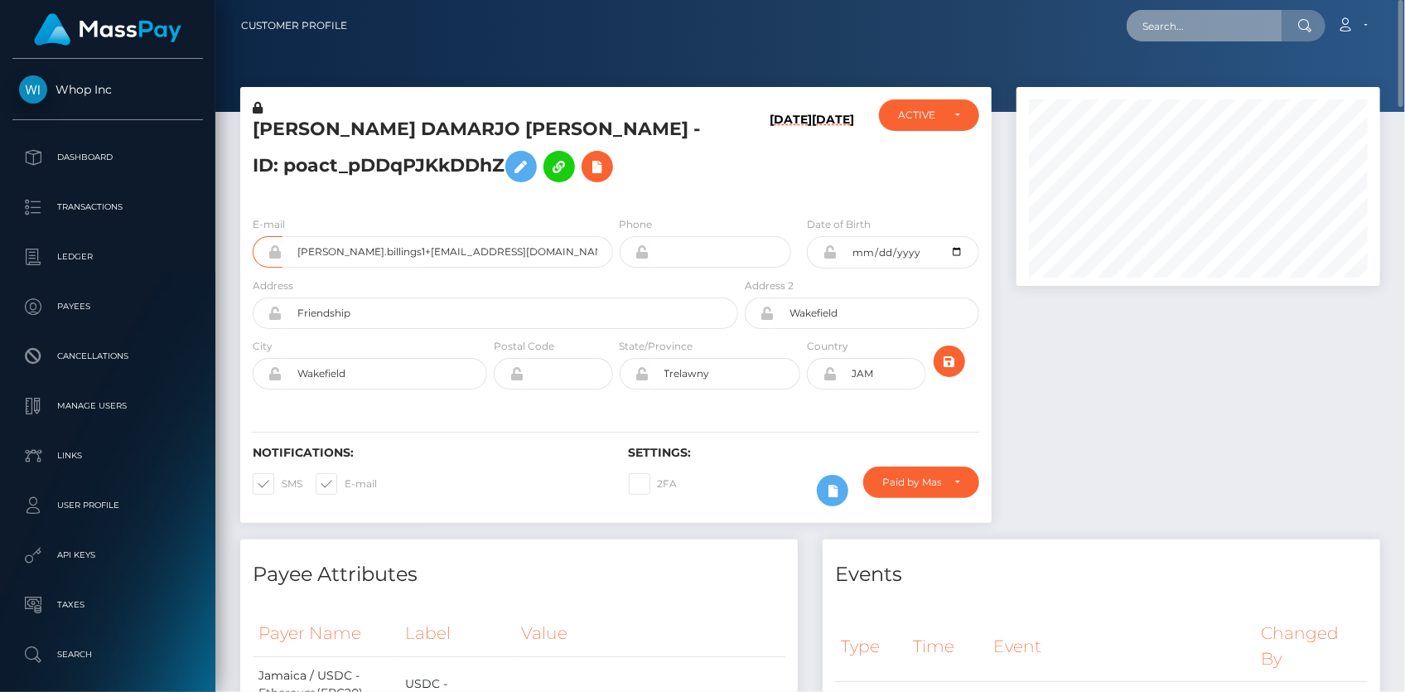
click at [1197, 36] on input "text" at bounding box center [1205, 25] width 156 height 31
paste input "1360262725"
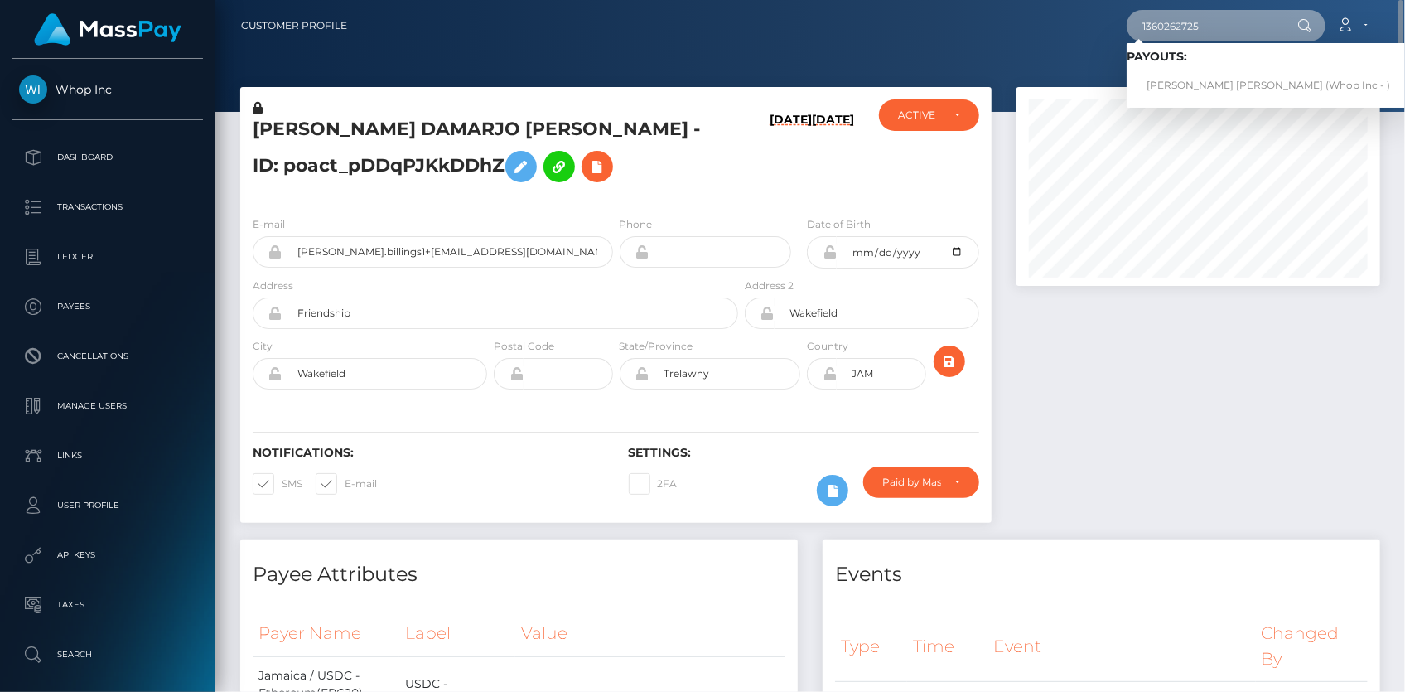
type input "1360262725"
click at [1168, 79] on link "ALEXANDER ERIK GERHARD BERGSTRÖM (Whop Inc - )" at bounding box center [1268, 85] width 283 height 31
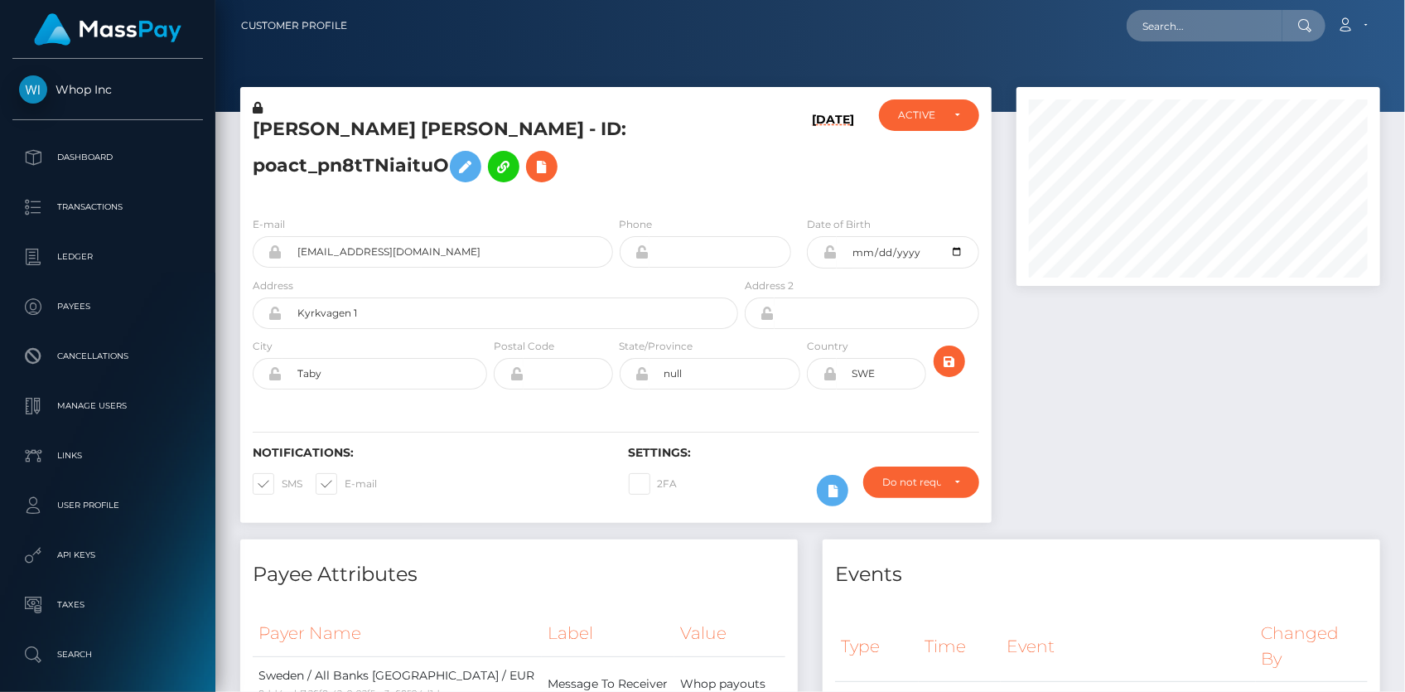
scroll to position [199, 363]
click at [346, 262] on input "[EMAIL_ADDRESS][DOMAIN_NAME]" at bounding box center [448, 251] width 331 height 31
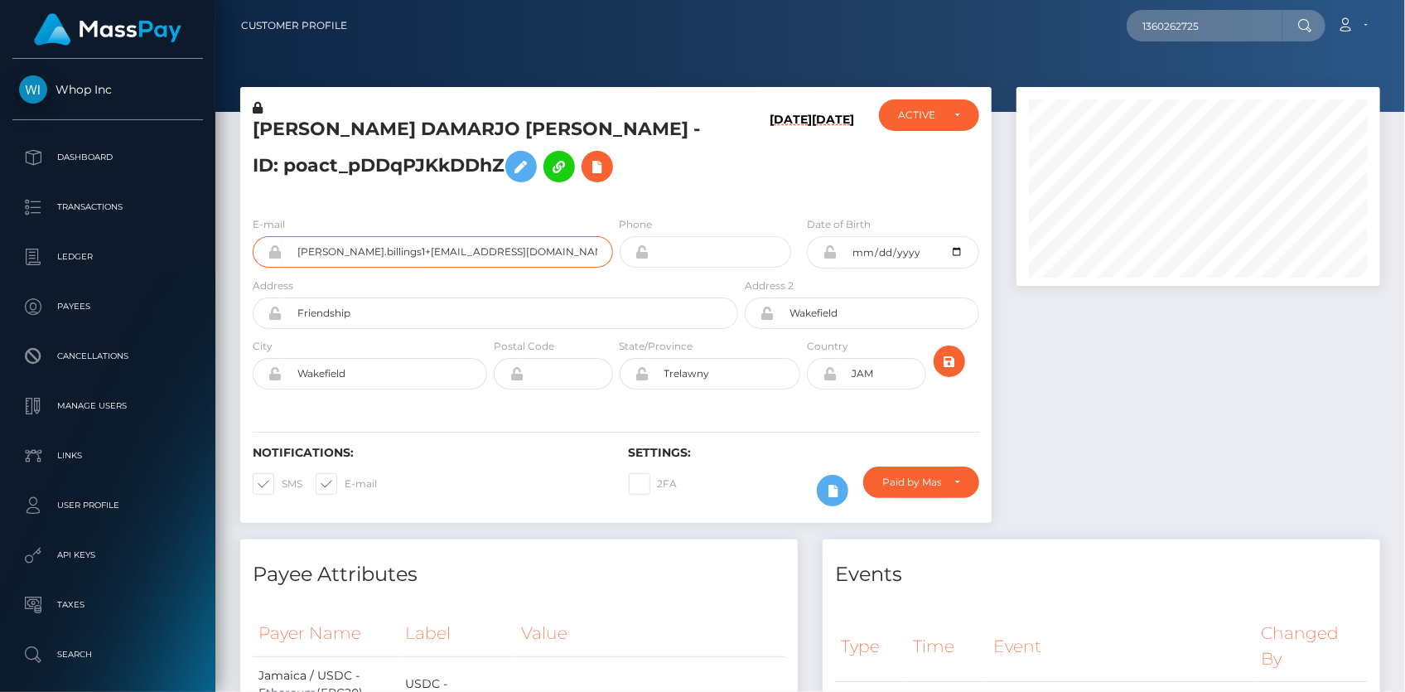
scroll to position [199, 363]
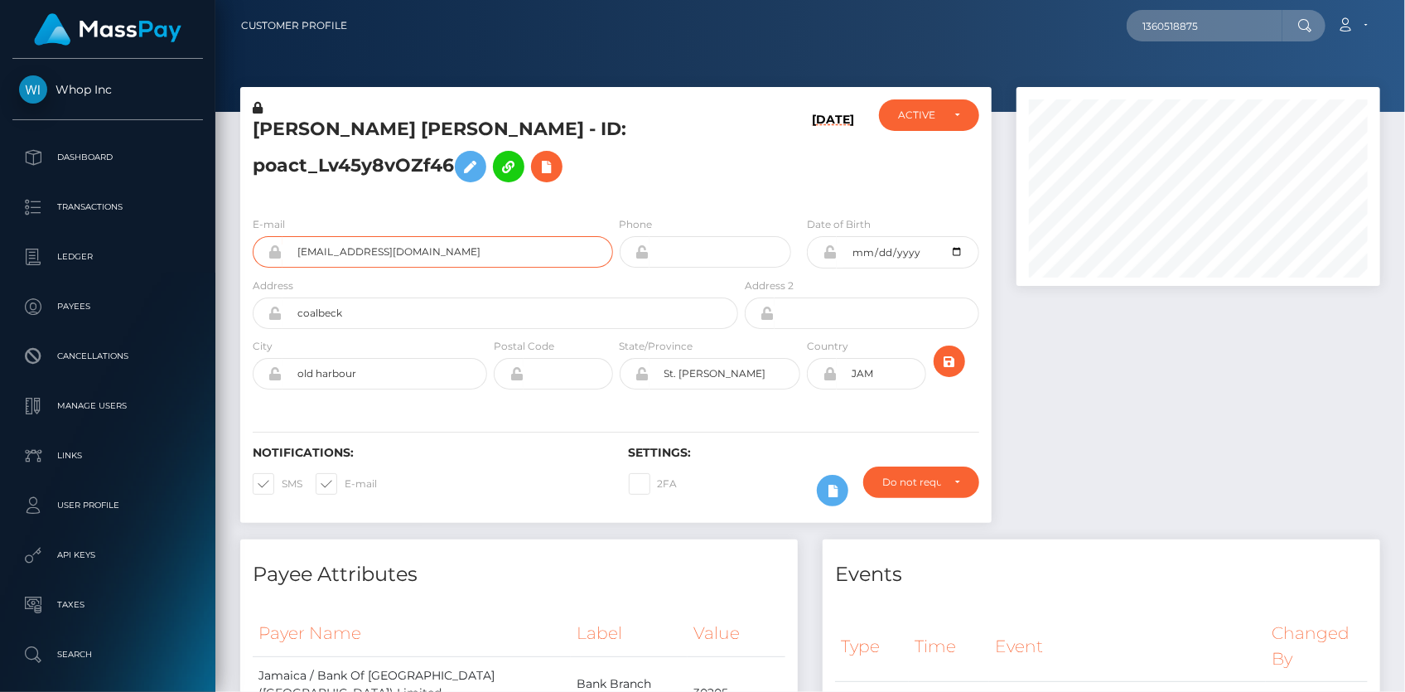
scroll to position [199, 363]
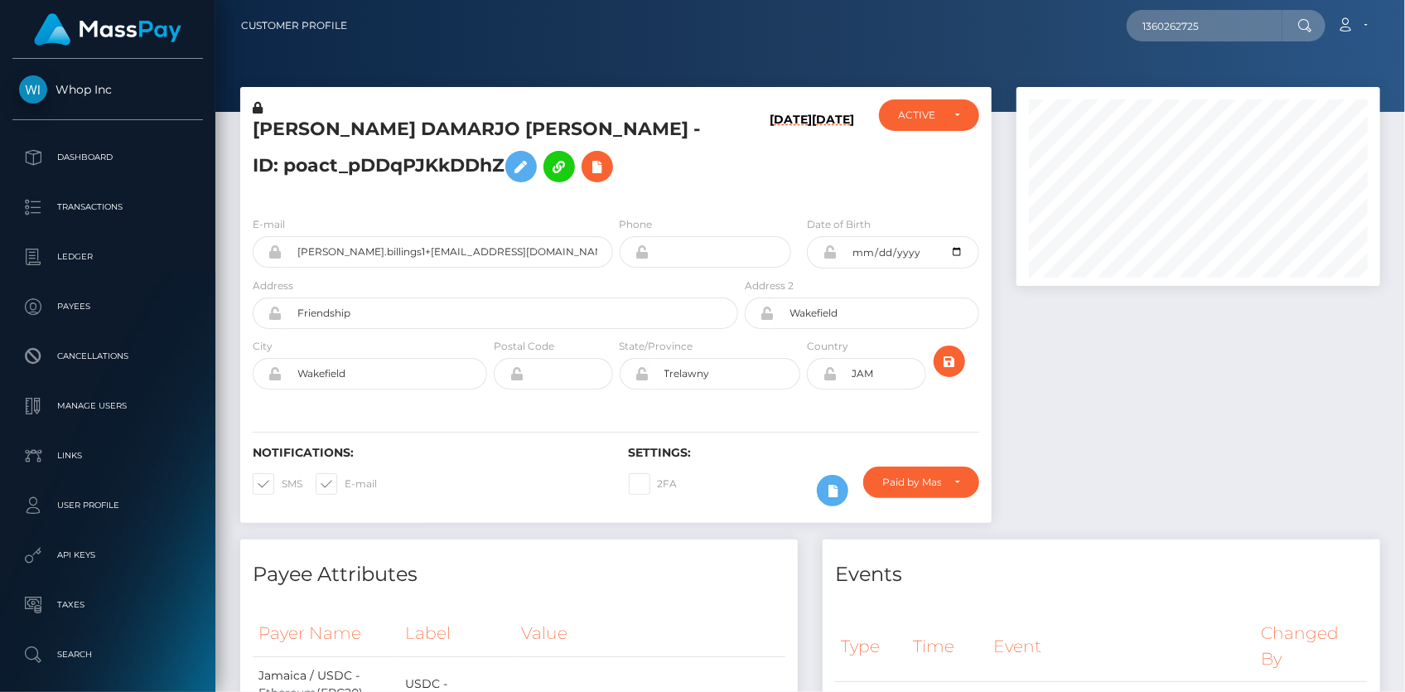
scroll to position [199, 363]
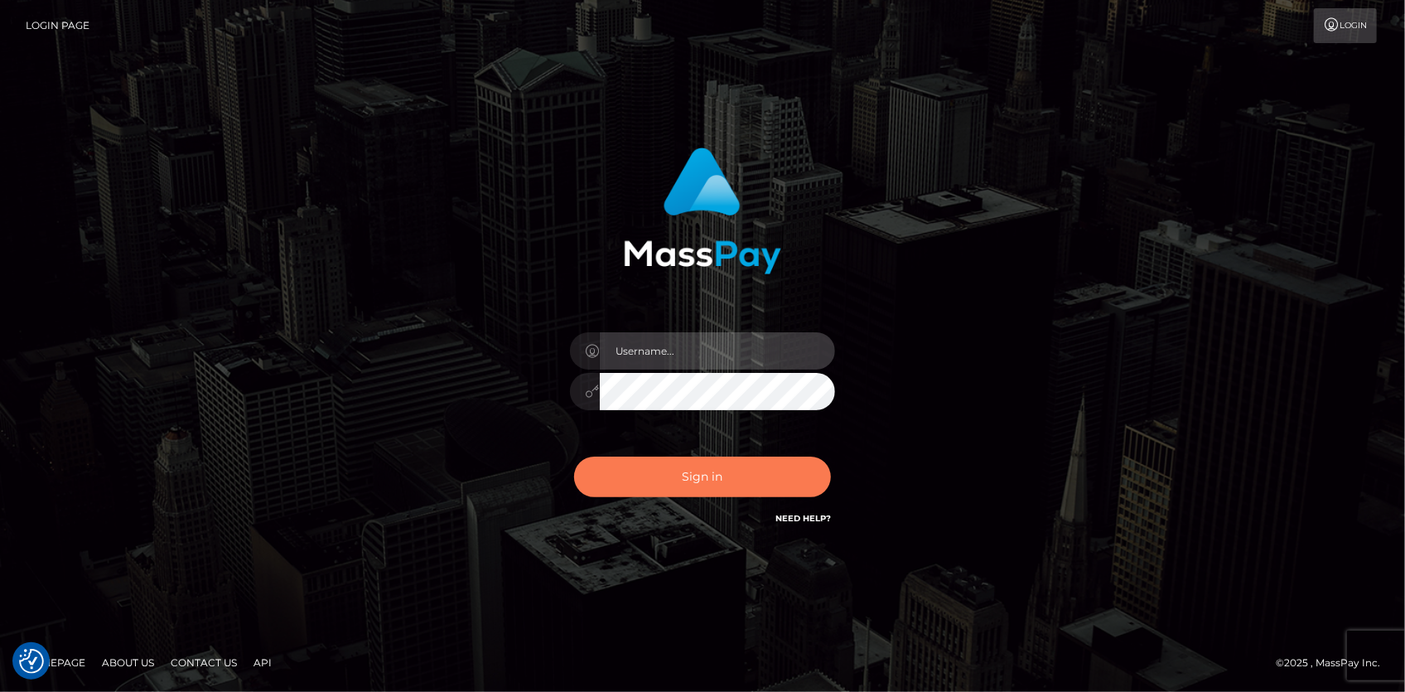
type input "[PERSON_NAME]"
click at [653, 471] on button "Sign in" at bounding box center [702, 477] width 257 height 41
type input "[PERSON_NAME]"
click at [647, 468] on button "Sign in" at bounding box center [702, 477] width 257 height 41
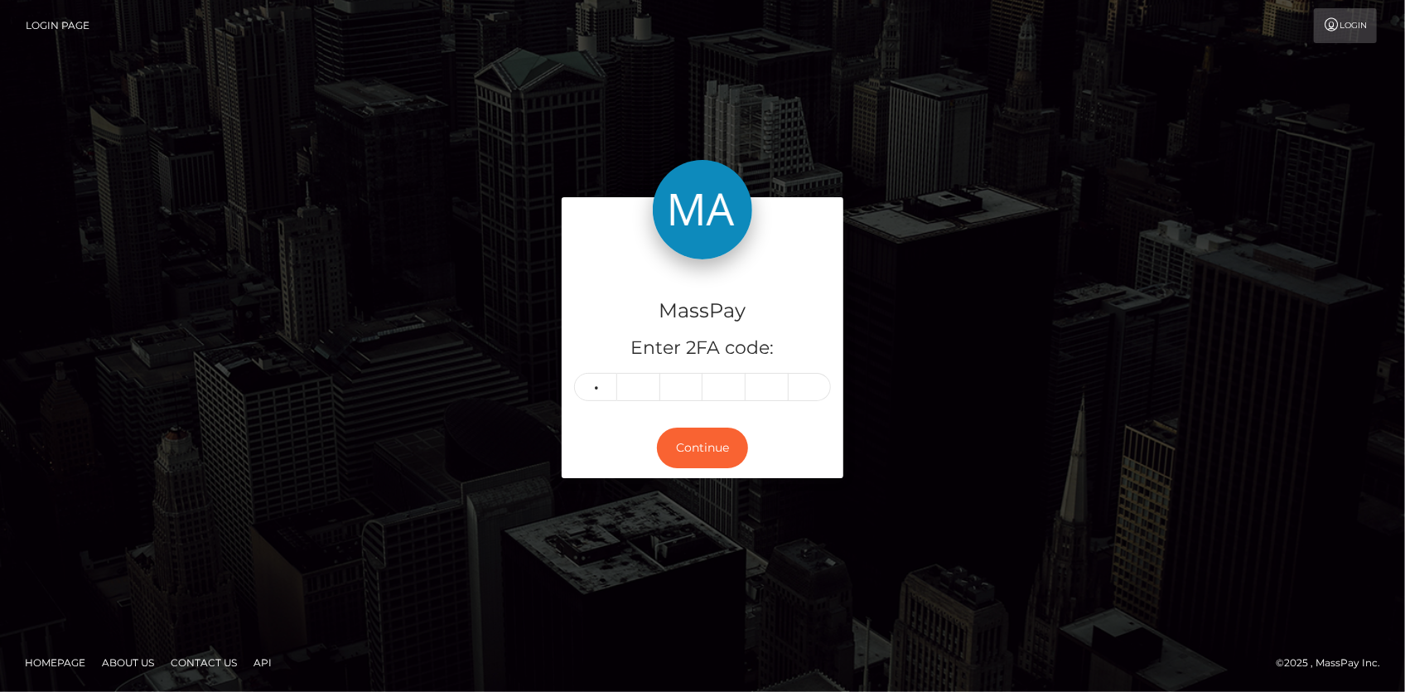
type input "6"
type input "3"
type input "9"
type input "3"
type input "4"
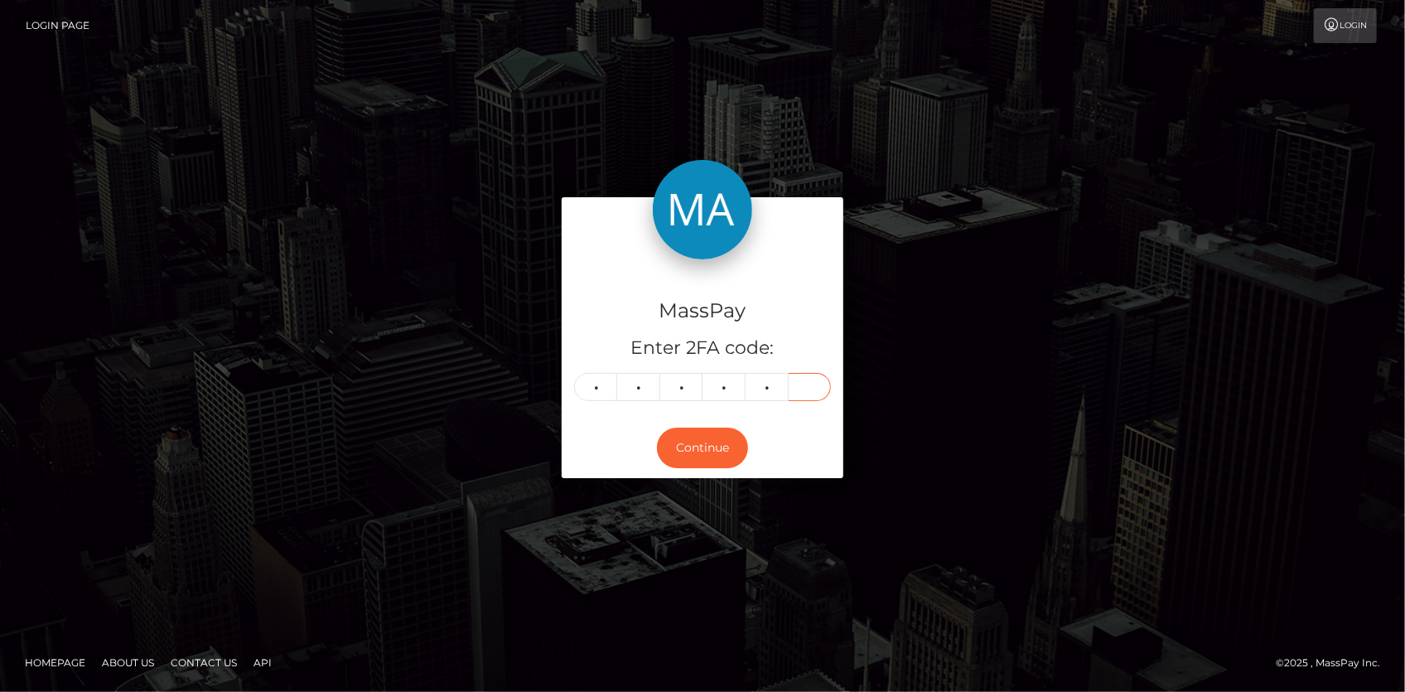
type input "8"
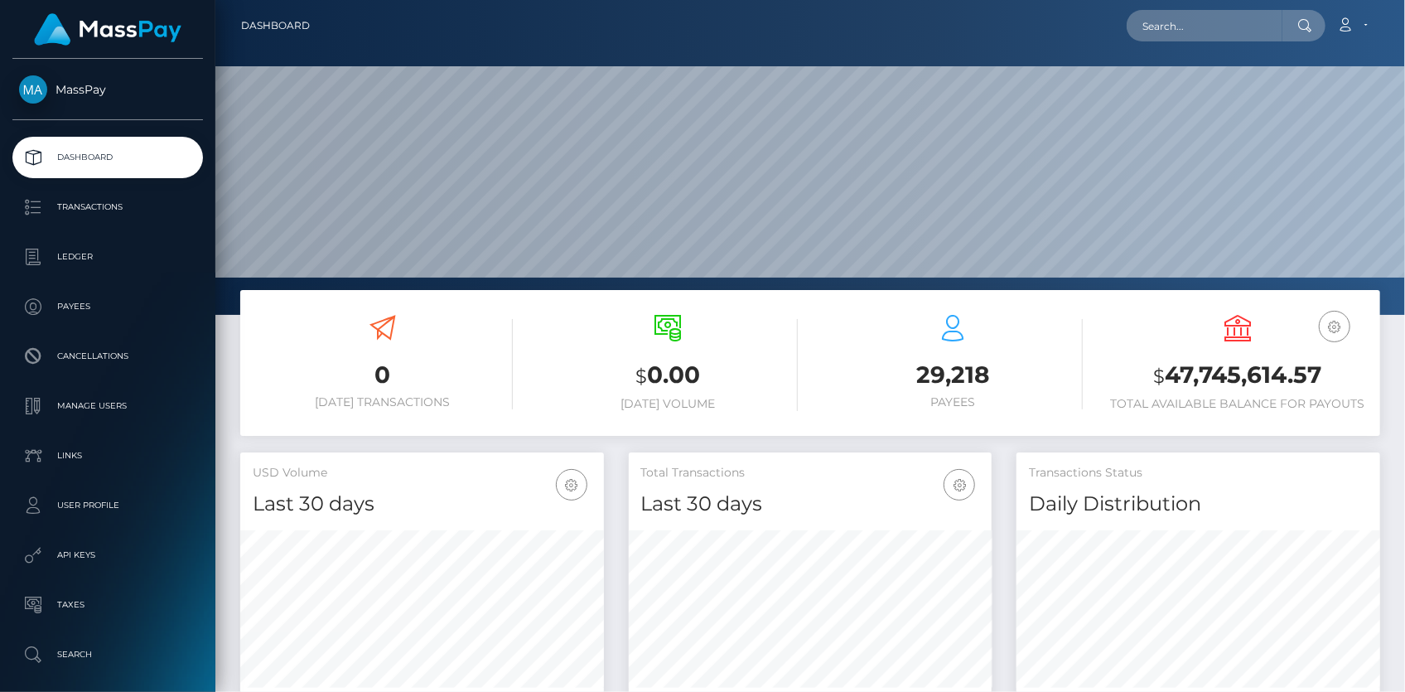
scroll to position [293, 363]
click at [1190, 24] on input "text" at bounding box center [1205, 25] width 156 height 31
paste input ""attributes": [ { "input_type": "text", "token": "attr_fba08b5a-9882-11eb-a7e6-…"
type input ""attributes": [ { "input_type": "text", "token": "attr_fba08b5a-9882-11eb-a7e6-…"
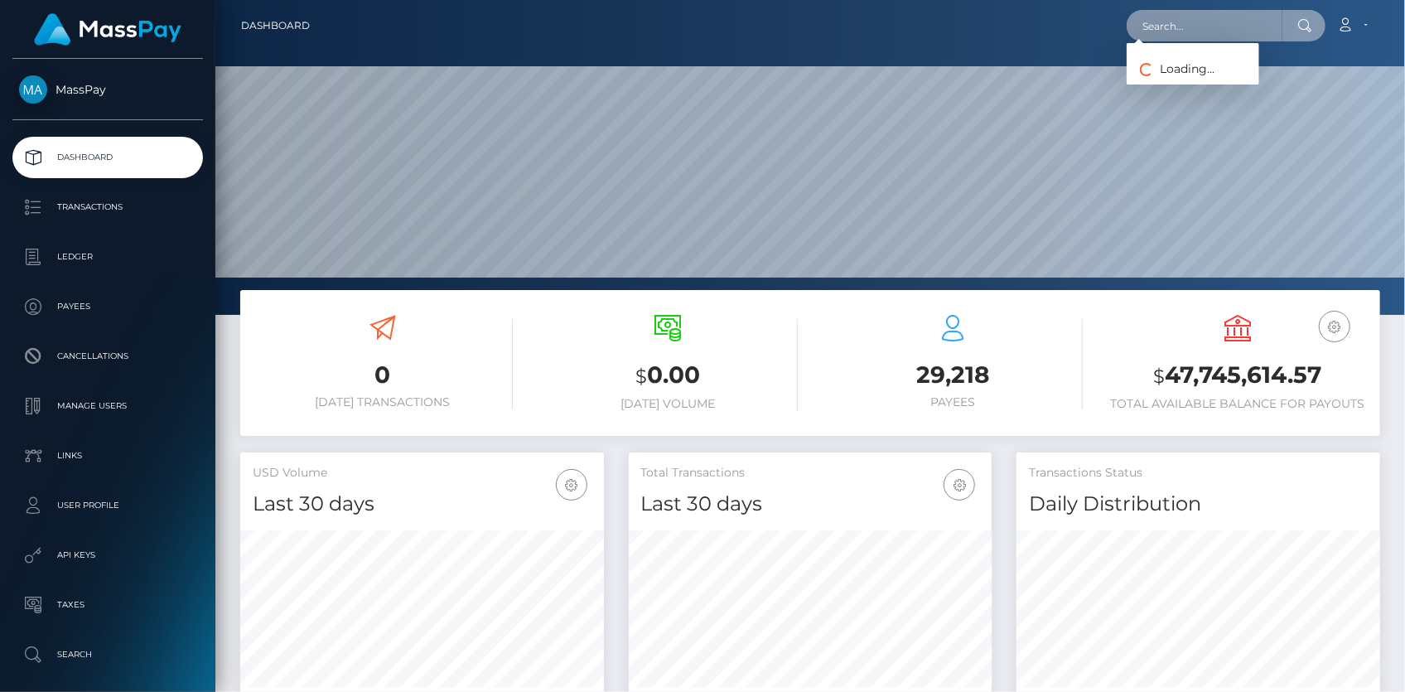
scroll to position [0, 0]
paste input "pout_pgOLR7HI2LD7i"
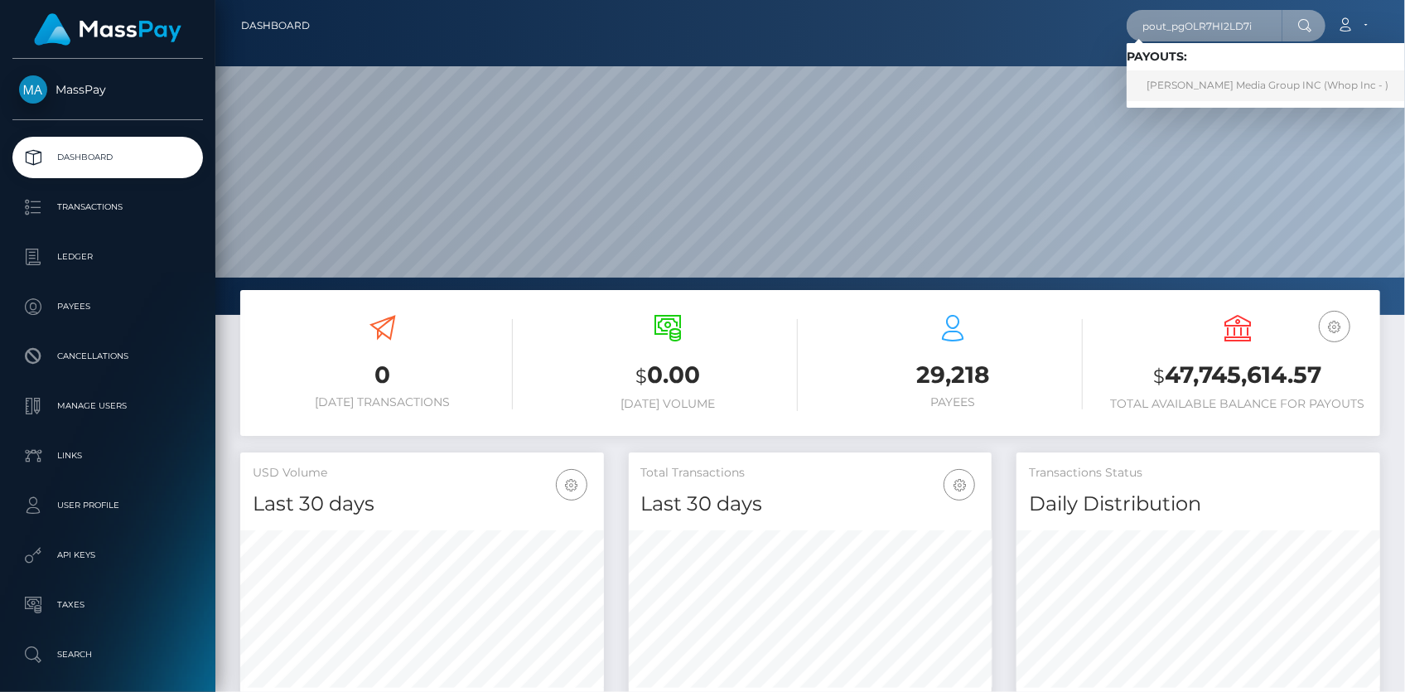
type input "pout_pgOLR7HI2LD7i"
click at [1168, 81] on link "Blanchard Media Group INC (Whop Inc - )" at bounding box center [1268, 85] width 282 height 31
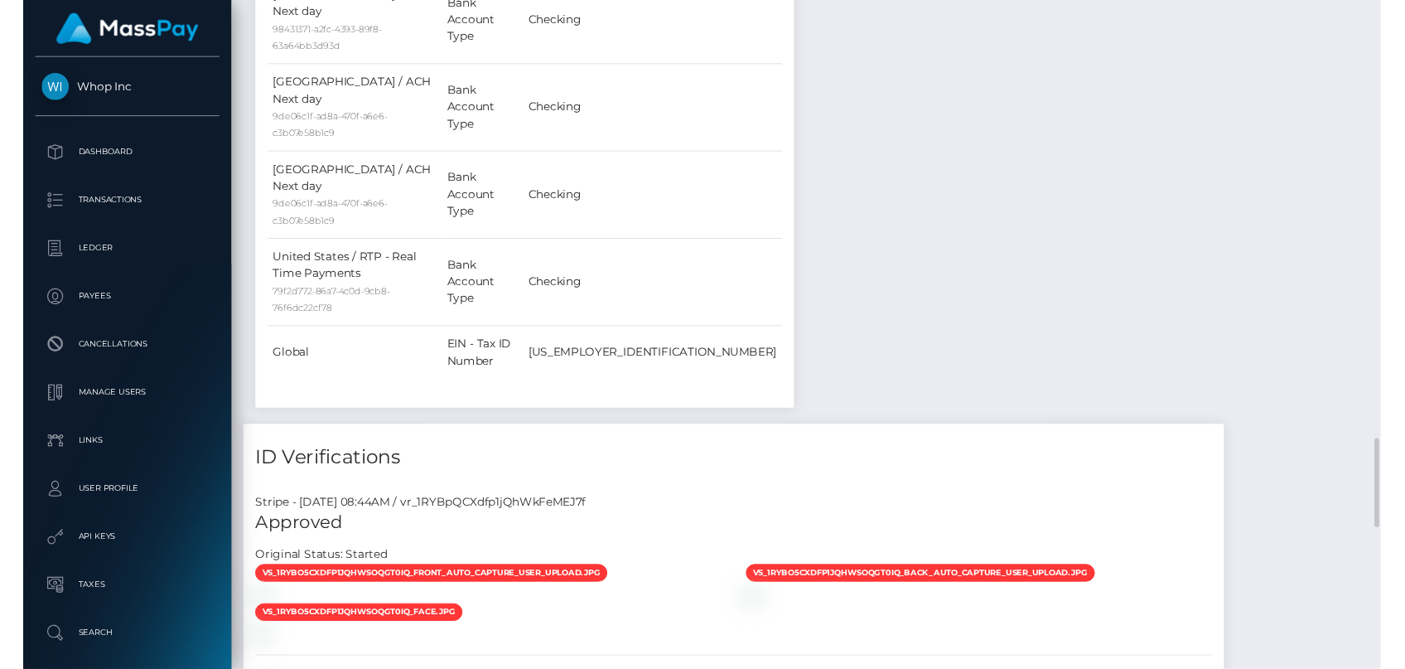
scroll to position [2260, 0]
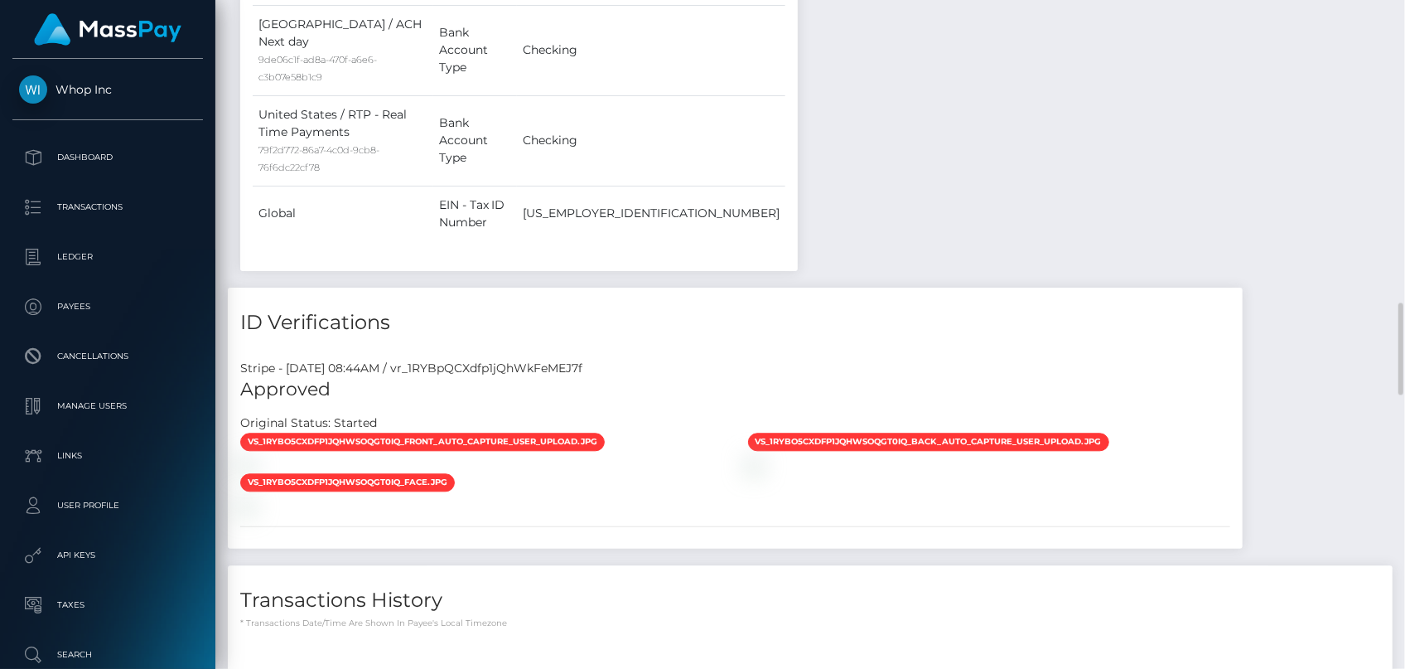
click at [1274, 376] on div "Force status update" at bounding box center [1268, 383] width 121 height 31
click at [1276, 375] on div "Force status update" at bounding box center [1268, 383] width 121 height 31
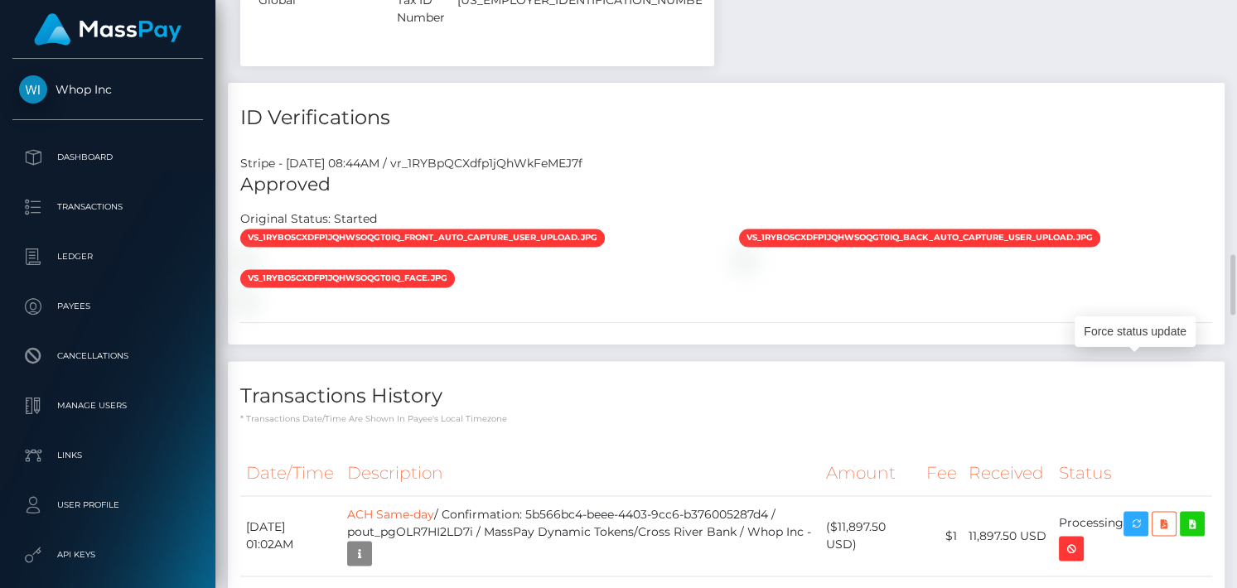
scroll to position [199, 307]
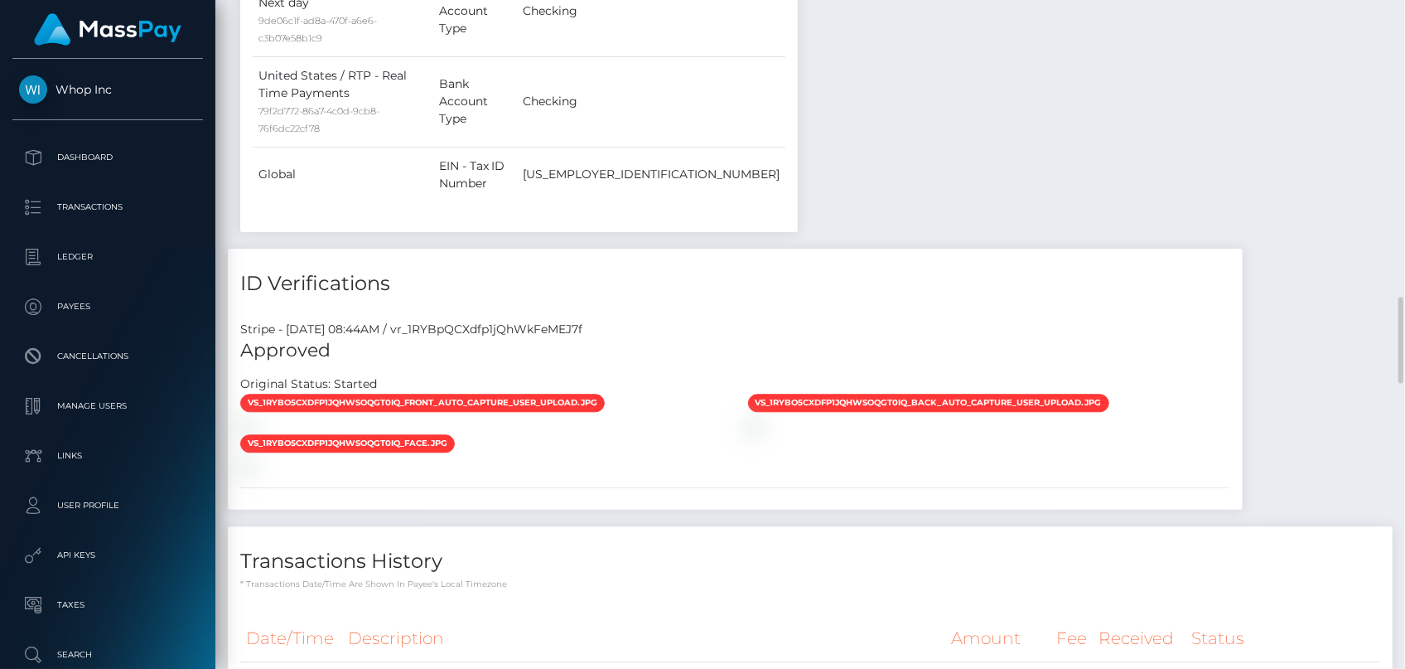
scroll to position [199, 363]
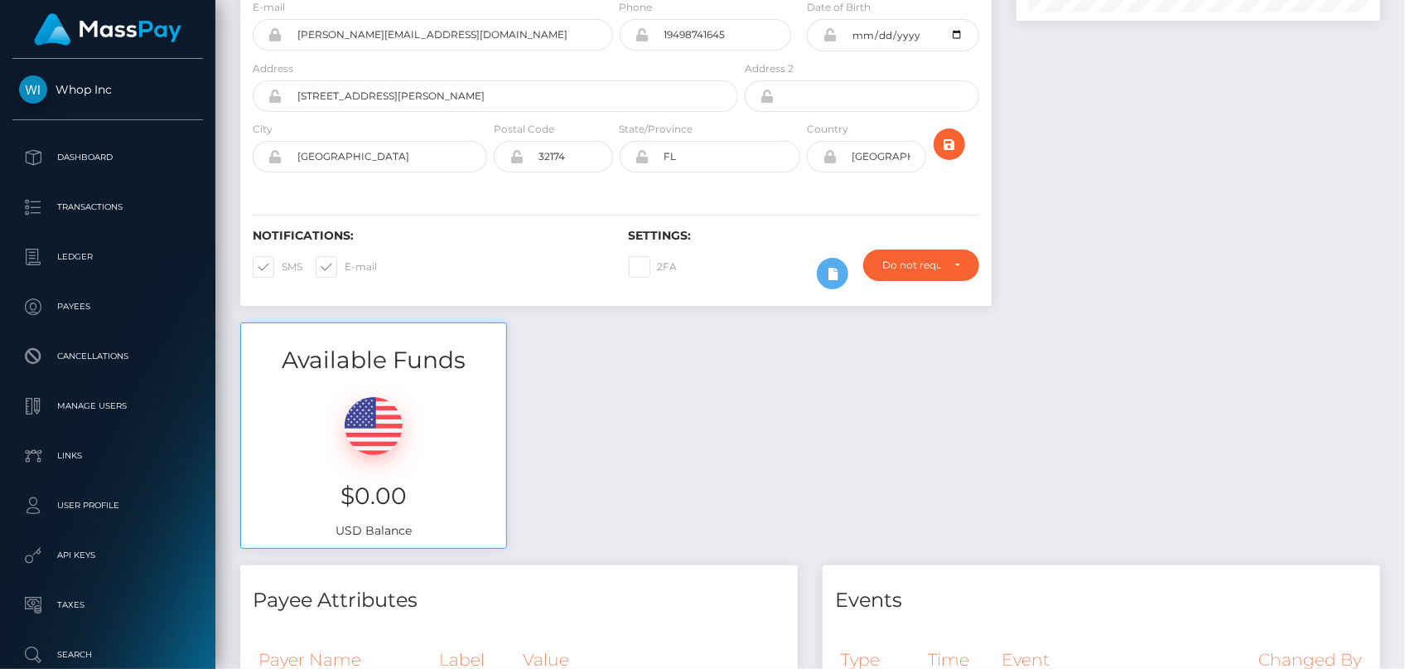
scroll to position [0, 0]
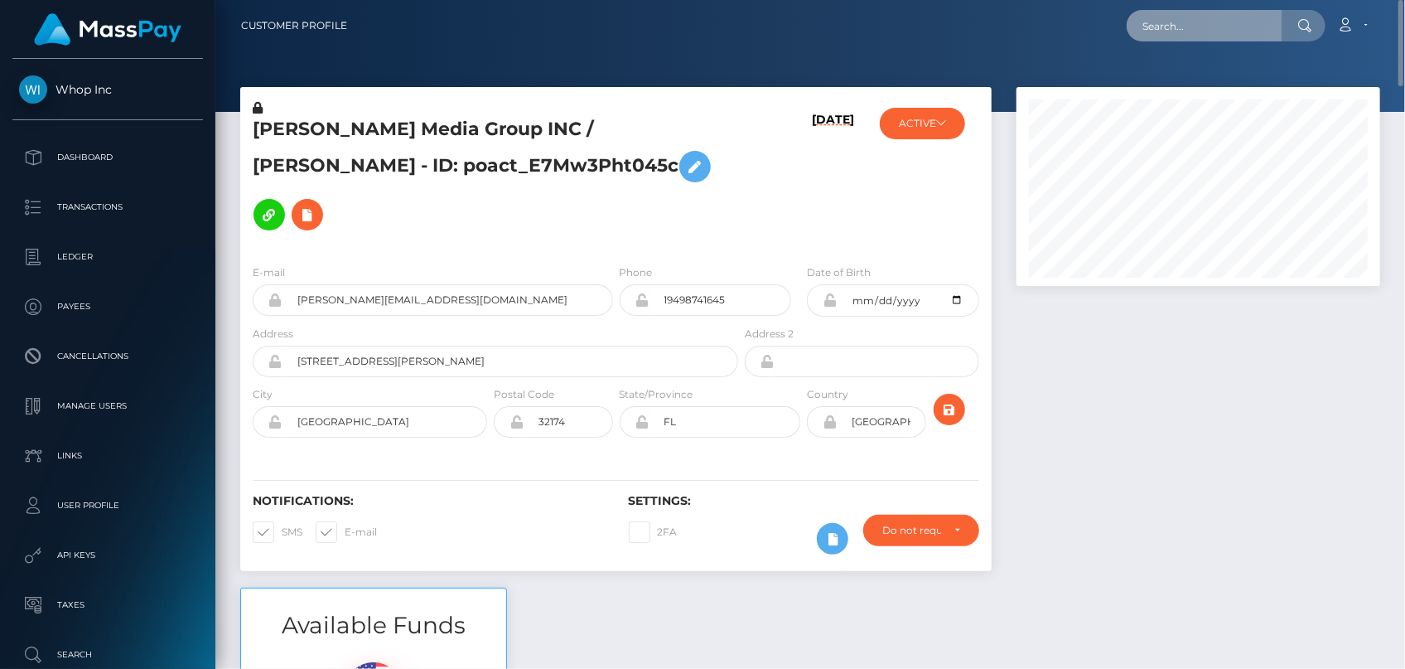
click at [1184, 18] on input "text" at bounding box center [1205, 25] width 156 height 31
paste input "poact_fE08EoZlI1Fi"
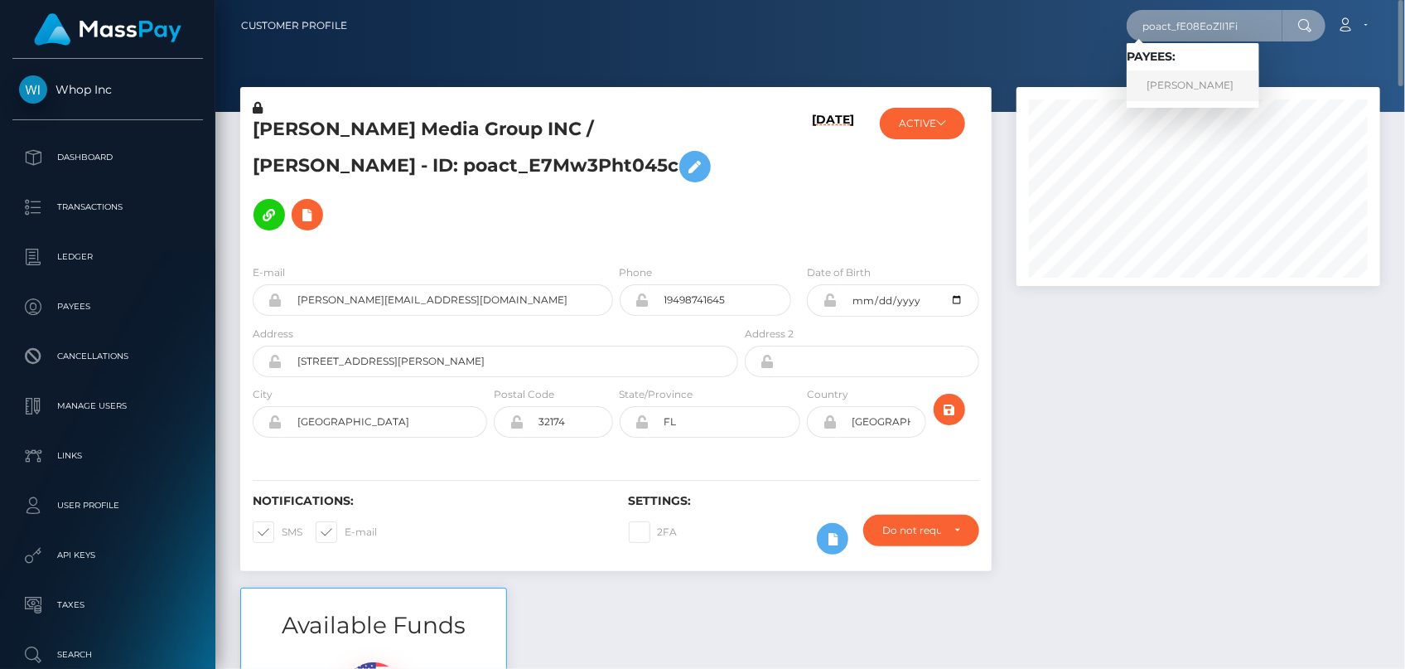
type input "poact_fE08EoZlI1Fi"
click at [1184, 72] on link "Harpreet Singh" at bounding box center [1193, 85] width 133 height 31
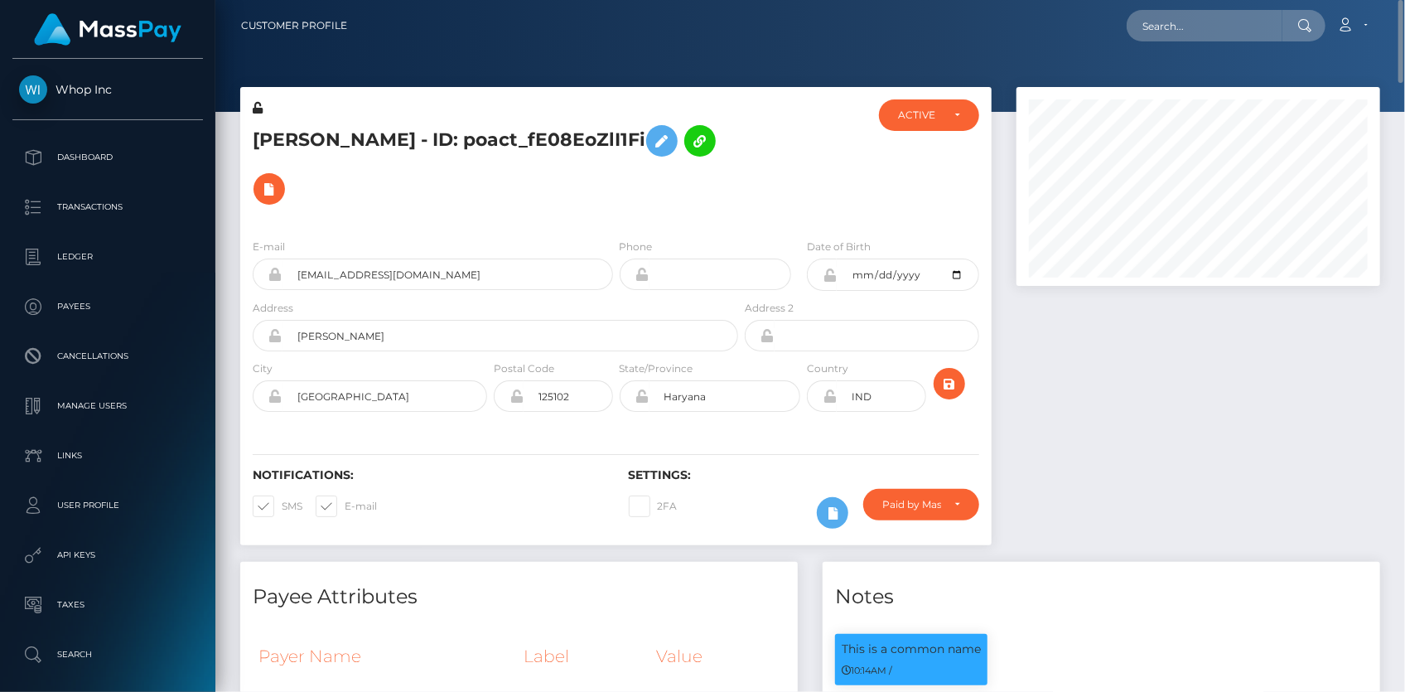
click at [295, 121] on h5 "[PERSON_NAME] - ID: poact_fE08EoZlI1Fi" at bounding box center [491, 165] width 476 height 96
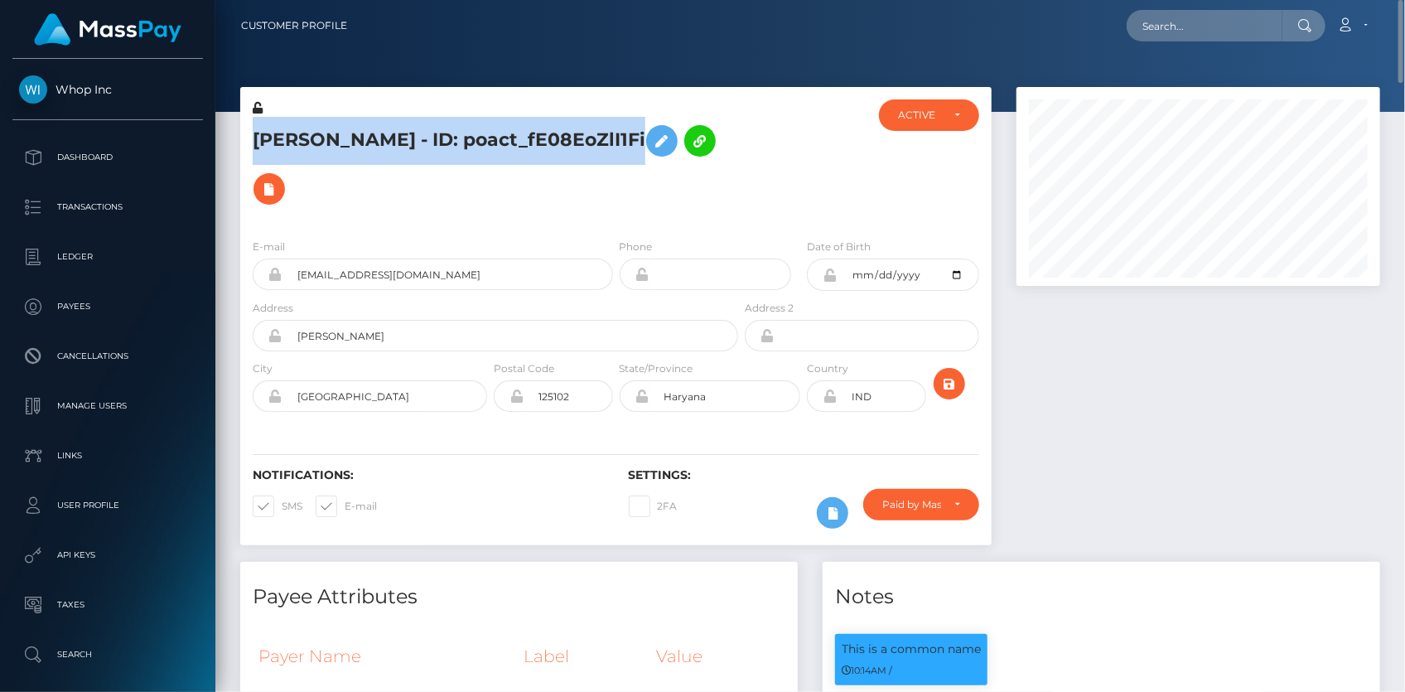
click at [295, 121] on h5 "[PERSON_NAME] - ID: poact_fE08EoZlI1Fi" at bounding box center [491, 165] width 476 height 96
copy h5 "[PERSON_NAME] - ID: poact_fE08EoZlI1Fi"
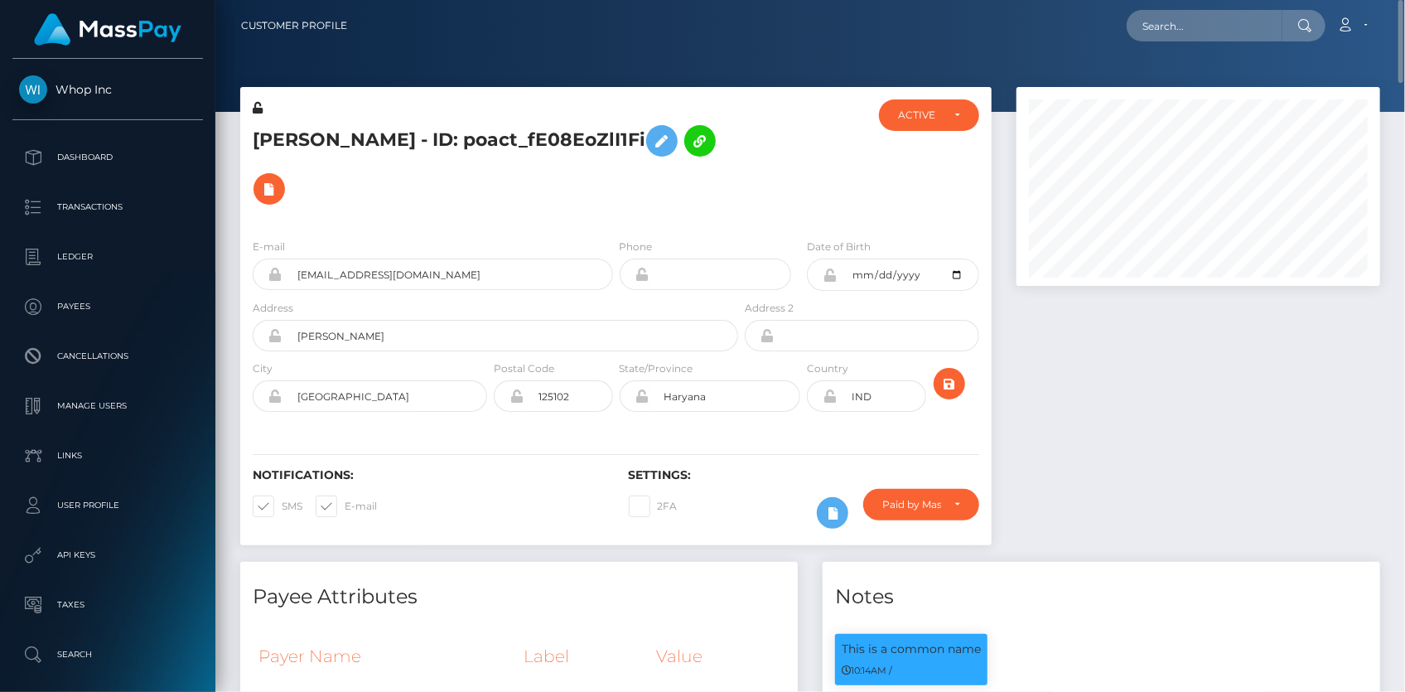
click at [1090, 2] on nav "Customer Profile Loading... Loading... Account" at bounding box center [810, 25] width 1190 height 51
click at [1136, 15] on div "Loading... Loading..." at bounding box center [1226, 25] width 199 height 31
click at [1152, 22] on input "text" at bounding box center [1205, 25] width 156 height 31
paste input "226244741"
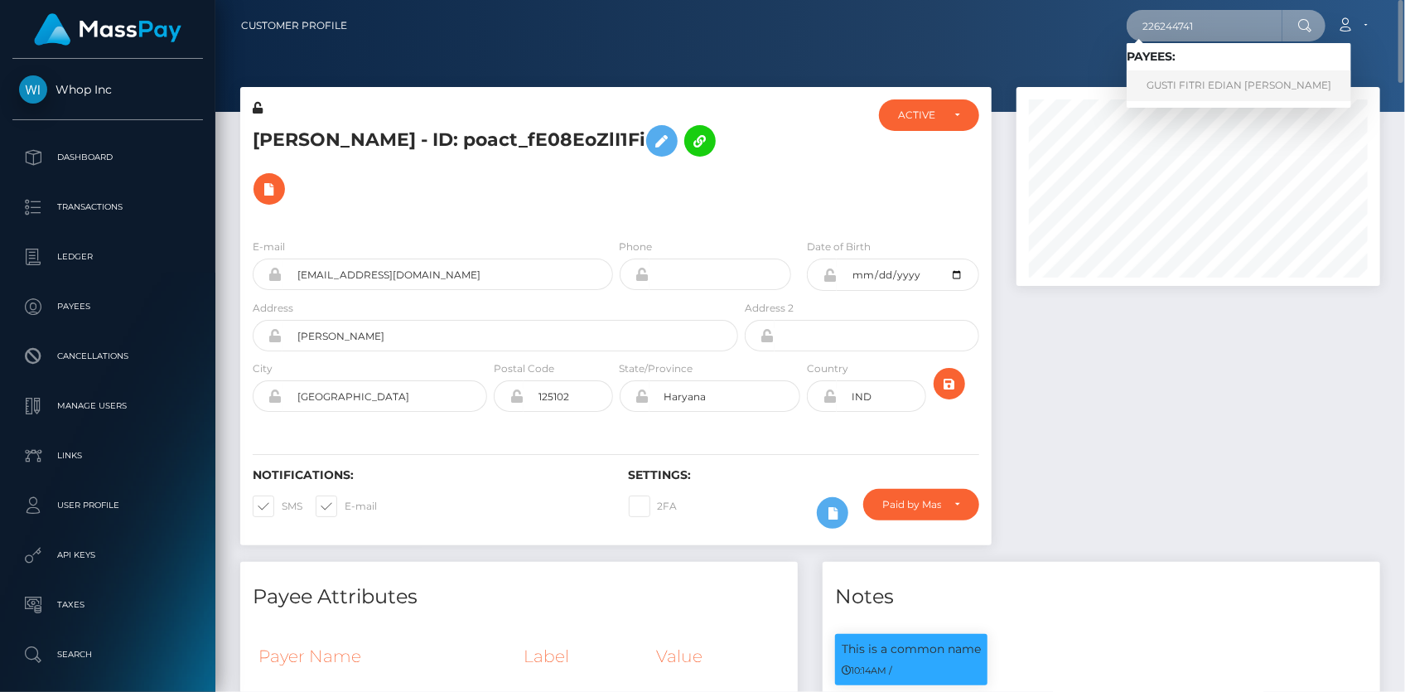
type input "226244741"
click at [1181, 79] on link "GUSTI FITRI EDIAN PUSPA" at bounding box center [1239, 85] width 225 height 31
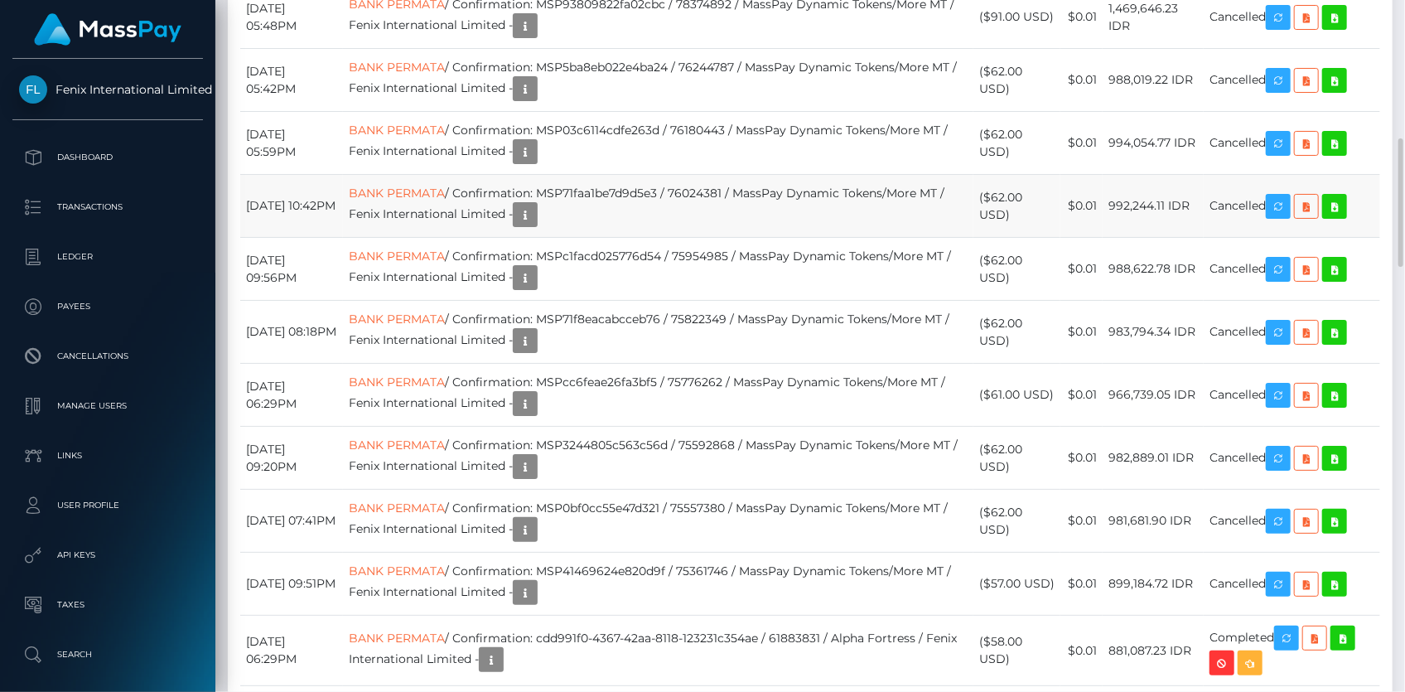
scroll to position [1958, 0]
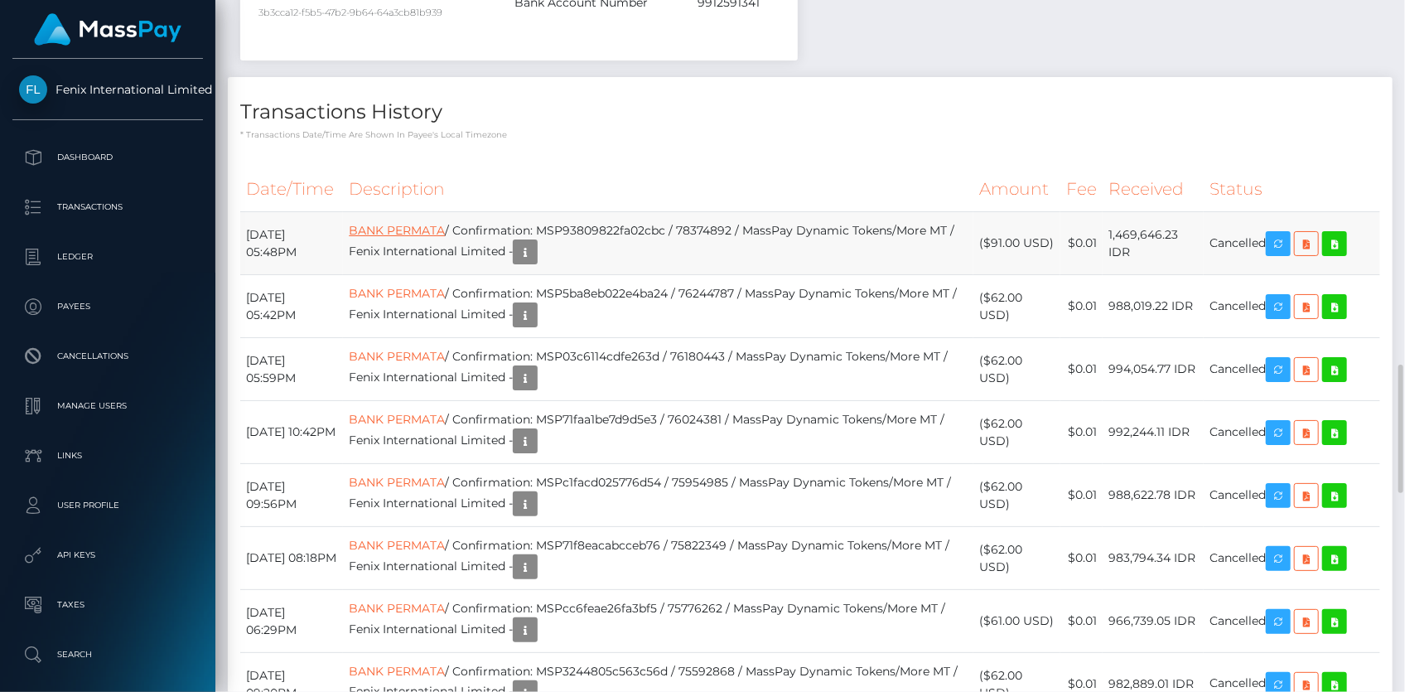
click at [445, 238] on link "BANK PERMATA" at bounding box center [397, 230] width 96 height 15
click at [631, 315] on td "BANK PERMATA / Confirmation: MSP5ba8eb022e4ba24 / 76244787 / MassPay Dynamic To…" at bounding box center [658, 306] width 631 height 63
copy td "MSP5ba8eb022e4ba24"
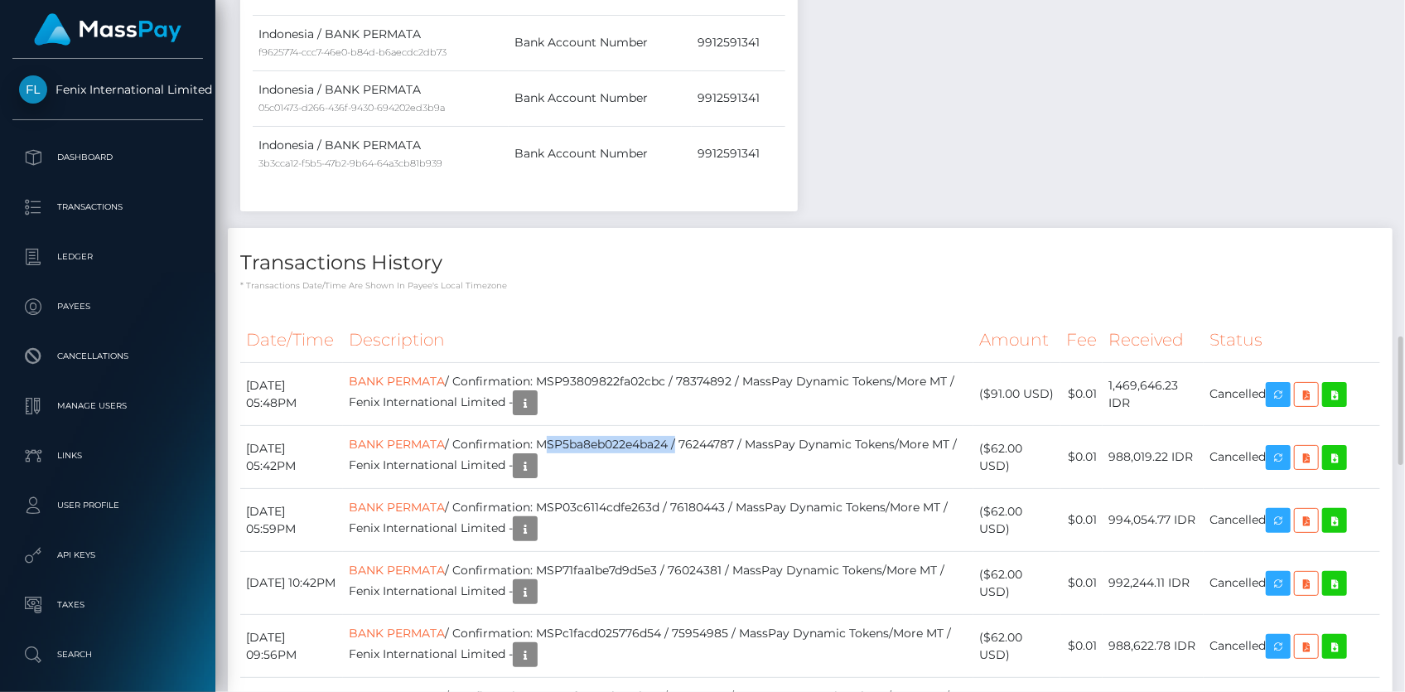
scroll to position [1958, 0]
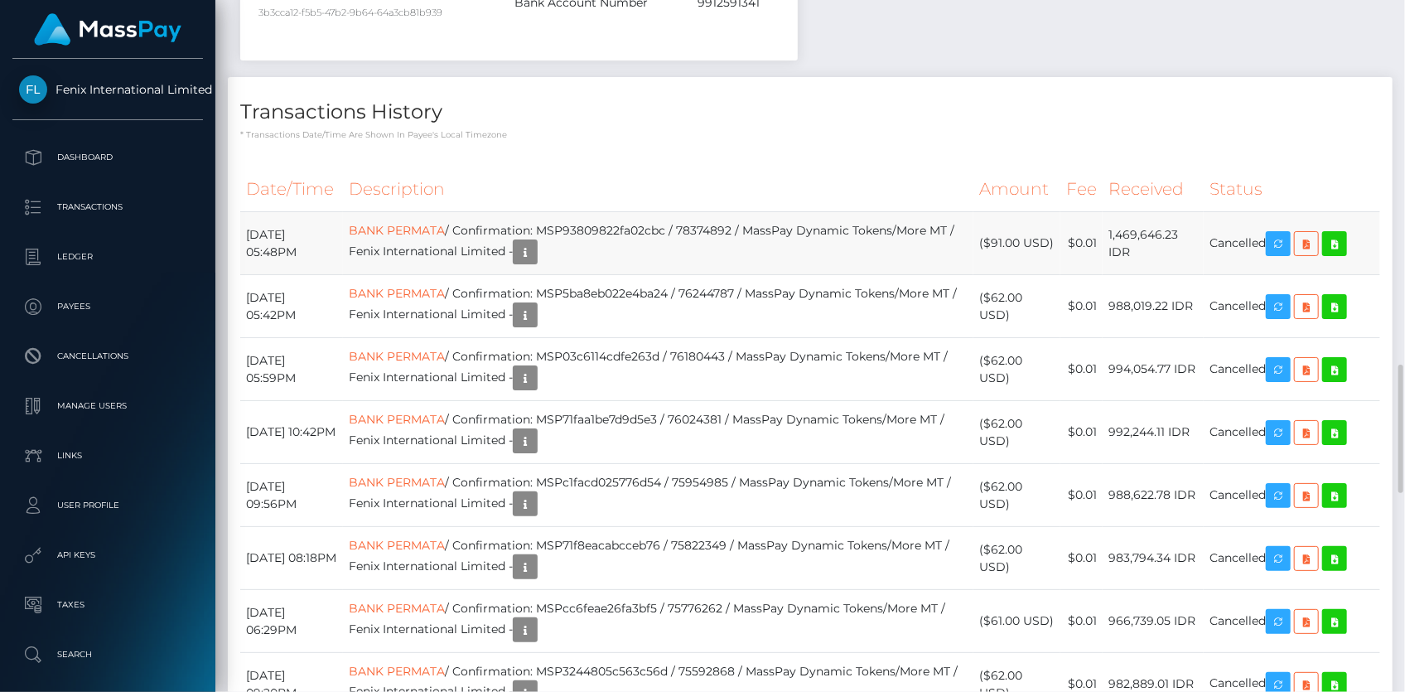
click at [638, 254] on td "BANK PERMATA / Confirmation: MSP93809822fa02cbc / 78374892 / MassPay Dynamic To…" at bounding box center [658, 243] width 631 height 63
copy td "MSP93809822fa02cbc"
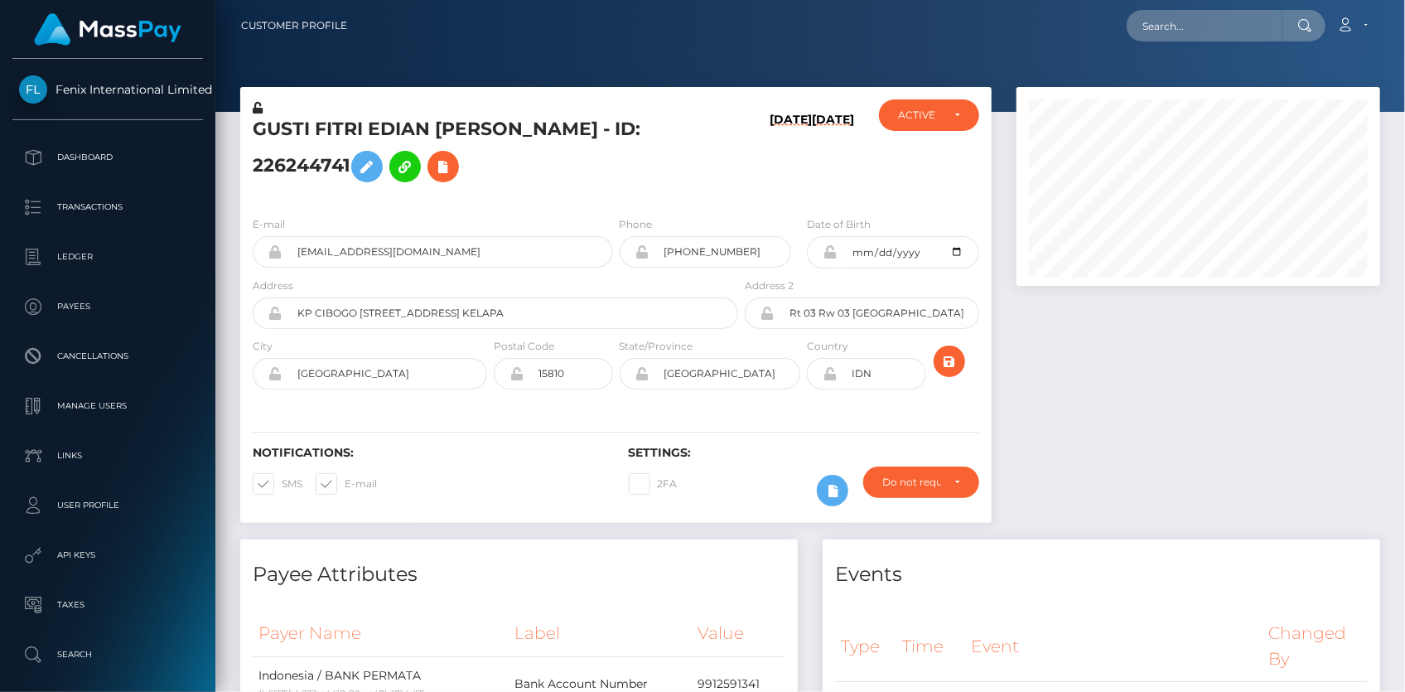
scroll to position [199, 363]
click at [408, 142] on h5 "GUSTI FITRI EDIAN [PERSON_NAME] - ID: 226244741" at bounding box center [491, 154] width 476 height 74
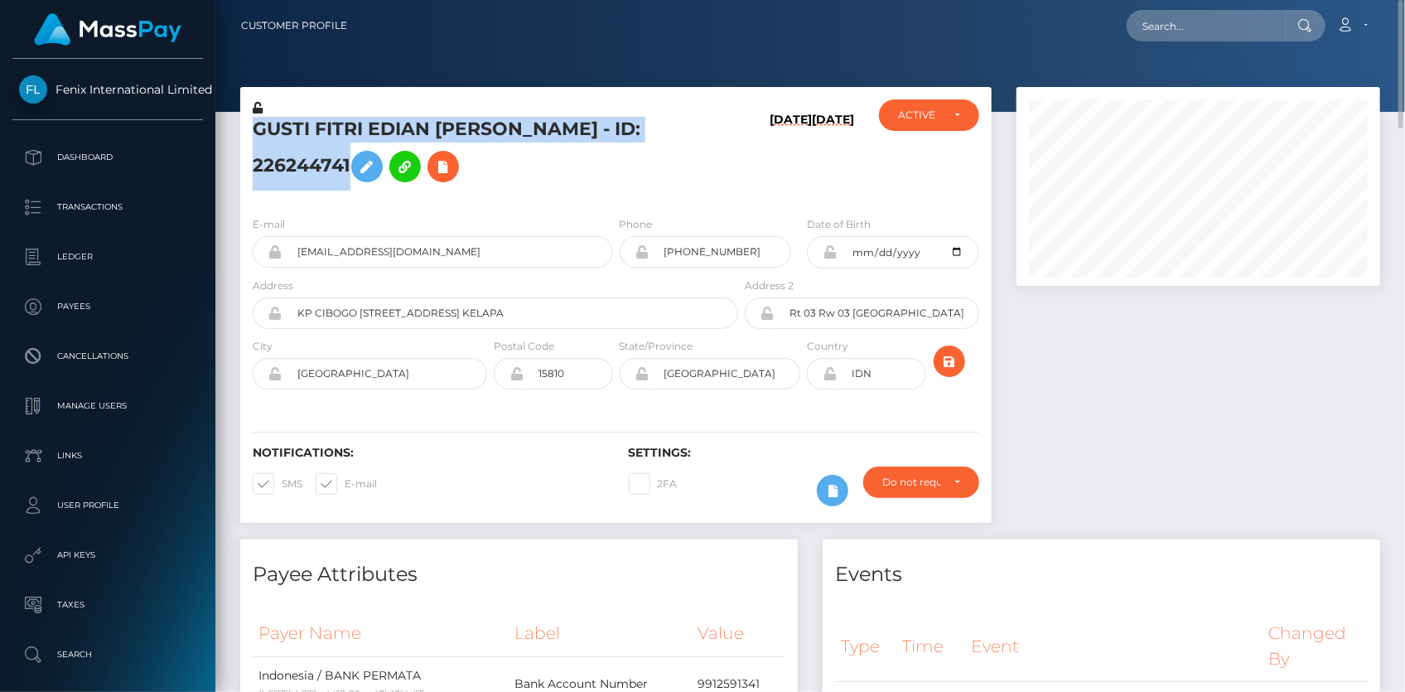
click at [408, 142] on h5 "GUSTI FITRI EDIAN [PERSON_NAME] - ID: 226244741" at bounding box center [491, 154] width 476 height 74
copy h5 "GUSTI FITRI EDIAN [PERSON_NAME] - ID: 226244741"
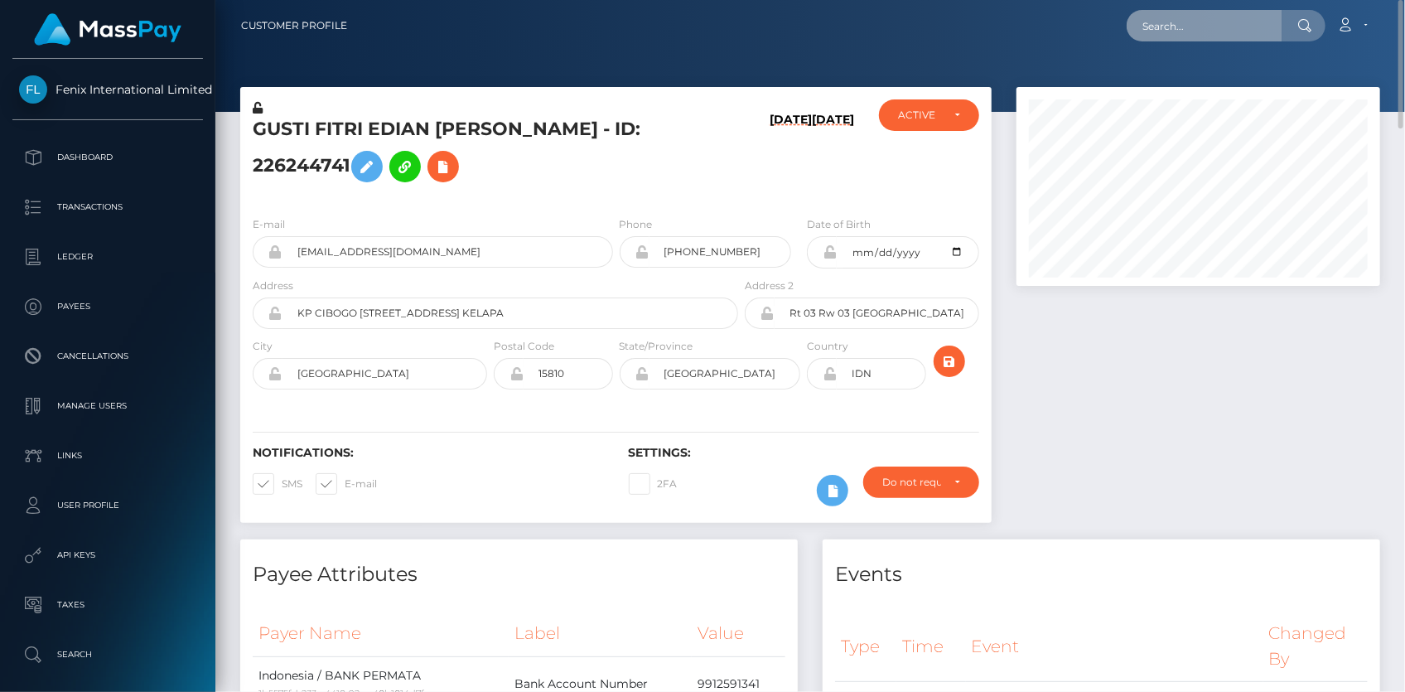
click at [1170, 32] on input "text" at bounding box center [1205, 25] width 156 height 31
paste input "[EMAIL_ADDRESS][DOMAIN_NAME]"
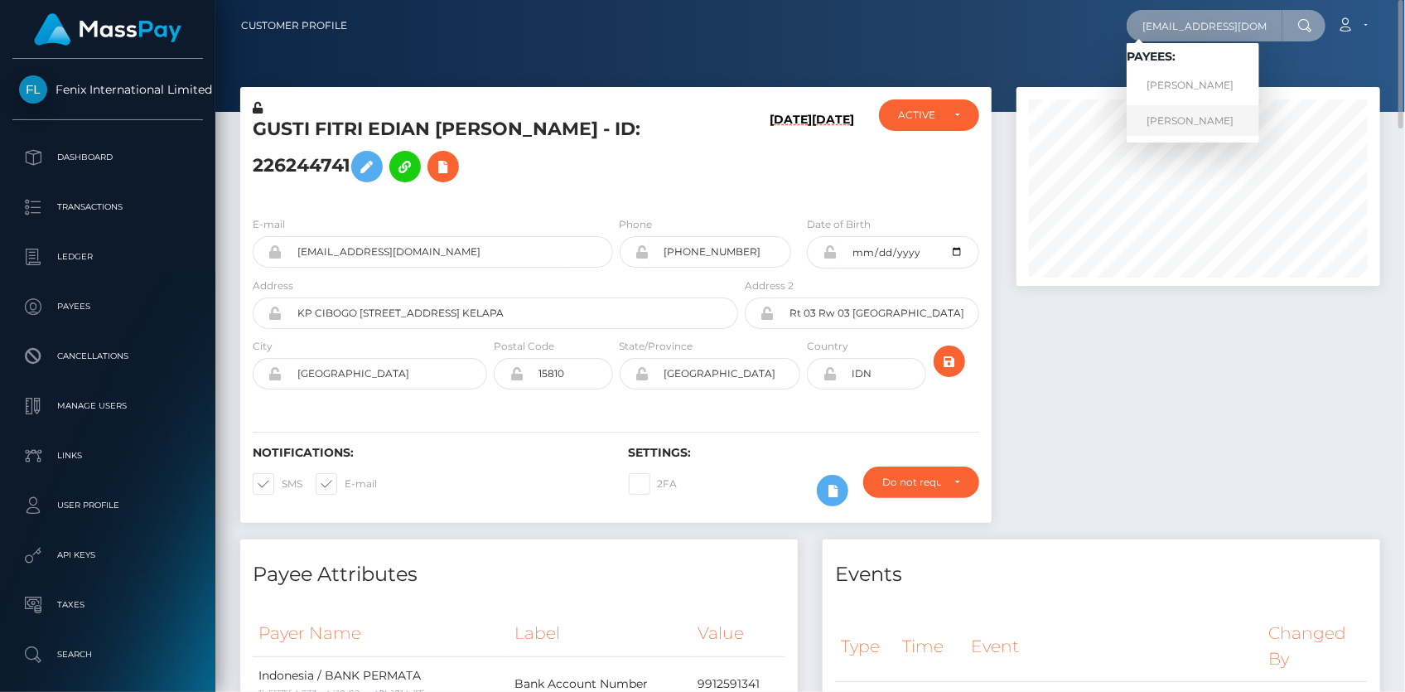
type input "[EMAIL_ADDRESS][DOMAIN_NAME]"
click at [1193, 118] on link "[PERSON_NAME]" at bounding box center [1193, 120] width 133 height 31
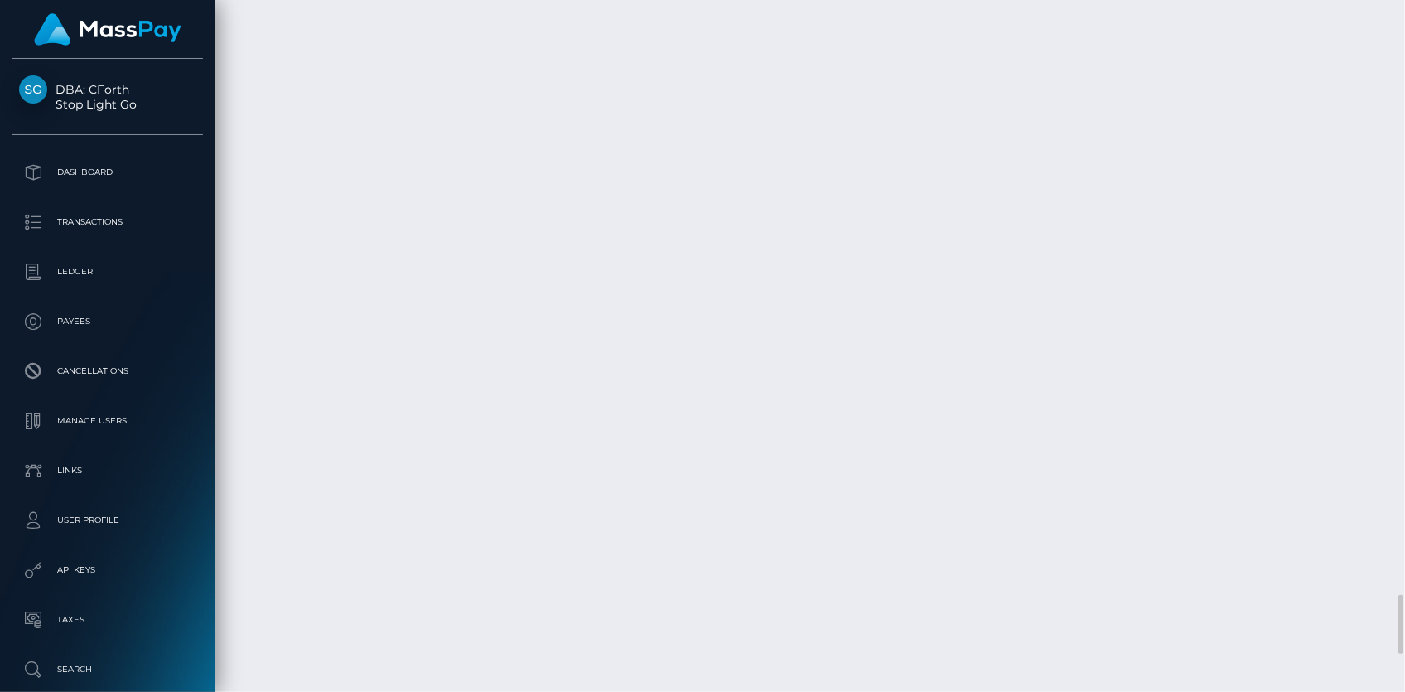
scroll to position [6834, 0]
drag, startPoint x: 244, startPoint y: 218, endPoint x: 1297, endPoint y: 234, distance: 1052.4
copy tr "[DATE] 08:16PM Spend Back: Fee for ID collection / [PERSON_NAME] ($-2.50 USD) $…"
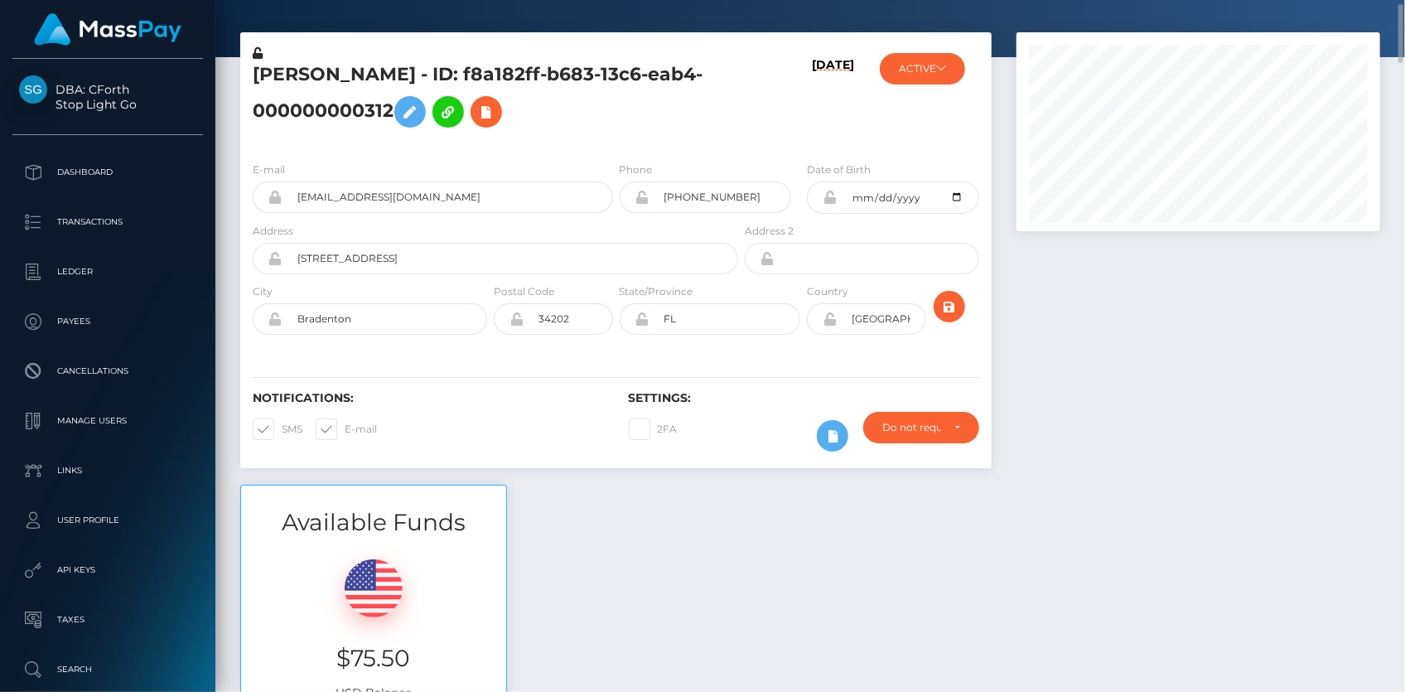
scroll to position [356, 0]
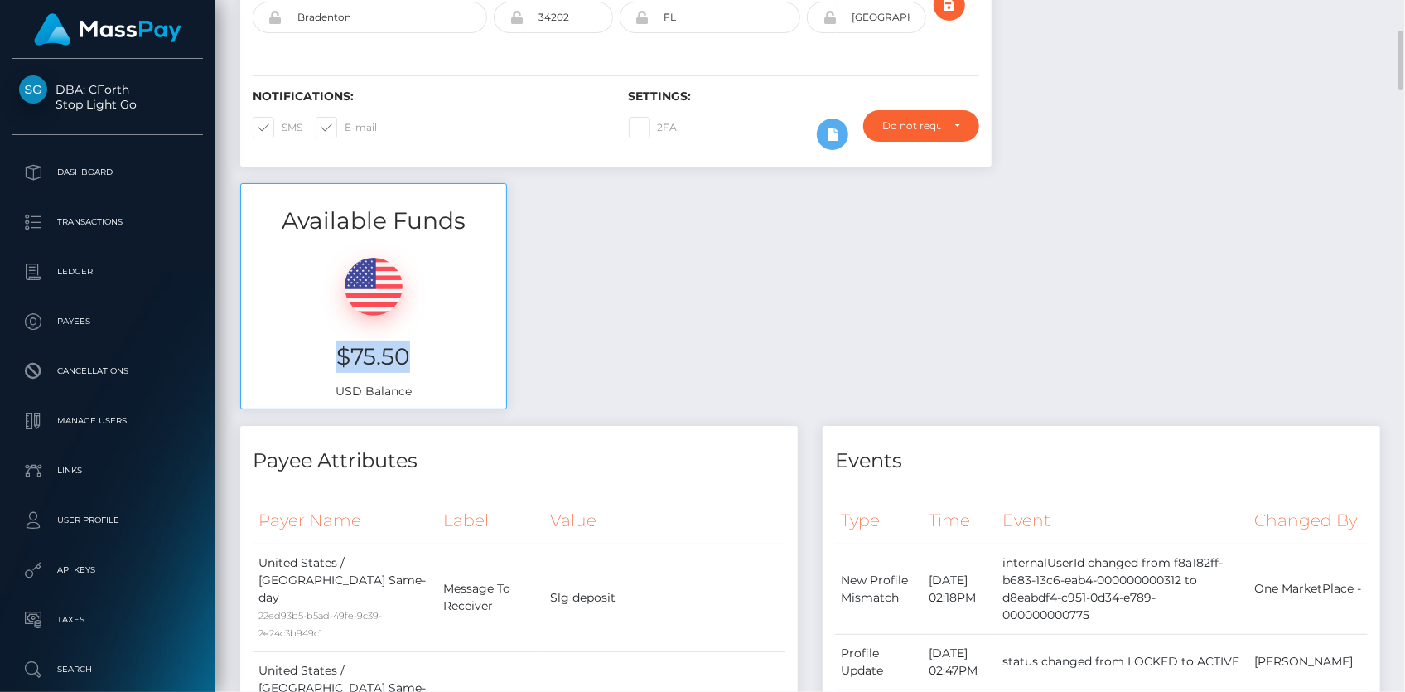
drag, startPoint x: 336, startPoint y: 360, endPoint x: 415, endPoint y: 364, distance: 78.8
click at [415, 364] on h3 "$75.50" at bounding box center [374, 357] width 240 height 32
copy h3 "$75.50"
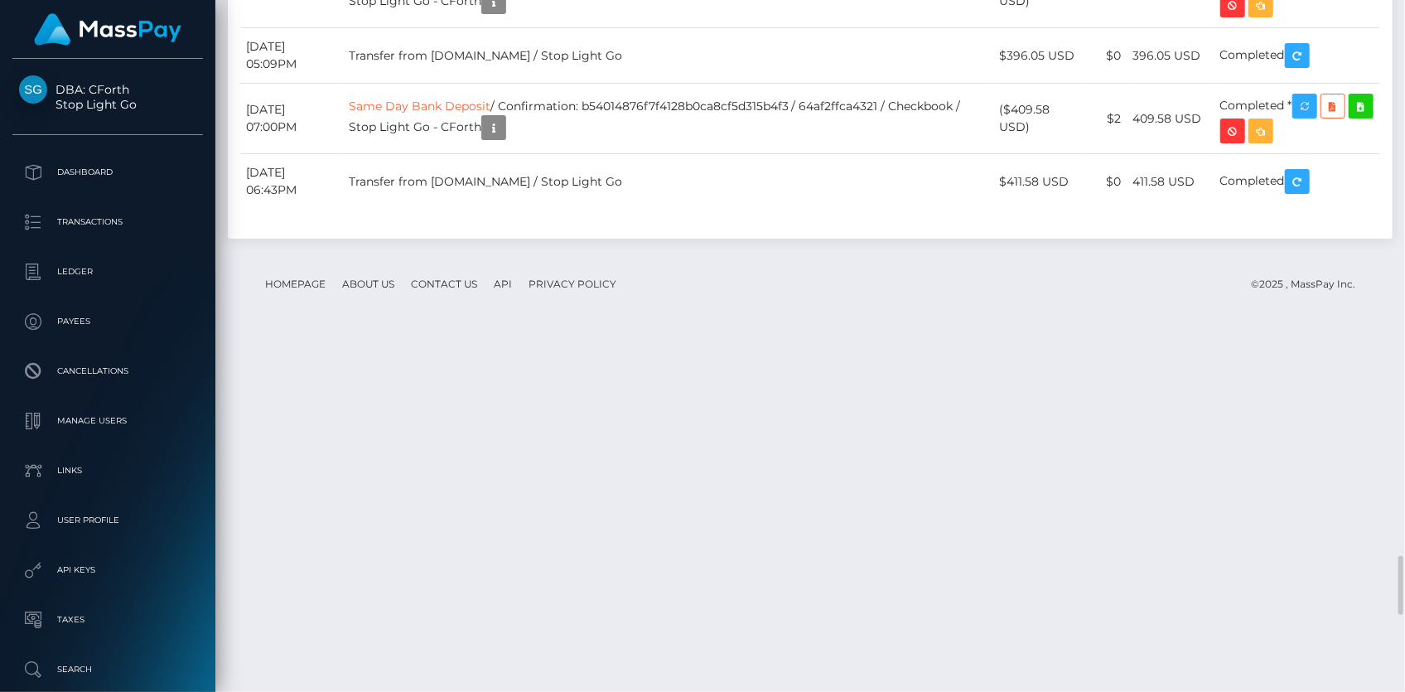
scroll to position [6759, 0]
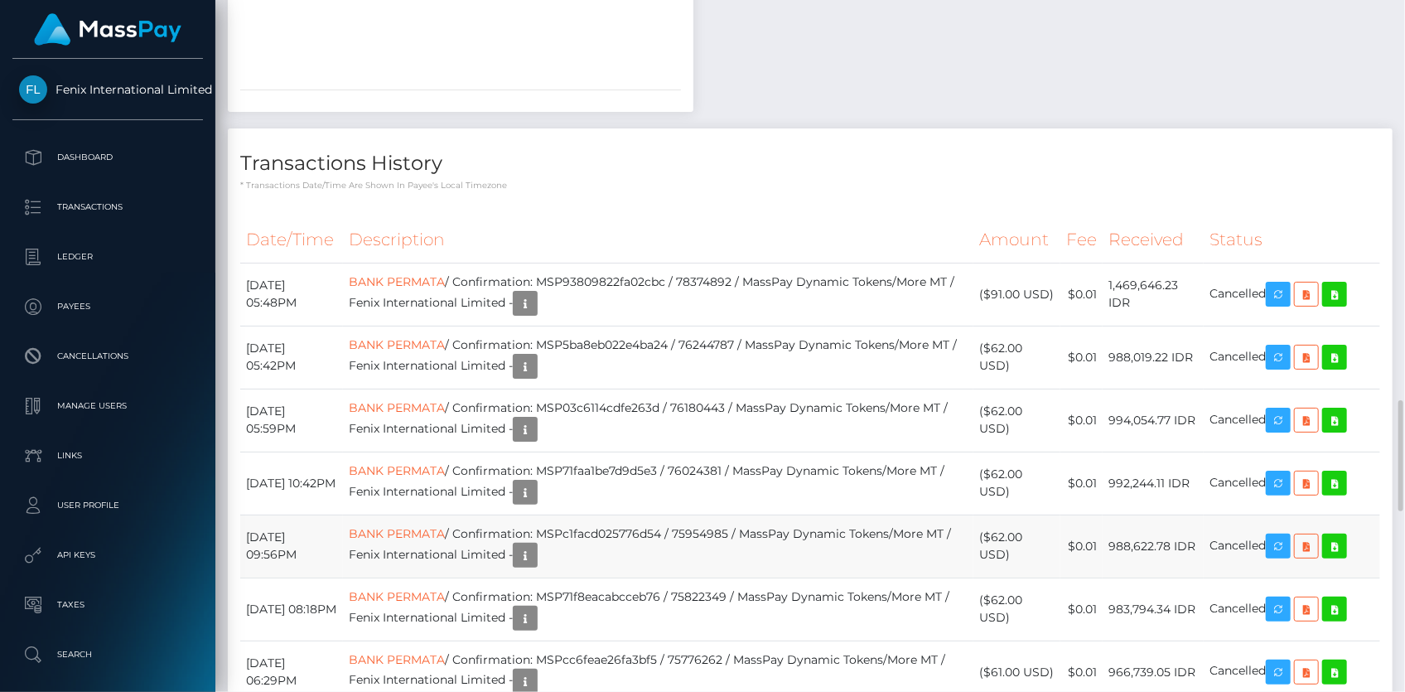
scroll to position [2109, 0]
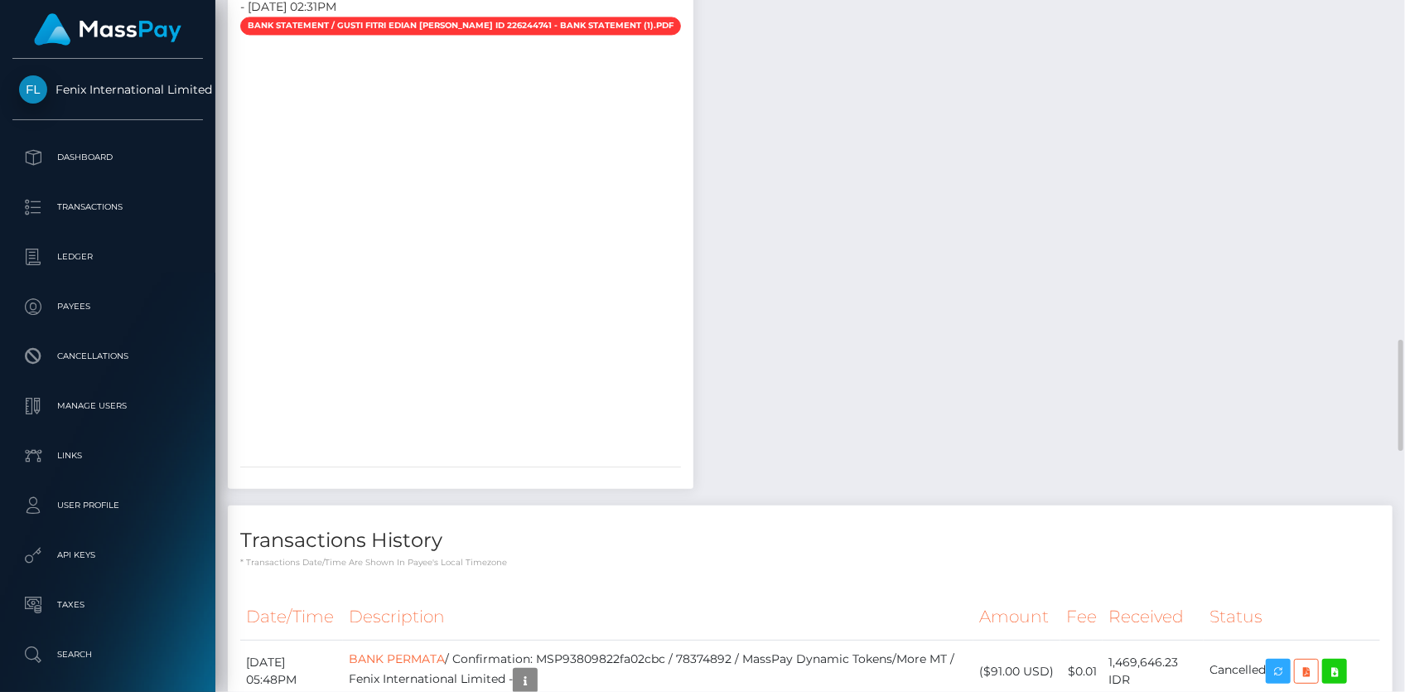
click at [615, 126] on div at bounding box center [461, 246] width 466 height 414
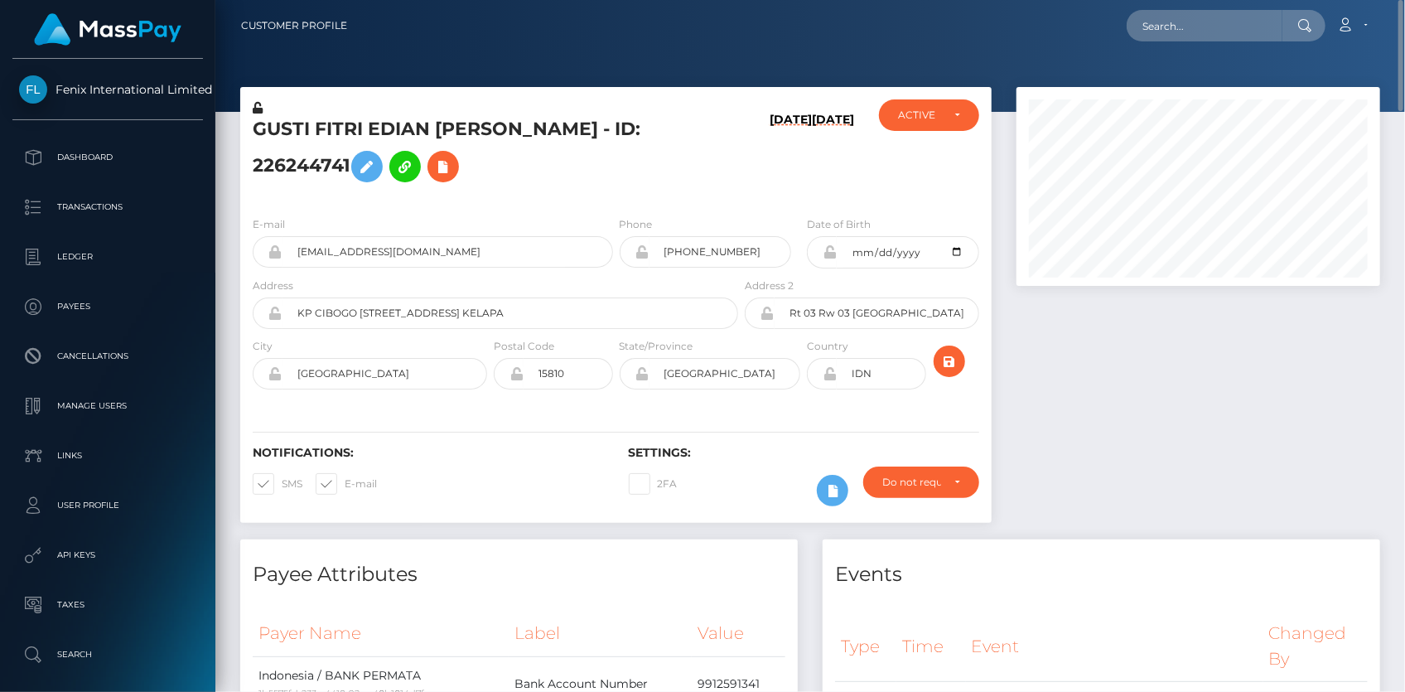
click at [585, 134] on h5 "GUSTI FITRI EDIAN [PERSON_NAME] - ID: 226244741" at bounding box center [491, 154] width 476 height 74
copy h5 "226244741"
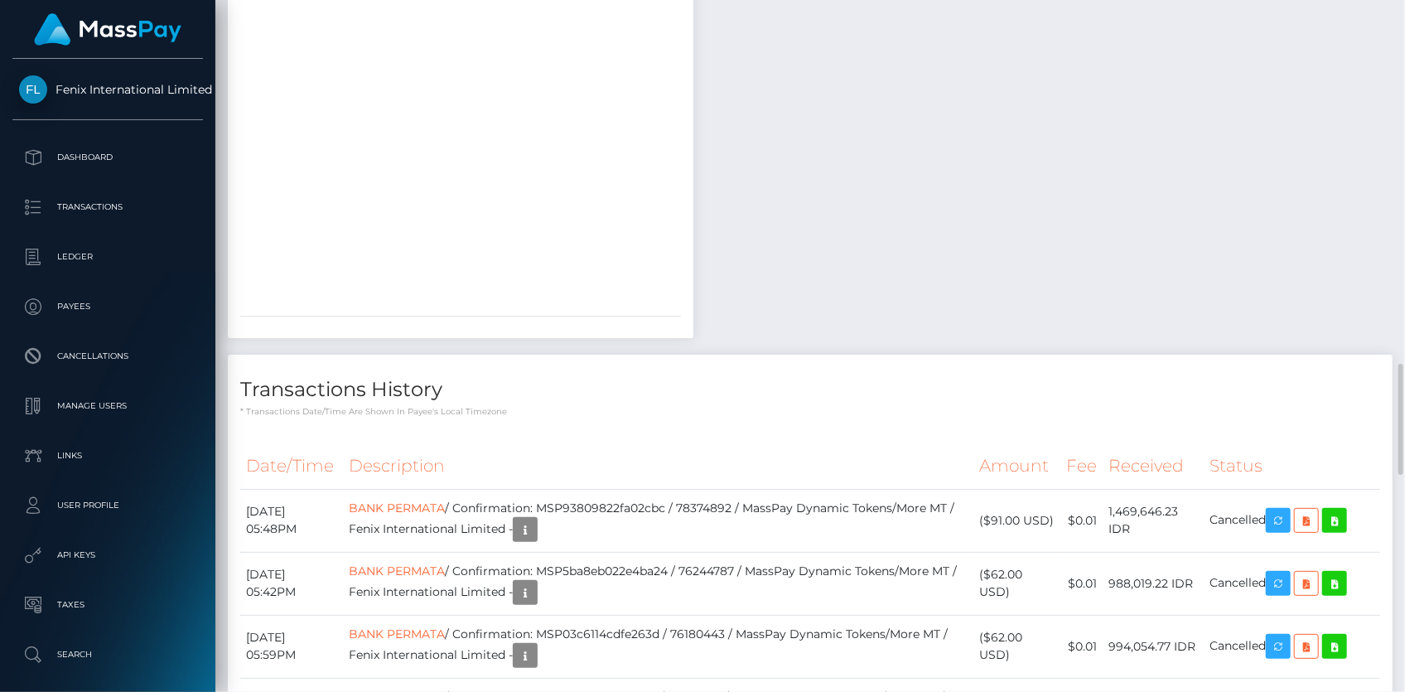
scroll to position [2711, 0]
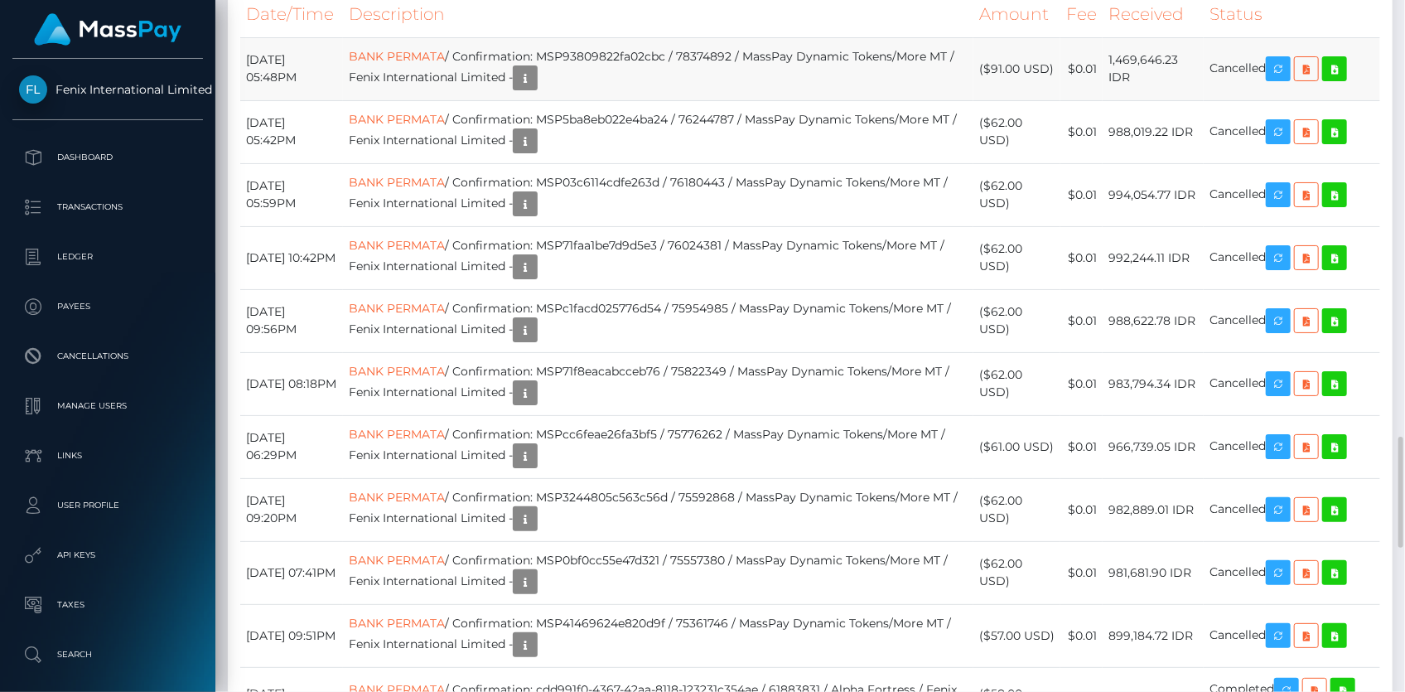
click at [621, 80] on td "BANK PERMATA / Confirmation: MSP93809822fa02cbc / 78374892 / MassPay Dynamic To…" at bounding box center [658, 68] width 631 height 63
copy td "MSP93809822fa02cbc"
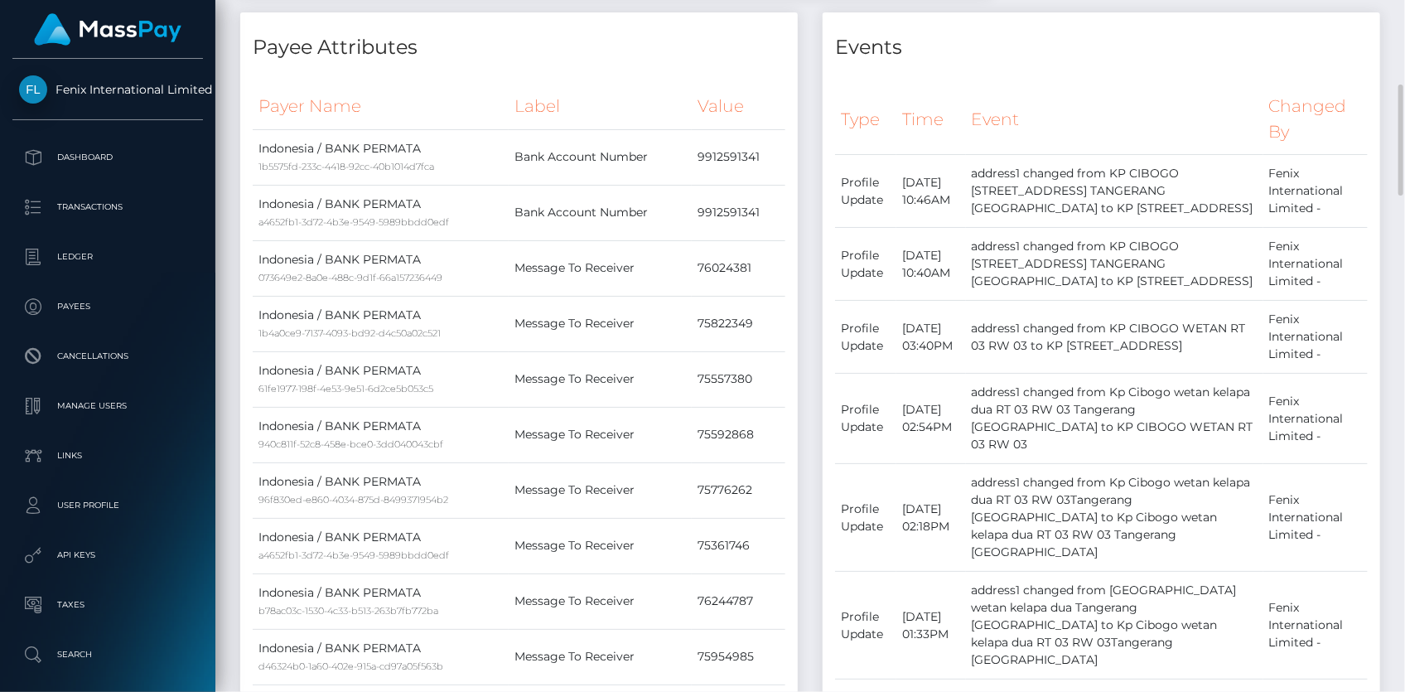
scroll to position [0, 0]
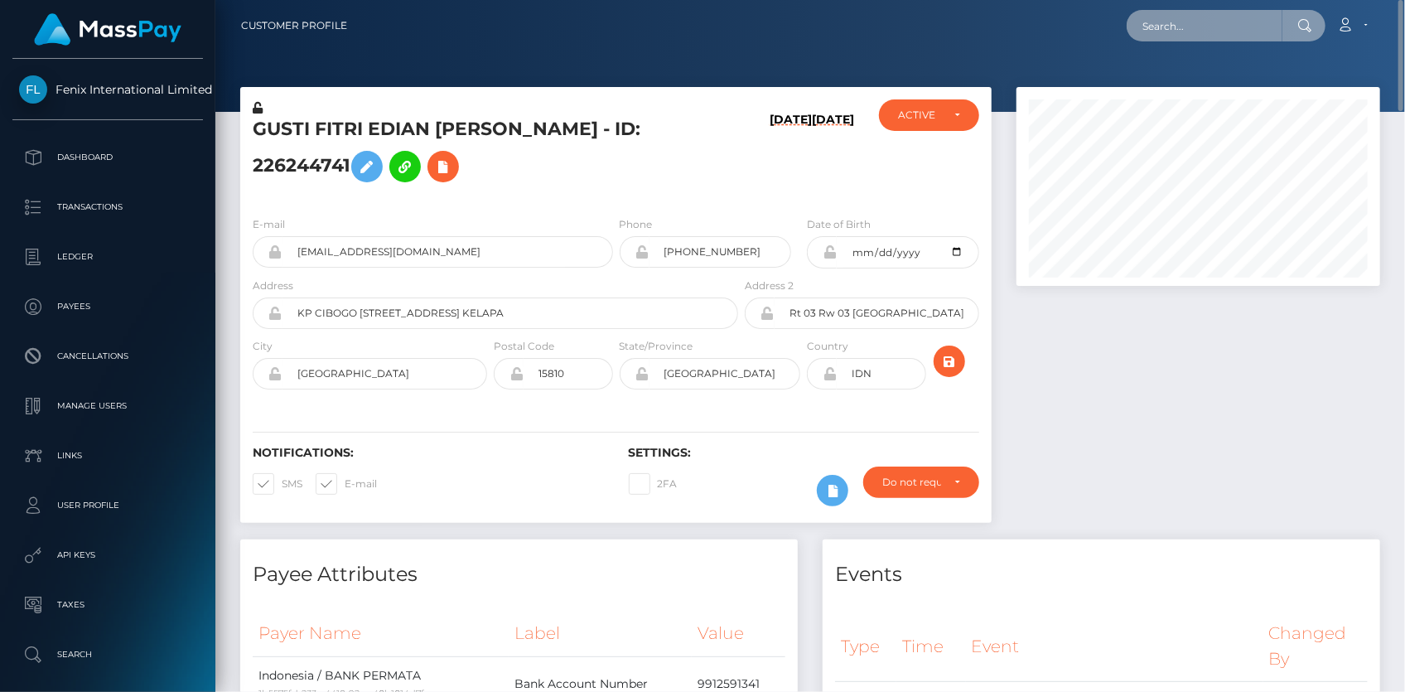
click at [1226, 27] on input "text" at bounding box center [1205, 25] width 156 height 31
paste input "3d614345-a644-11f0-bd75-060e06e9f077"
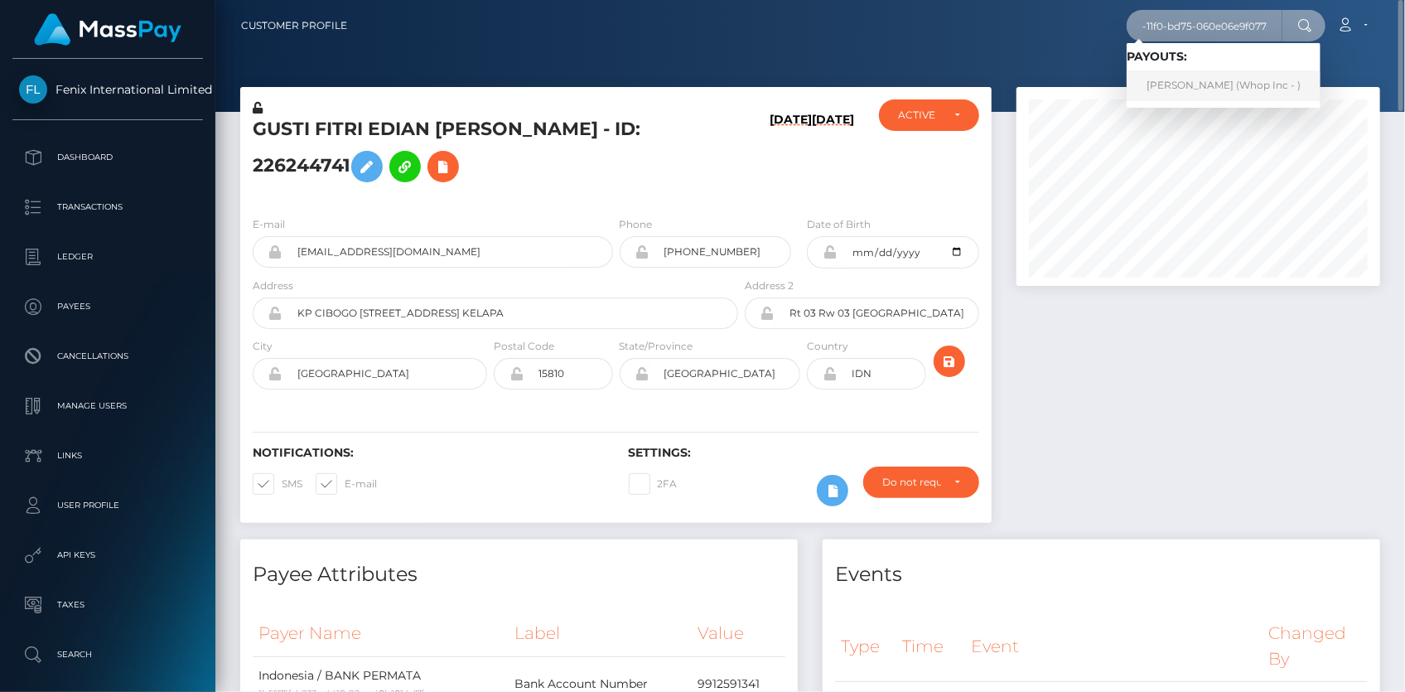
type input "3d614345-a644-11f0-bd75-060e06e9f077"
click at [1243, 71] on link "[PERSON_NAME] (Whop Inc - )" at bounding box center [1224, 85] width 194 height 31
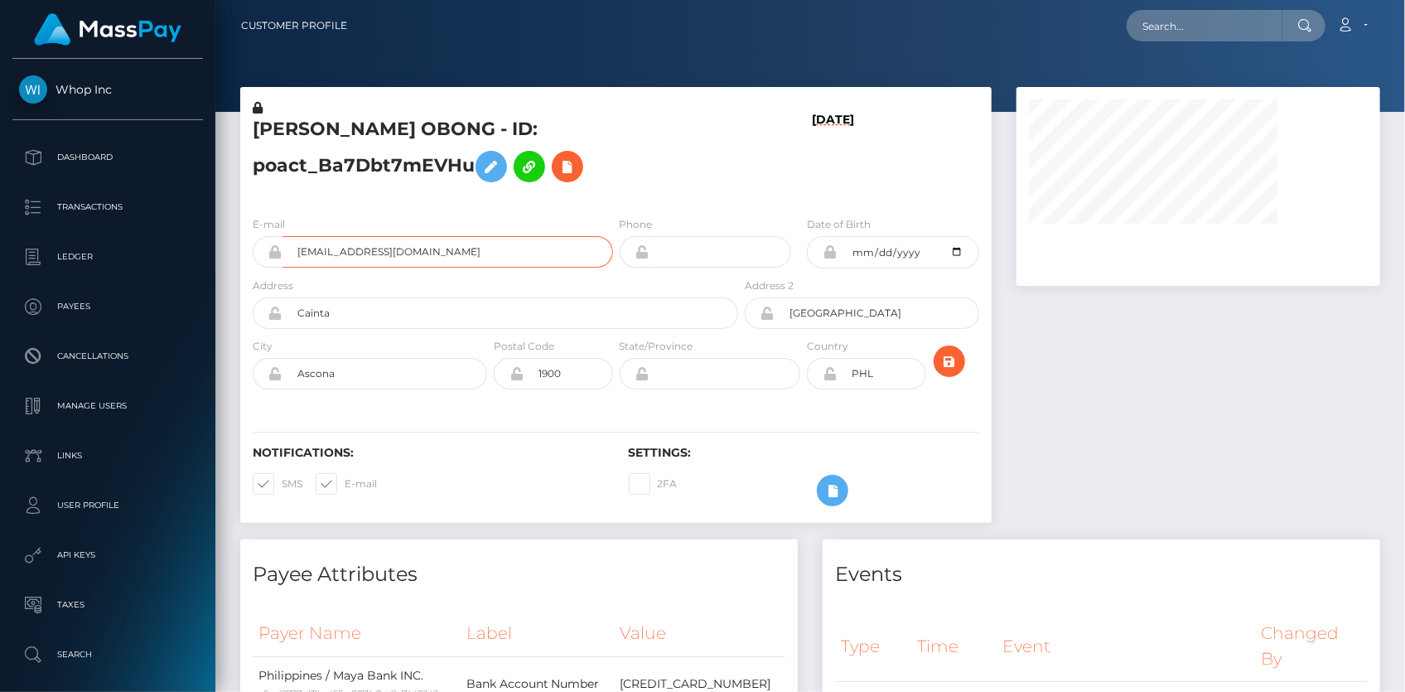
click at [308, 249] on input "obongmarcuslorenzo@gmail.com" at bounding box center [448, 251] width 331 height 31
click at [1174, 50] on nav "Customer Profile Loading... Loading... Account" at bounding box center [810, 25] width 1190 height 51
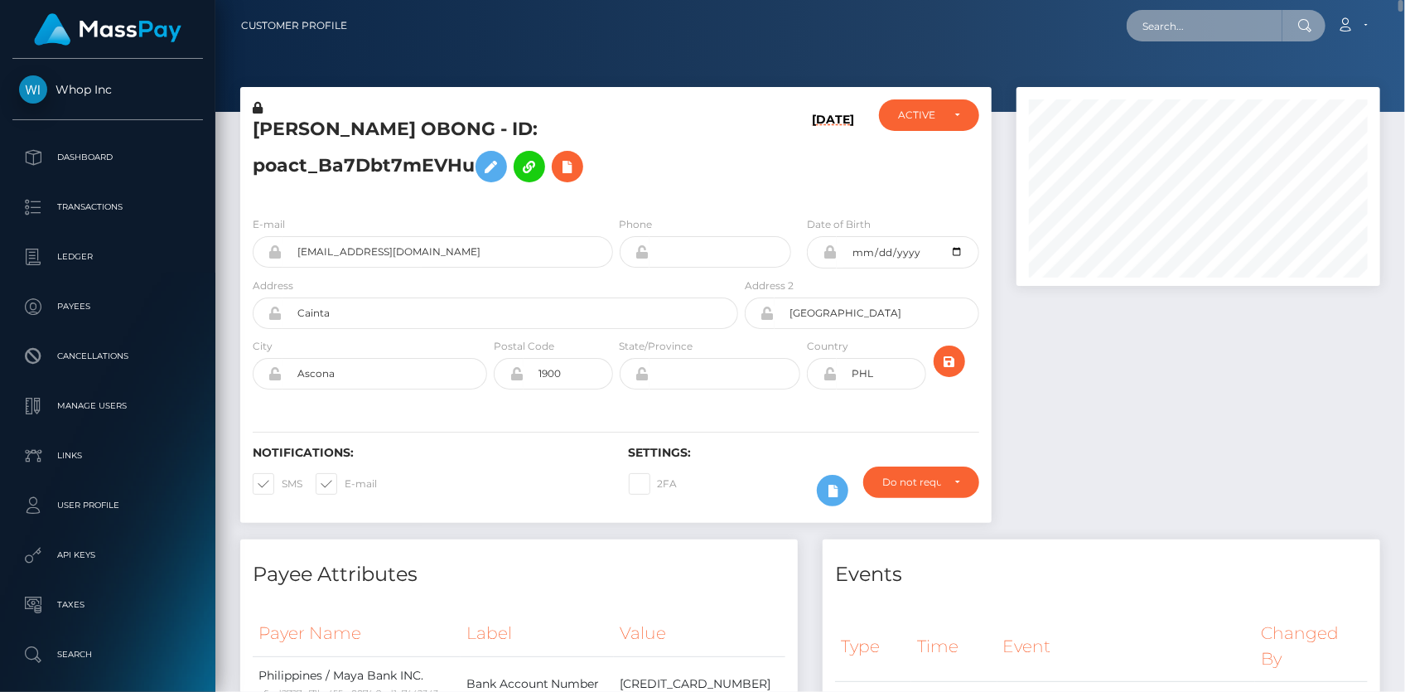
click at [1180, 36] on input "text" at bounding box center [1205, 25] width 156 height 31
paste input "poact_ELTHz23pFBfw"
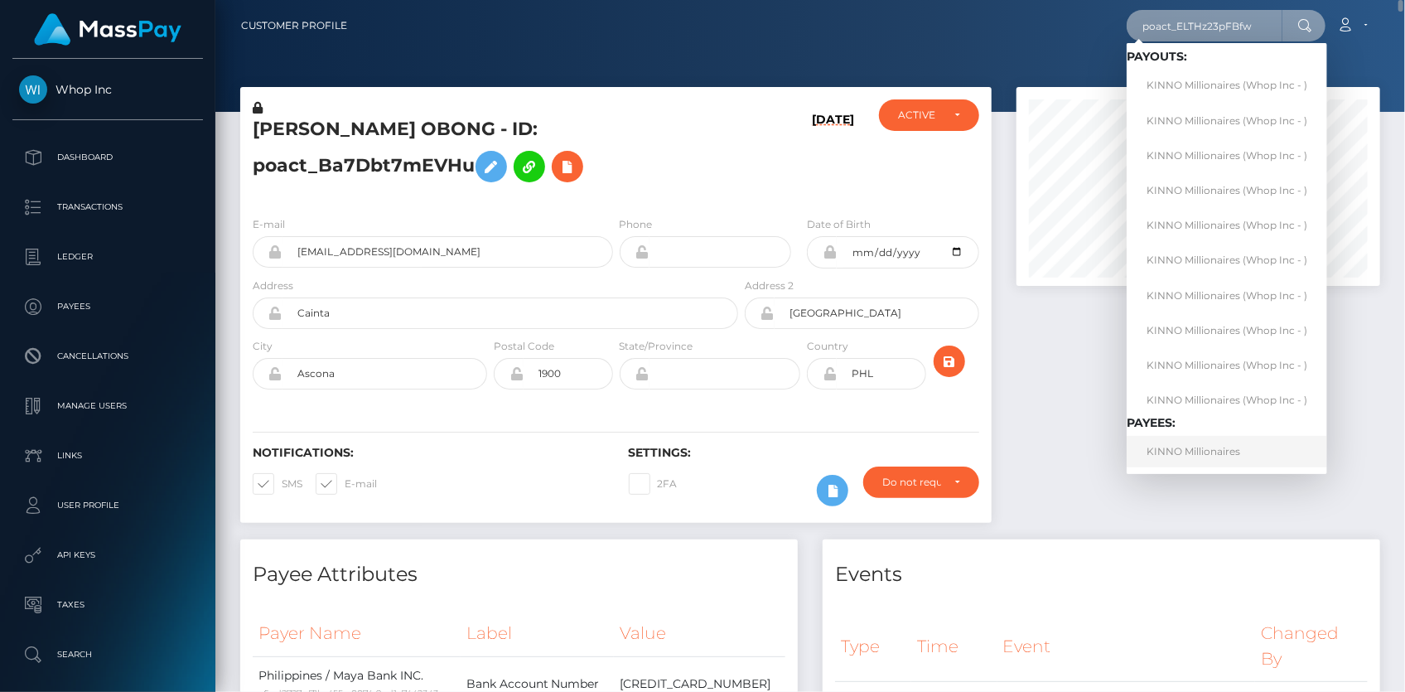
type input "poact_ELTHz23pFBfw"
click at [1193, 452] on link "KINNO Millionaires" at bounding box center [1227, 451] width 201 height 31
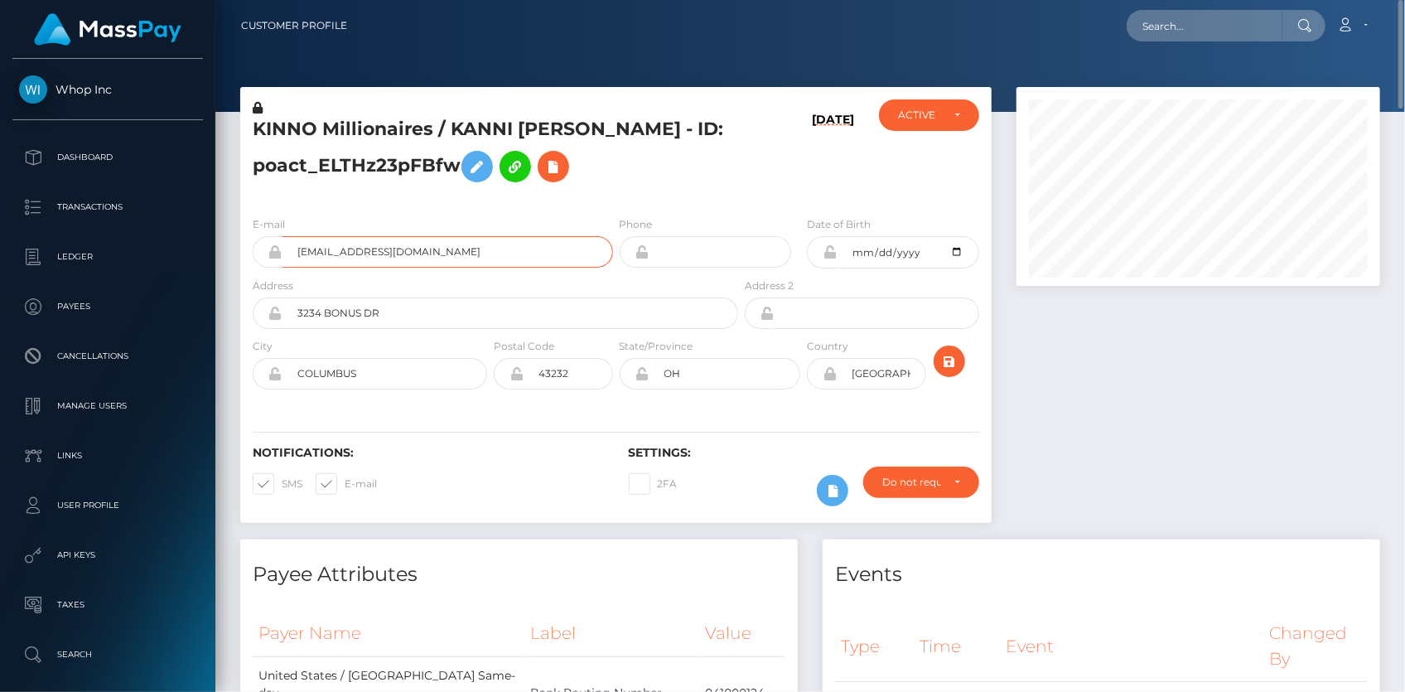
click at [344, 244] on input "[EMAIL_ADDRESS][DOMAIN_NAME]" at bounding box center [448, 251] width 331 height 31
click at [344, 244] on input "kinnomoney@gmail.com" at bounding box center [448, 251] width 331 height 31
click at [1192, 32] on input "text" at bounding box center [1205, 25] width 156 height 31
paste input "afw123go@gmail.com"
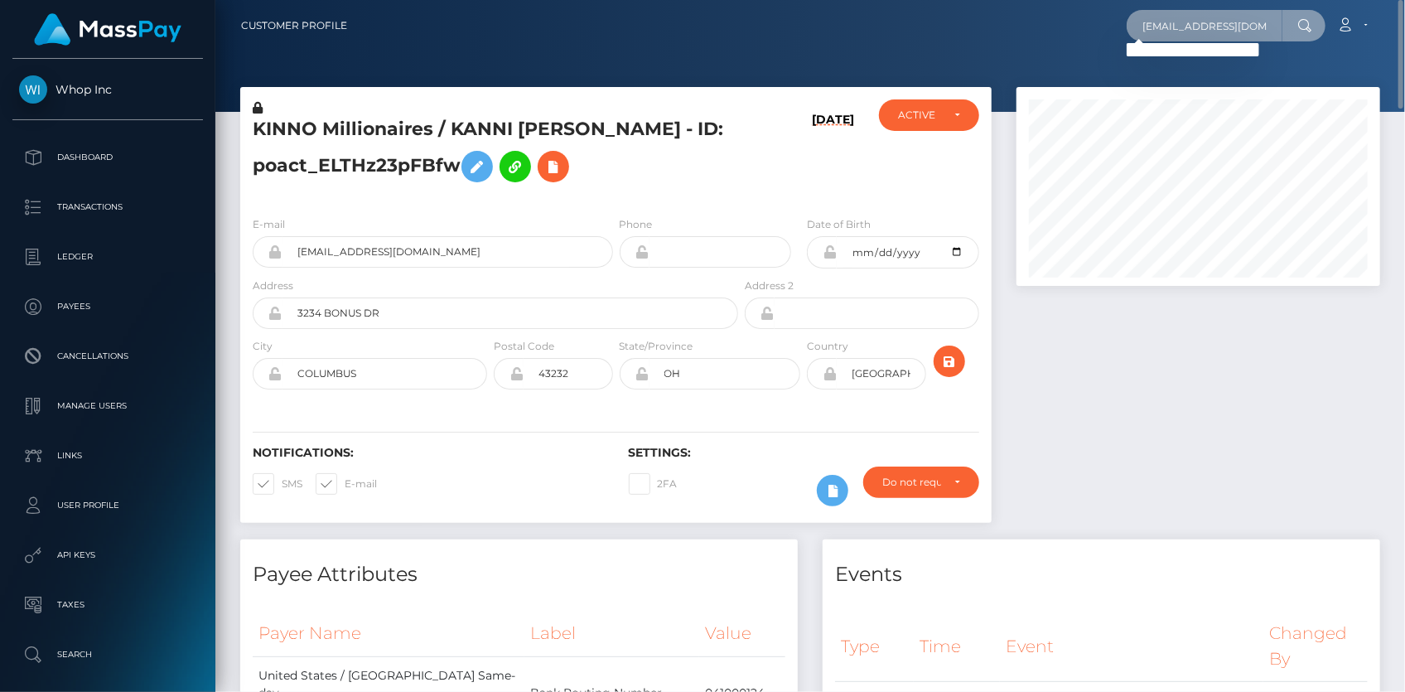
drag, startPoint x: 1168, startPoint y: 24, endPoint x: 1110, endPoint y: 28, distance: 58.1
click at [1115, 29] on div "afw123go@gmail.com Loading... Loading... Account Edit Profile Logout" at bounding box center [869, 25] width 1019 height 35
type input "afw123go@gmail.com"
